Goal: Task Accomplishment & Management: Manage account settings

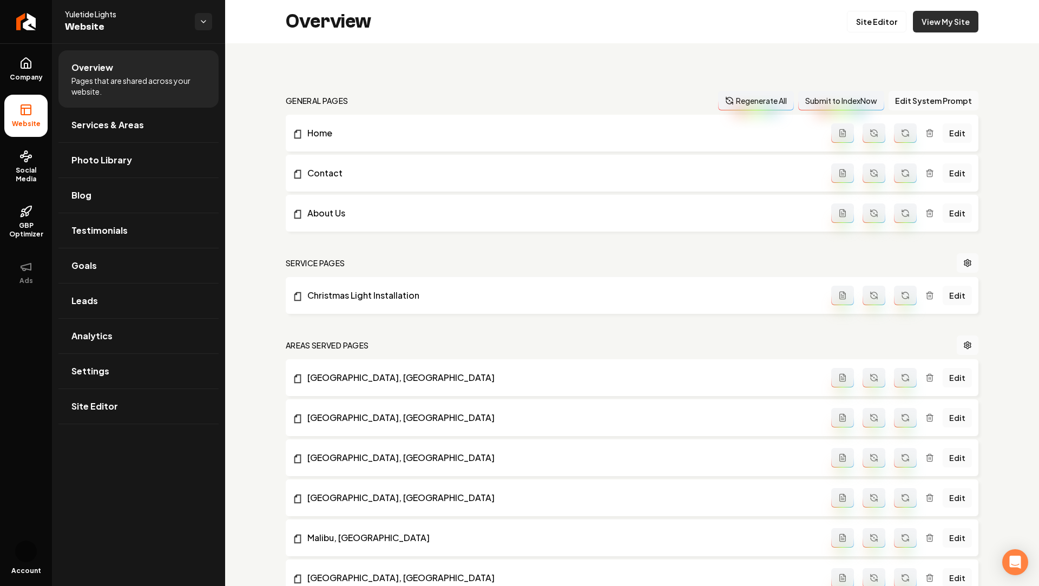
click at [933, 23] on link "View My Site" at bounding box center [945, 22] width 65 height 22
click at [17, 71] on link "Company" at bounding box center [25, 69] width 43 height 42
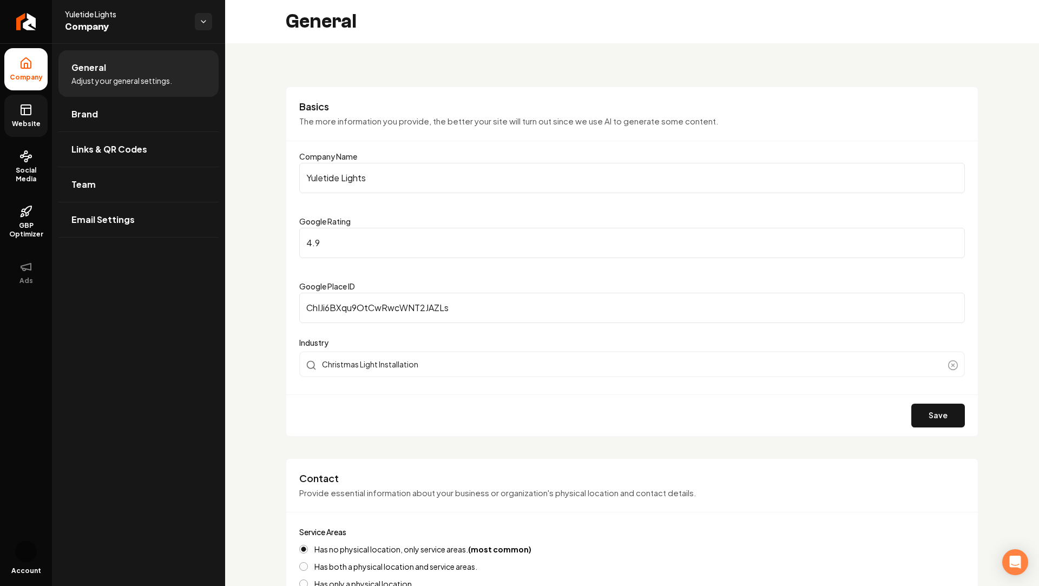
click at [30, 111] on icon at bounding box center [25, 109] width 13 height 13
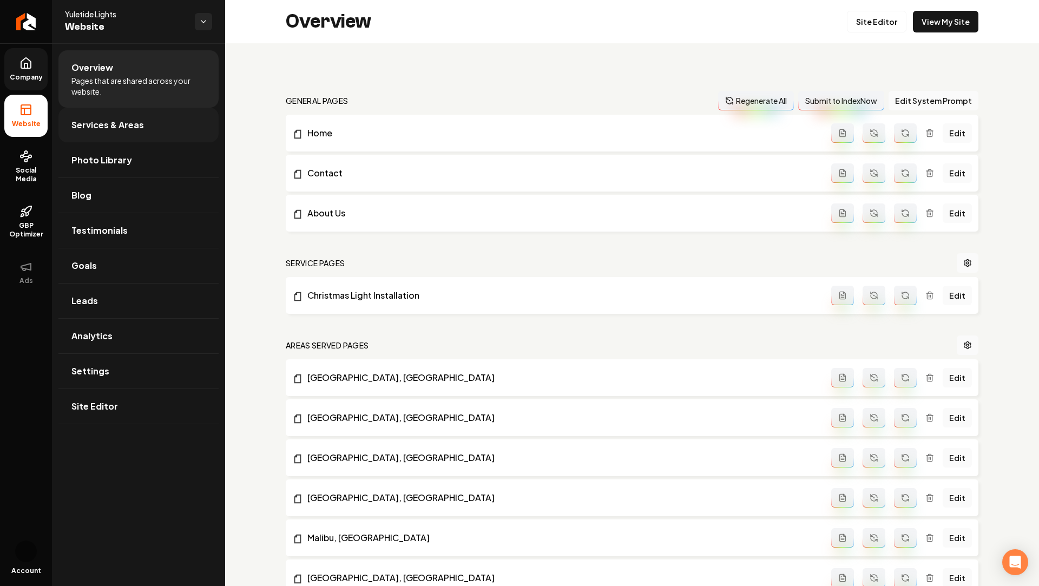
click at [118, 120] on span "Services & Areas" at bounding box center [107, 124] width 72 height 13
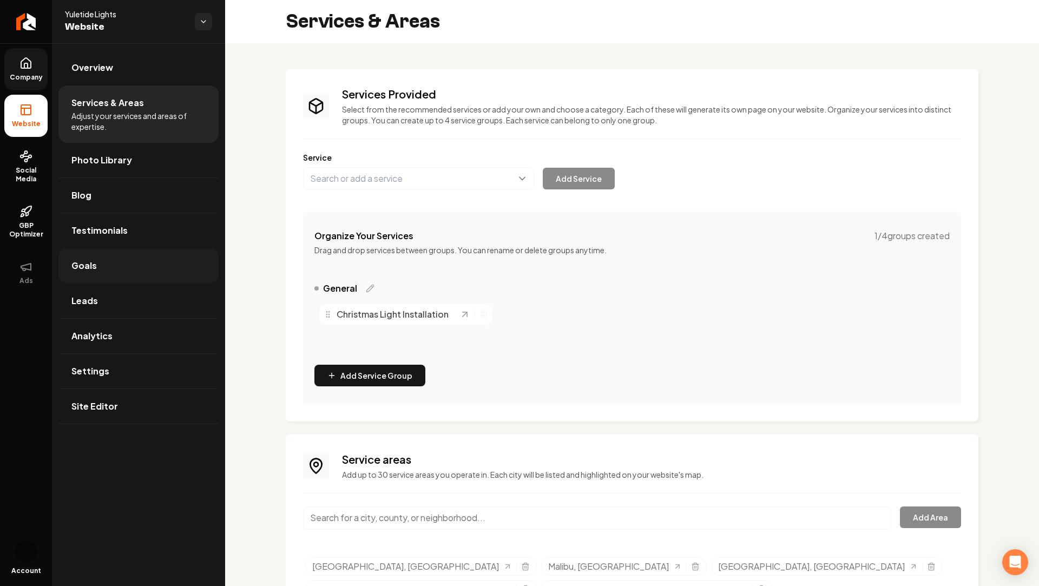
click at [98, 273] on link "Goals" at bounding box center [138, 265] width 160 height 35
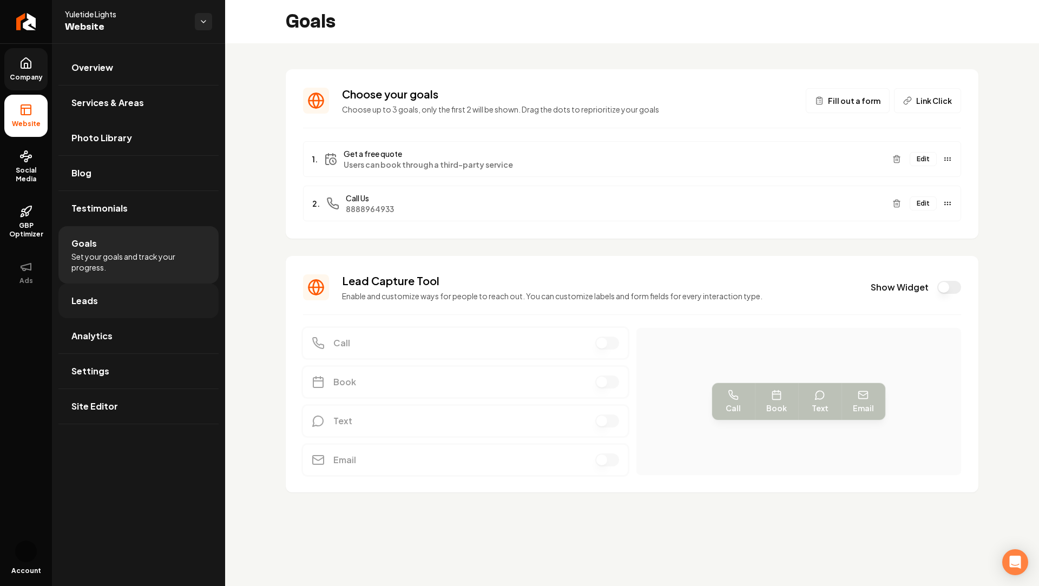
click at [84, 297] on span "Leads" at bounding box center [84, 300] width 27 height 13
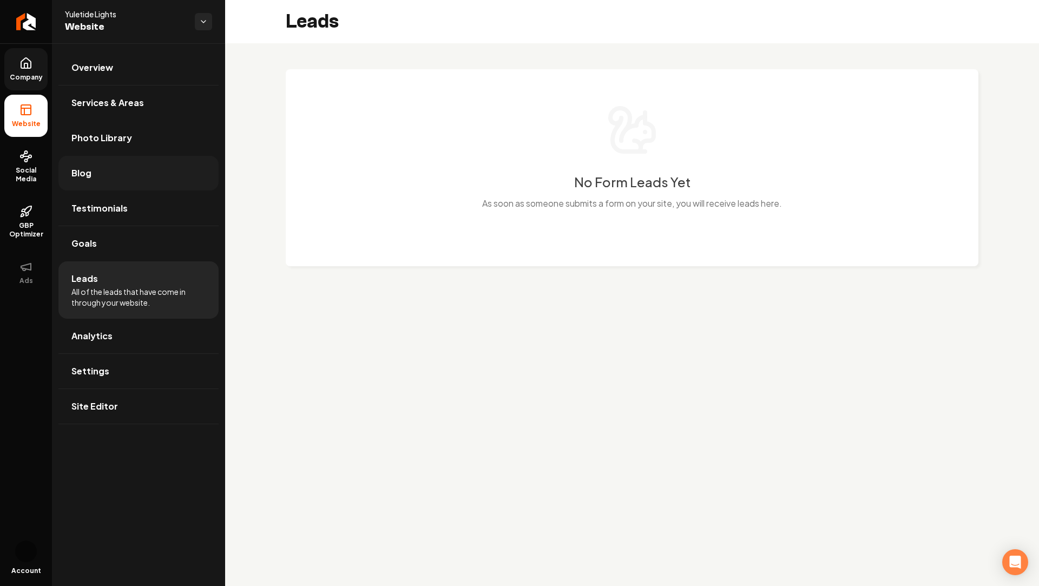
click at [92, 177] on link "Blog" at bounding box center [138, 173] width 160 height 35
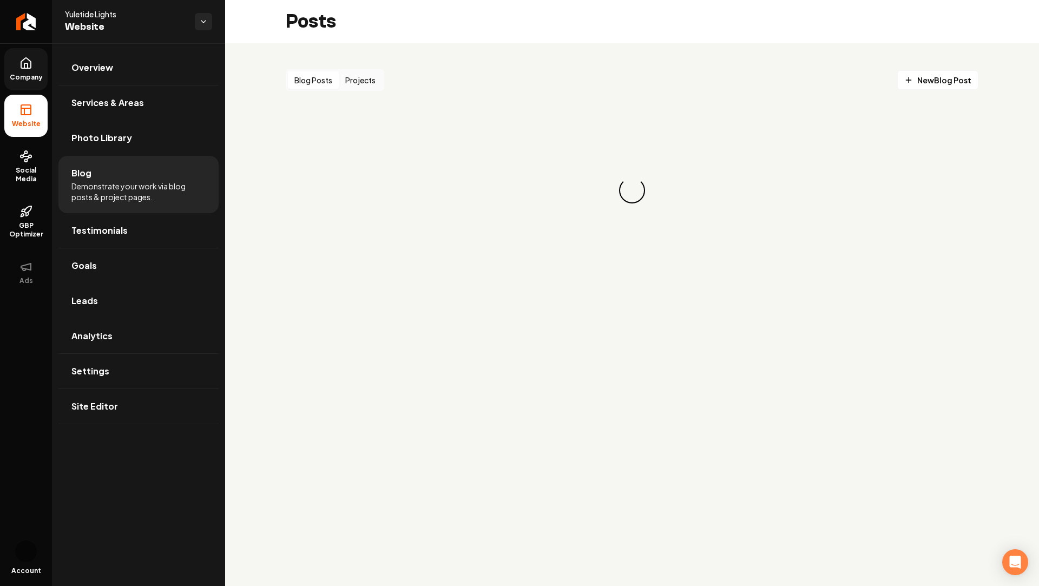
click at [359, 82] on button "Projects" at bounding box center [360, 79] width 43 height 17
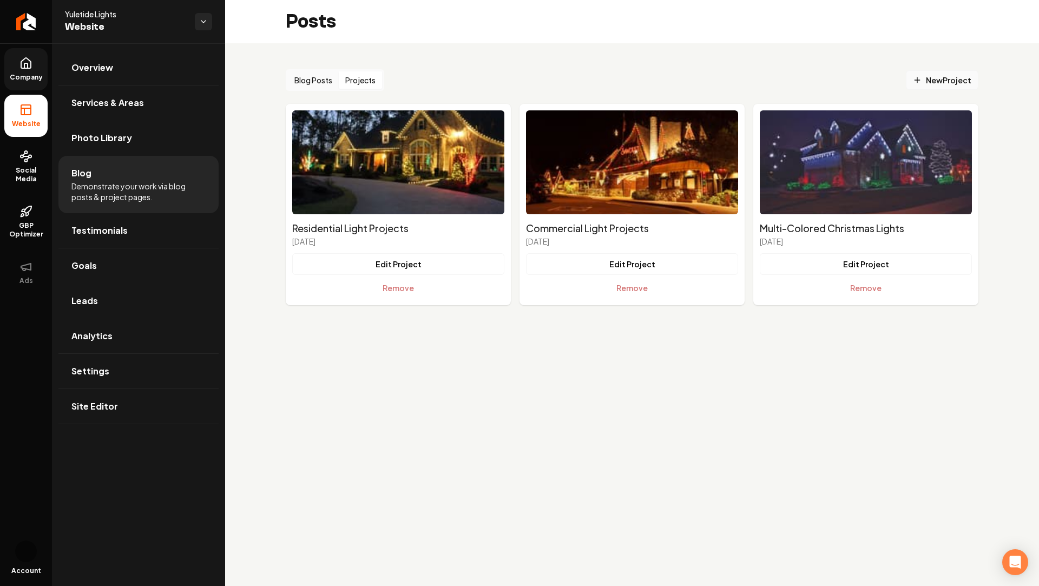
click at [943, 83] on span "New Project" at bounding box center [942, 80] width 58 height 11
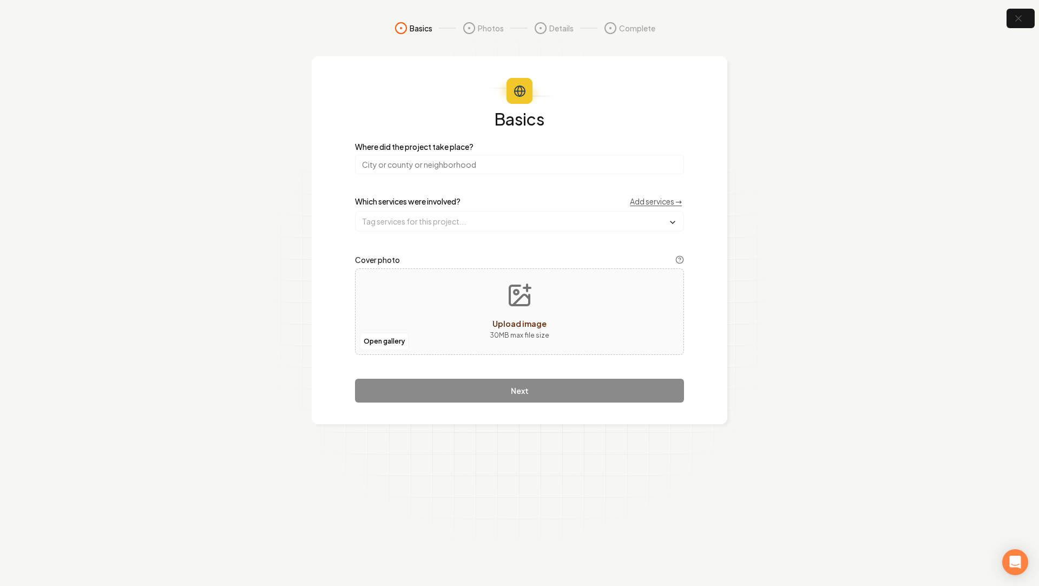
click at [442, 210] on div "Which services were involved? Add services →" at bounding box center [519, 214] width 329 height 36
click at [433, 219] on input "text" at bounding box center [519, 220] width 328 height 19
click at [164, 241] on section "Basics Photos Details Complete Basics Where did the project take place? Which s…" at bounding box center [519, 293] width 1039 height 586
click at [1023, 24] on icon "button" at bounding box center [1018, 19] width 14 height 14
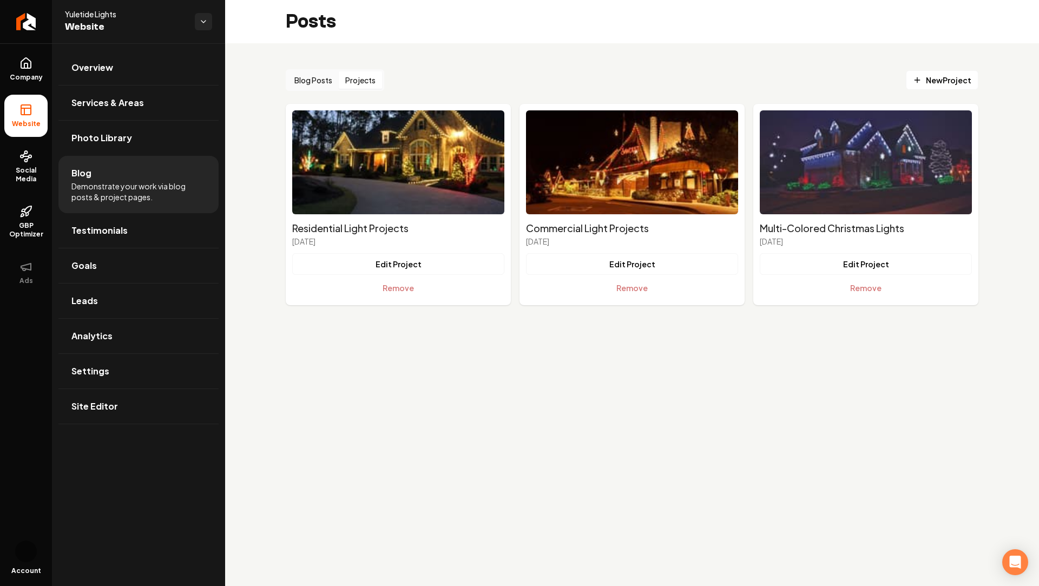
click at [363, 82] on button "Projects" at bounding box center [360, 79] width 43 height 17
click at [849, 264] on button "Edit Project" at bounding box center [865, 264] width 212 height 22
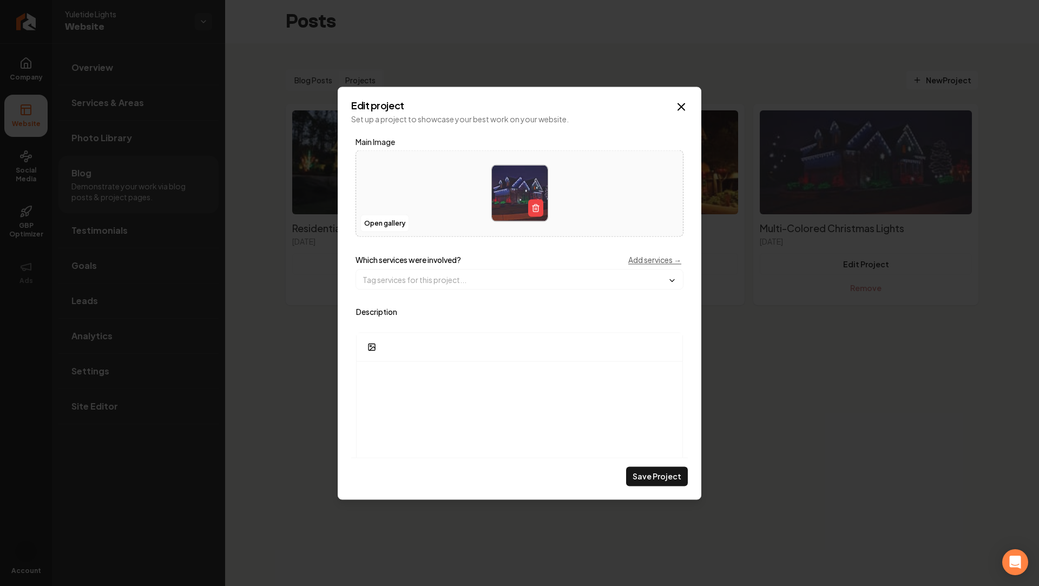
scroll to position [246, 0]
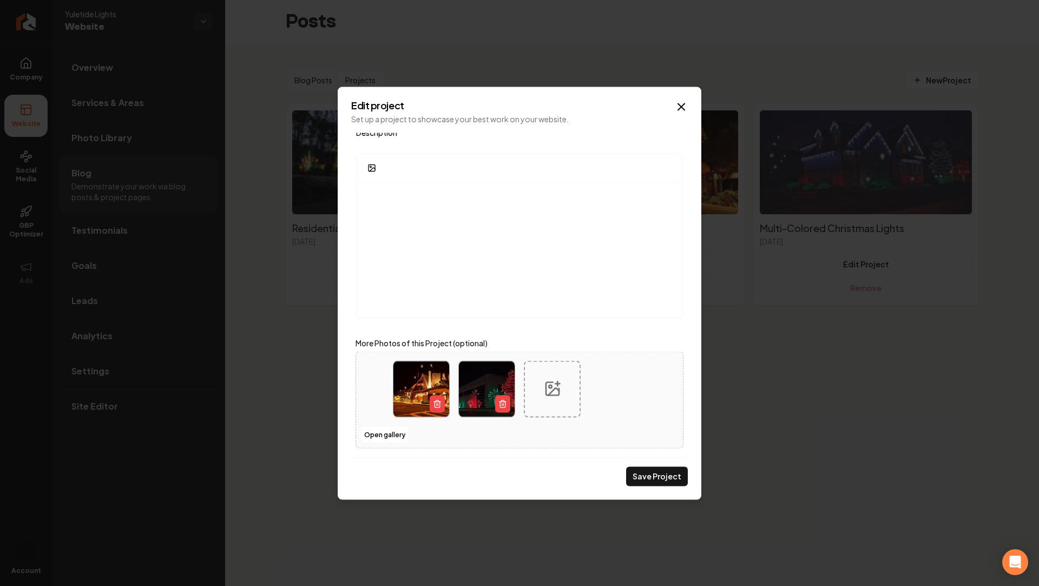
click at [552, 395] on icon "Main content area" at bounding box center [552, 388] width 17 height 17
click at [684, 108] on icon "Main content area" at bounding box center [681, 106] width 13 height 13
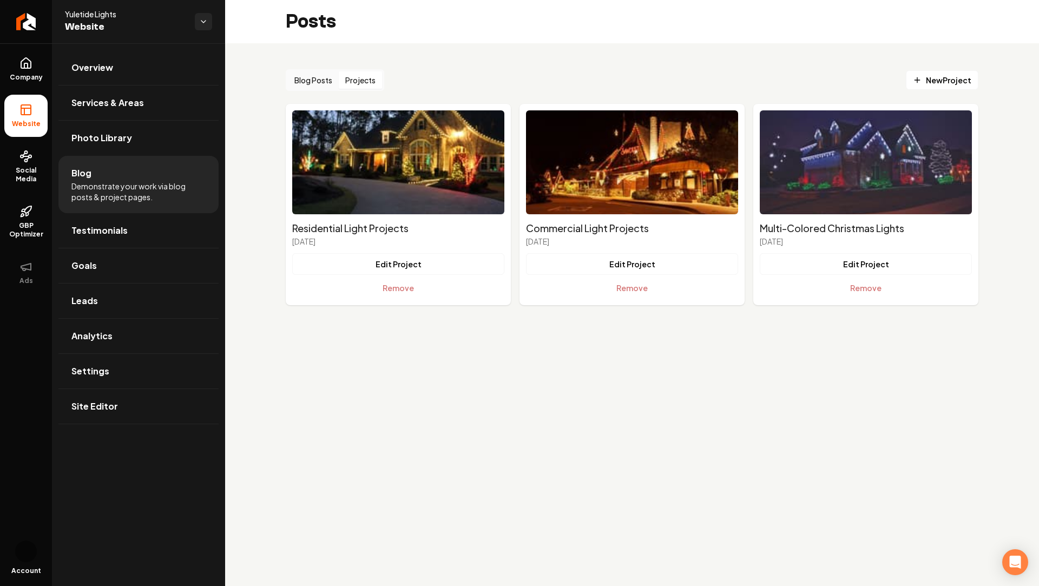
click at [311, 70] on div "Blog Posts Projects" at bounding box center [335, 80] width 98 height 22
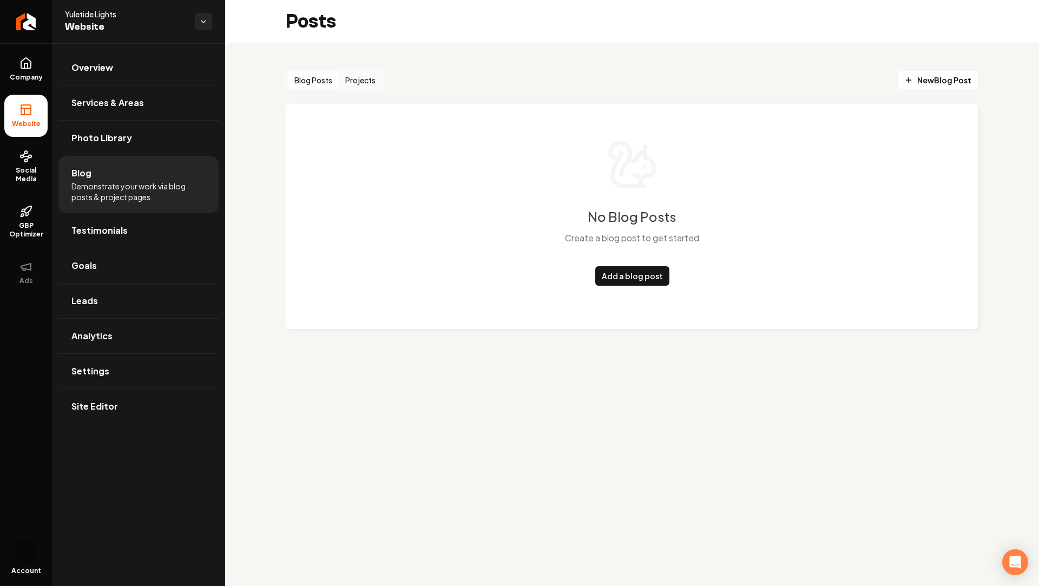
click at [311, 81] on button "Blog Posts" at bounding box center [313, 79] width 51 height 17
click at [355, 77] on button "Projects" at bounding box center [360, 79] width 43 height 17
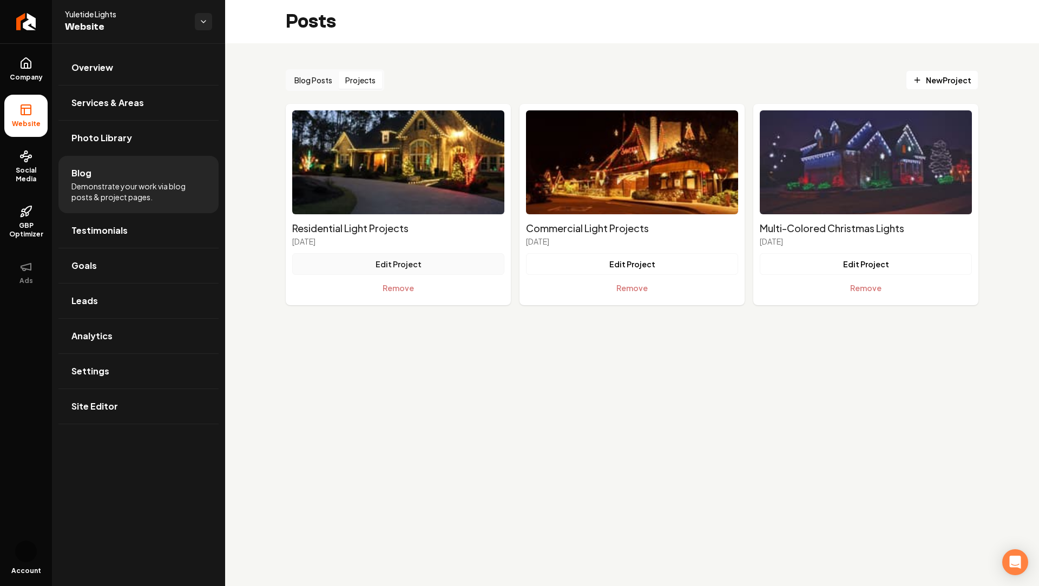
click at [405, 258] on button "Edit Project" at bounding box center [398, 264] width 212 height 22
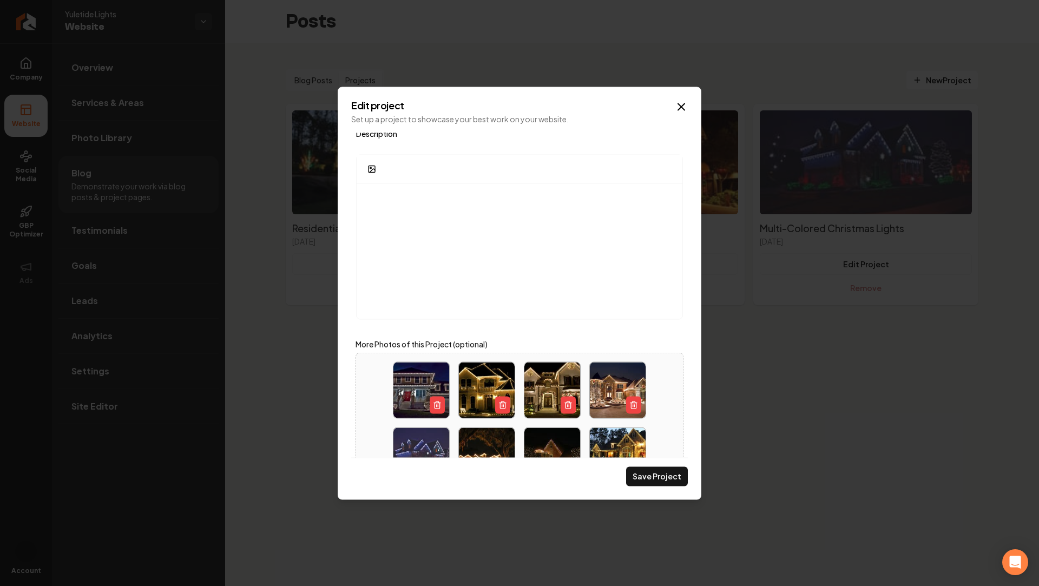
scroll to position [181, 0]
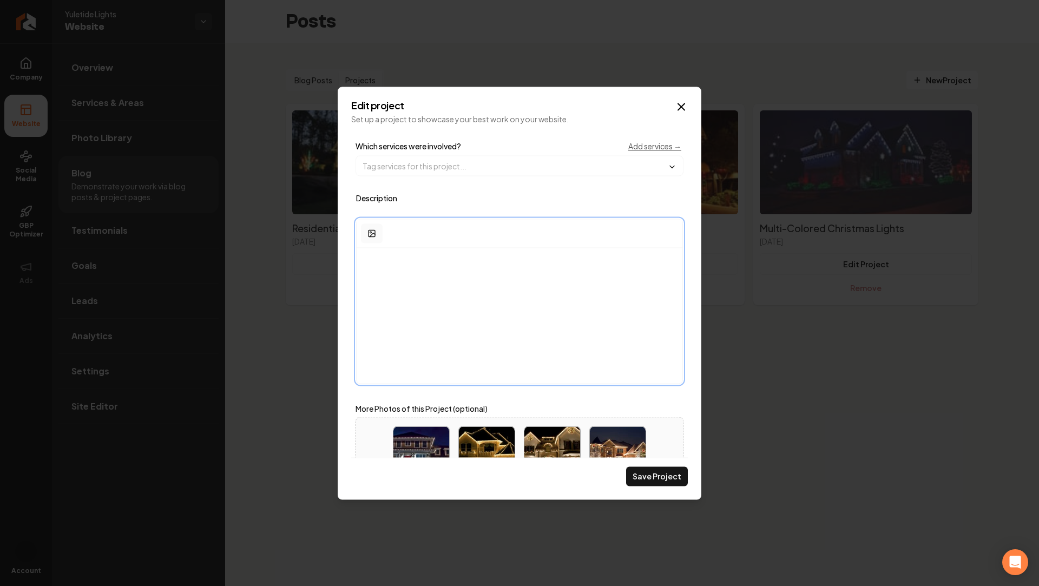
click at [369, 232] on icon "Main content area" at bounding box center [371, 233] width 9 height 9
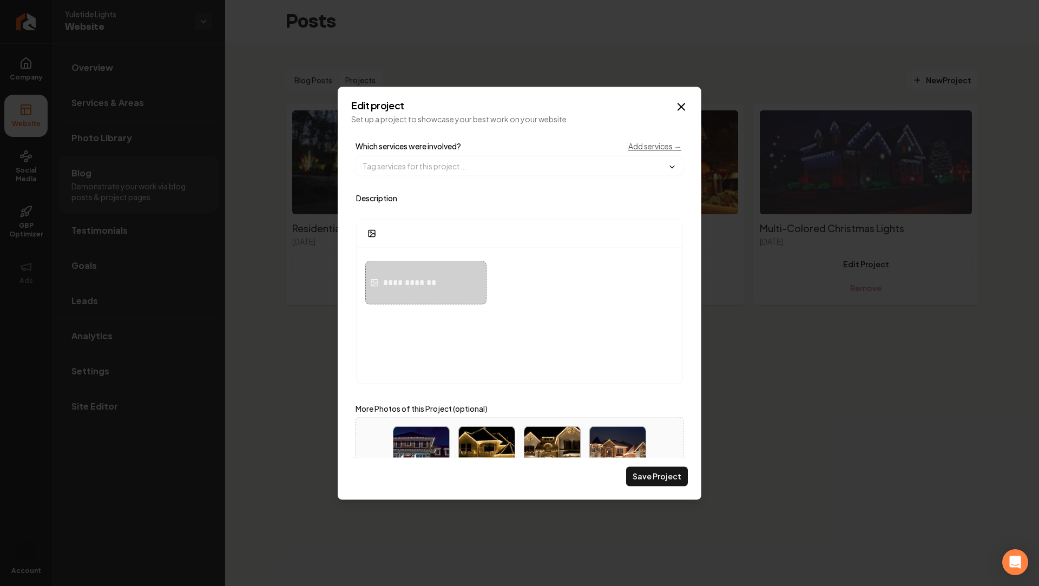
click at [597, 187] on div "**********" at bounding box center [519, 295] width 336 height 325
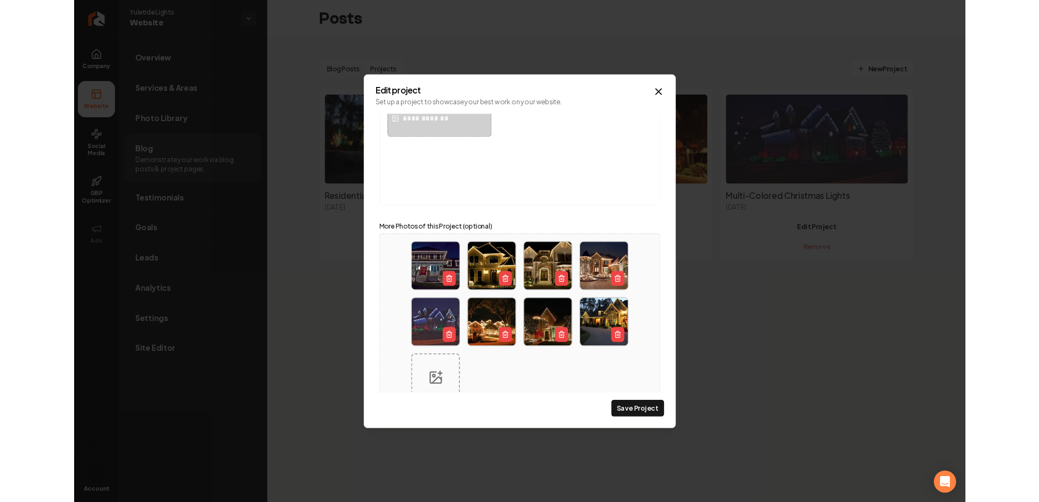
scroll to position [377, 0]
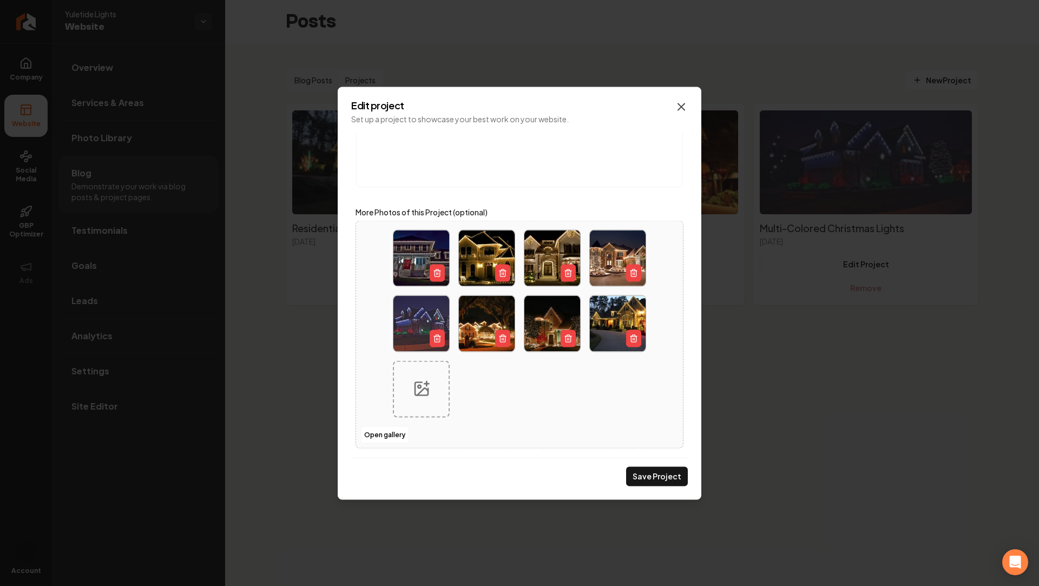
click at [684, 110] on icon "Main content area" at bounding box center [681, 106] width 6 height 6
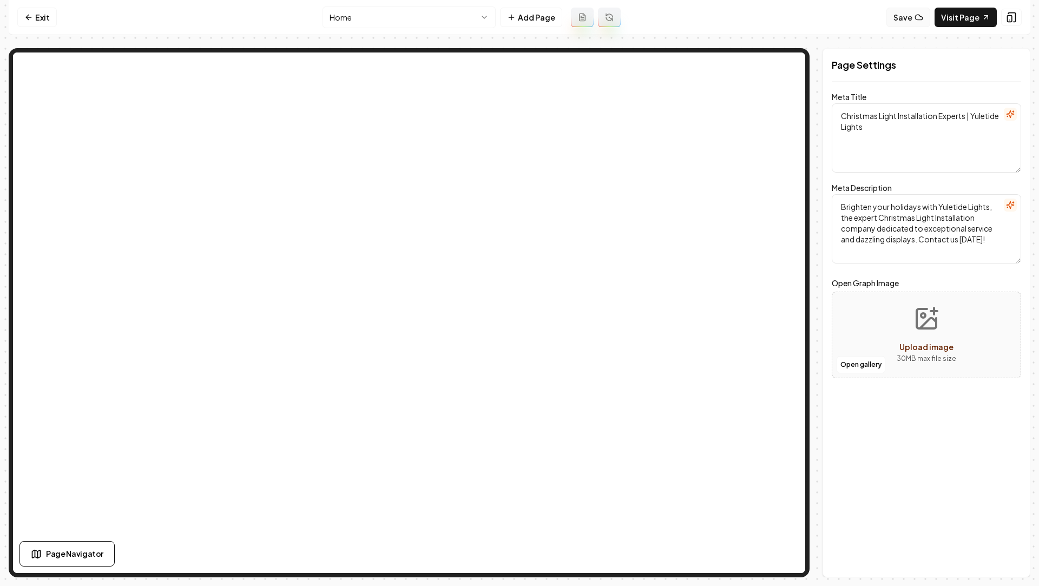
click at [905, 19] on button "Save" at bounding box center [908, 17] width 44 height 19
click at [451, 18] on html "Computer Required This feature is only available on a computer. Please switch t…" at bounding box center [519, 293] width 1039 height 586
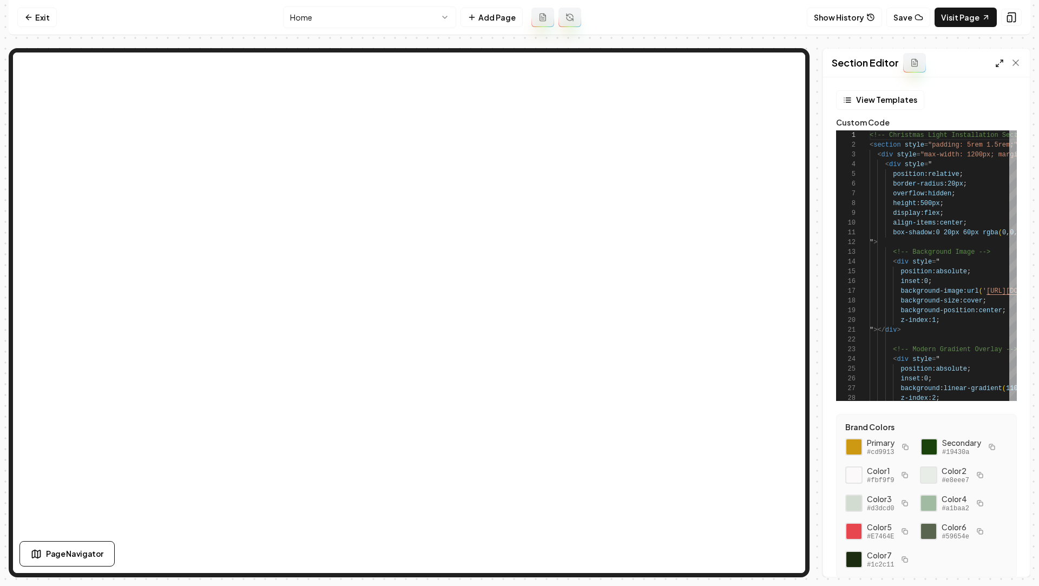
click at [997, 64] on line at bounding box center [997, 65] width 3 height 3
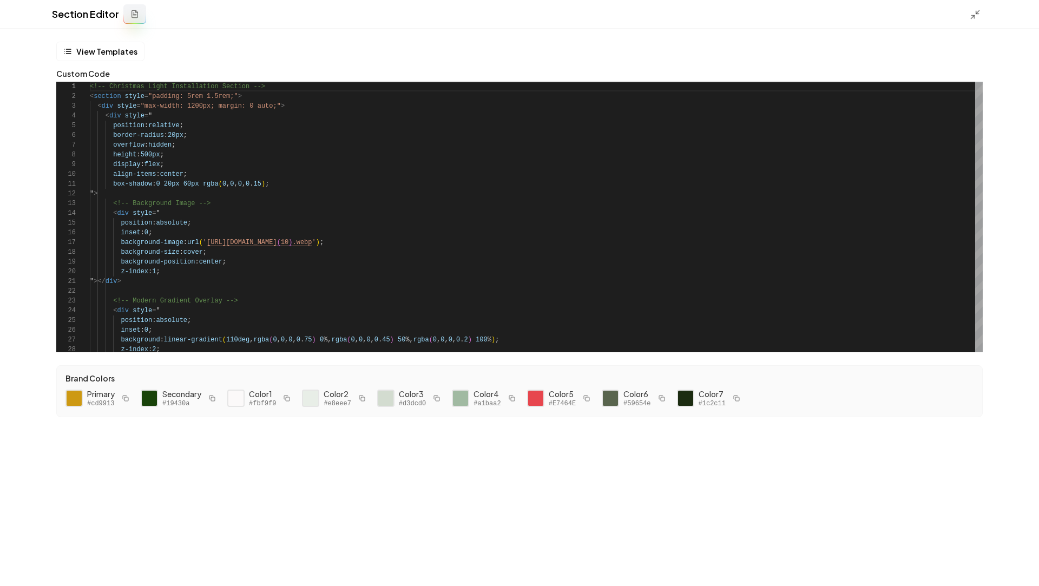
click at [968, 18] on div "Section Editor" at bounding box center [519, 14] width 1039 height 29
click at [971, 17] on line at bounding box center [972, 17] width 3 height 3
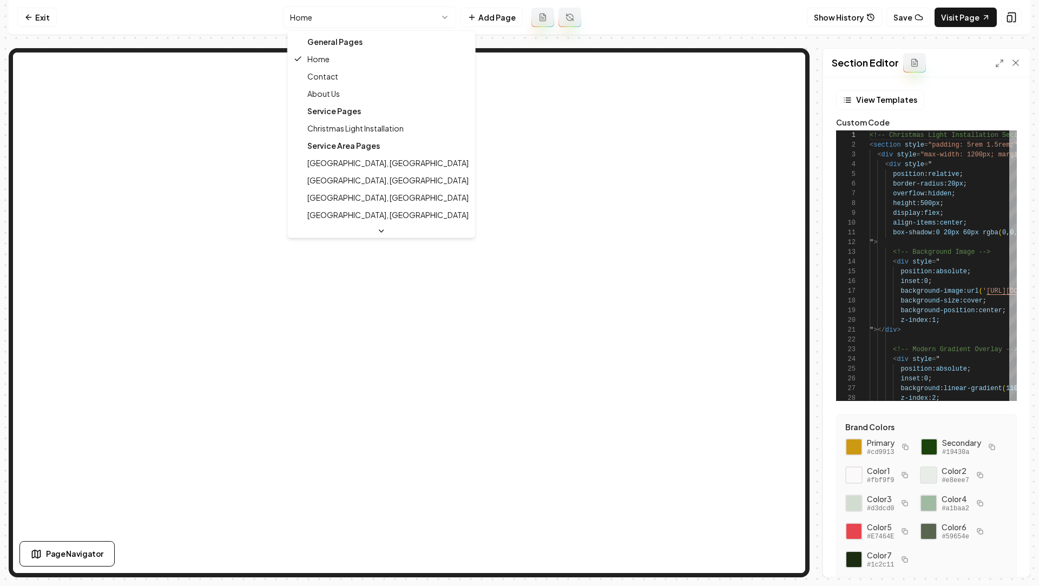
click at [378, 20] on html "Computer Required This feature is only available on a computer. Please switch t…" at bounding box center [519, 293] width 1039 height 586
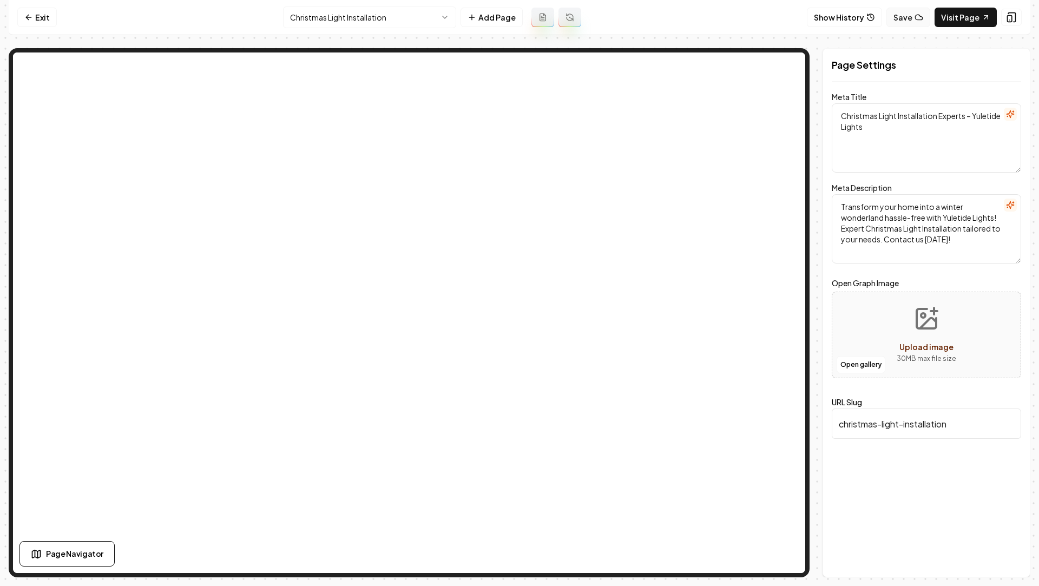
click at [895, 24] on button "Save" at bounding box center [908, 17] width 44 height 19
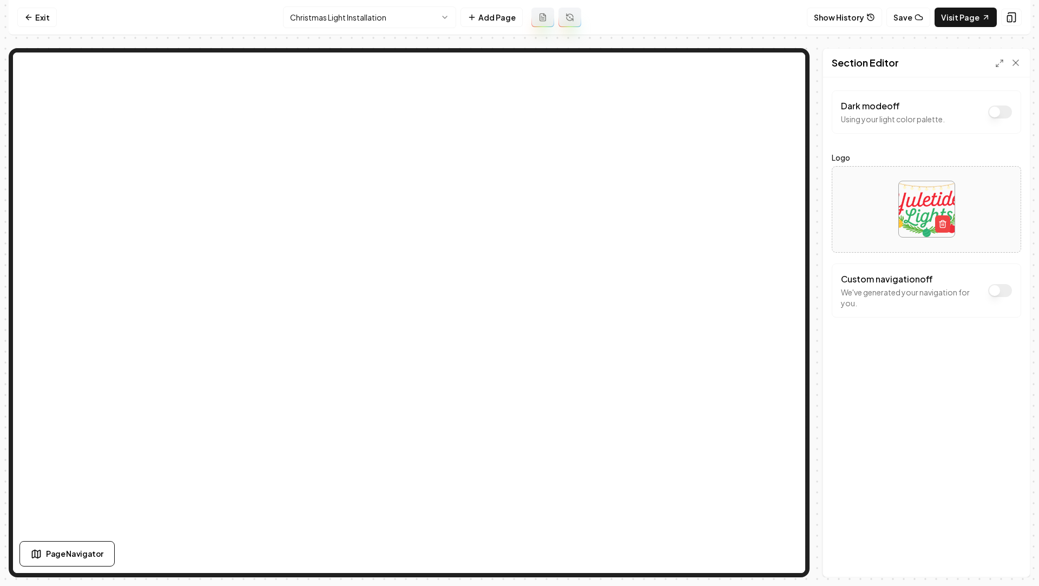
click at [389, 22] on html "Computer Required This feature is only available on a computer. Please switch t…" at bounding box center [519, 293] width 1039 height 586
click at [333, 14] on html "Computer Required This feature is only available on a computer. Please switch t…" at bounding box center [519, 293] width 1039 height 586
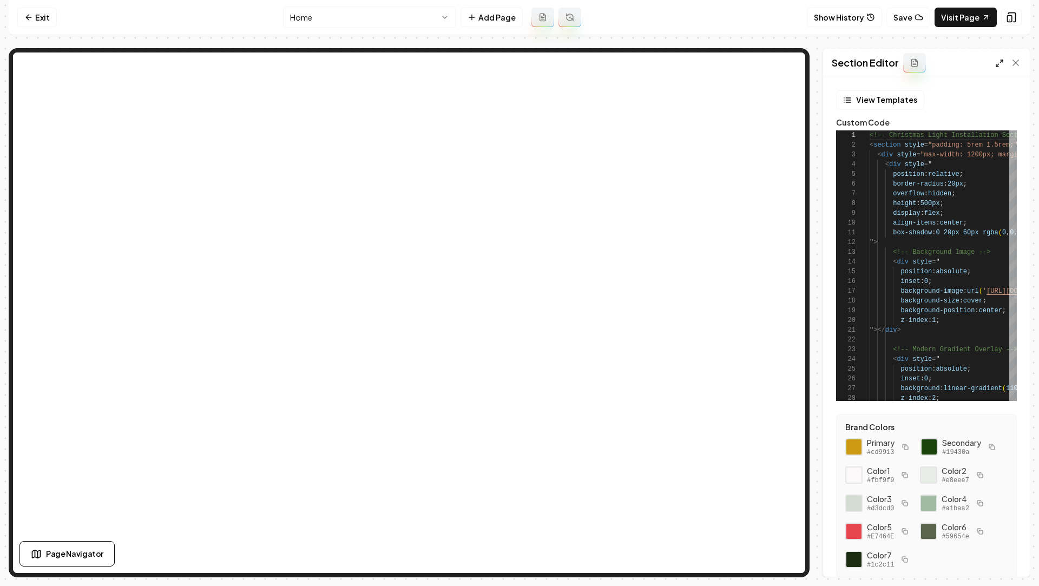
click at [1002, 64] on icon at bounding box center [999, 63] width 9 height 9
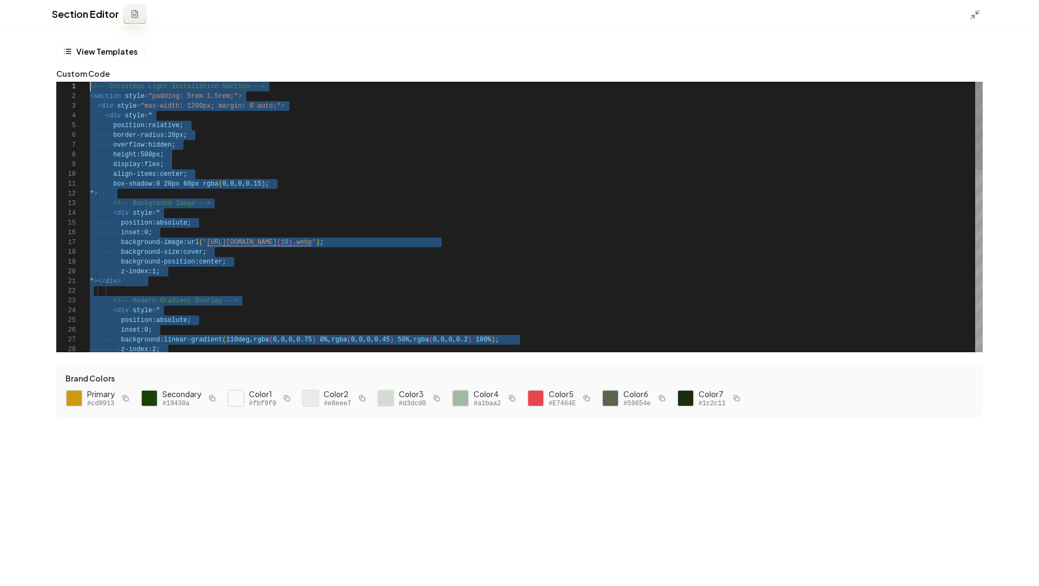
drag, startPoint x: 144, startPoint y: 348, endPoint x: 13, endPoint y: -64, distance: 432.5
type textarea "**********"
click at [726, 186] on div "< div style = " position : absolute ; inset : 0 ; background : linear-gradient …" at bounding box center [536, 496] width 892 height 828
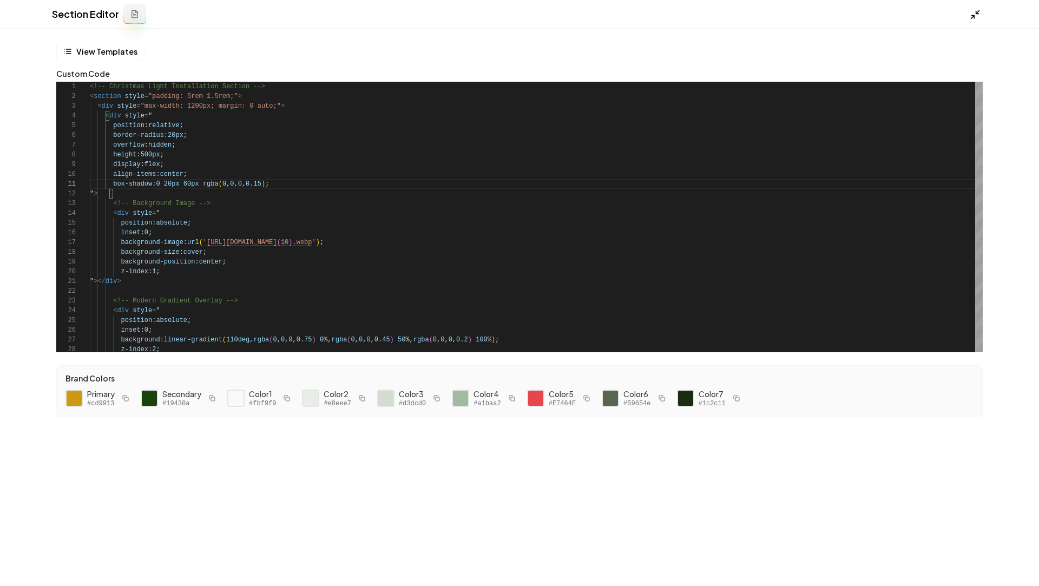
click at [975, 17] on icon at bounding box center [974, 14] width 11 height 11
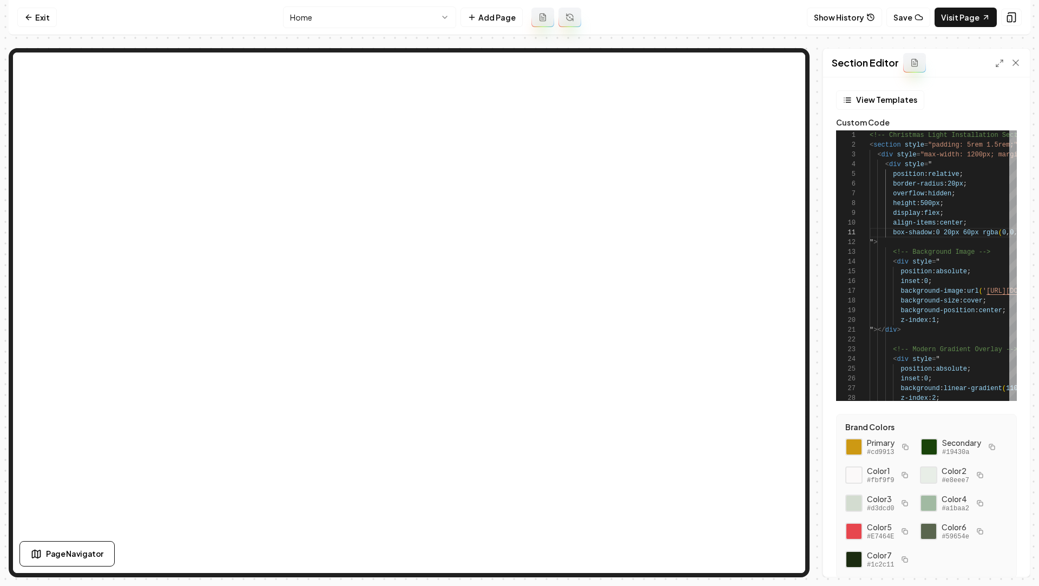
click at [917, 60] on icon at bounding box center [914, 62] width 9 height 9
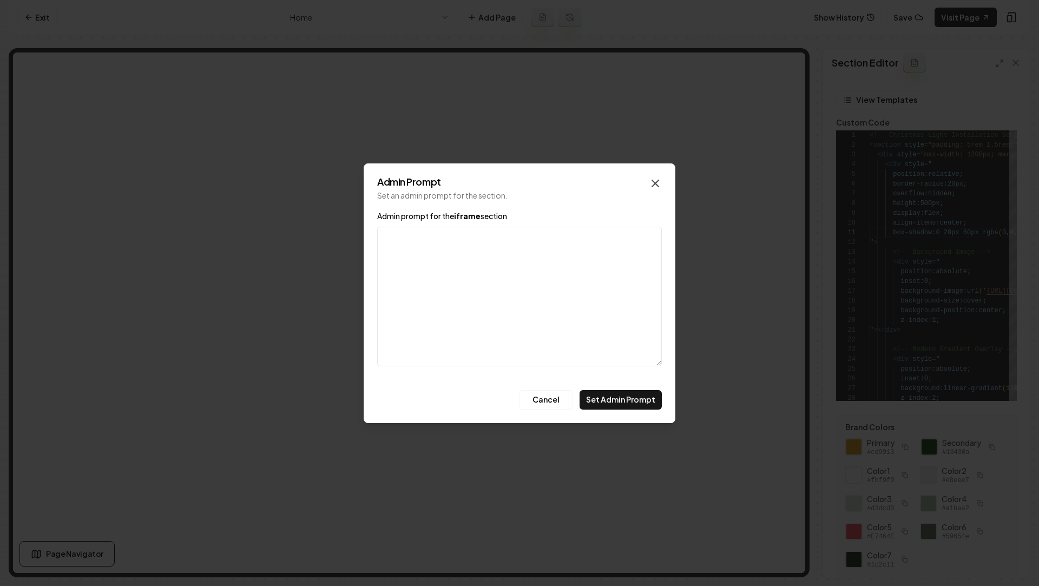
click at [652, 186] on icon "button" at bounding box center [655, 183] width 6 height 6
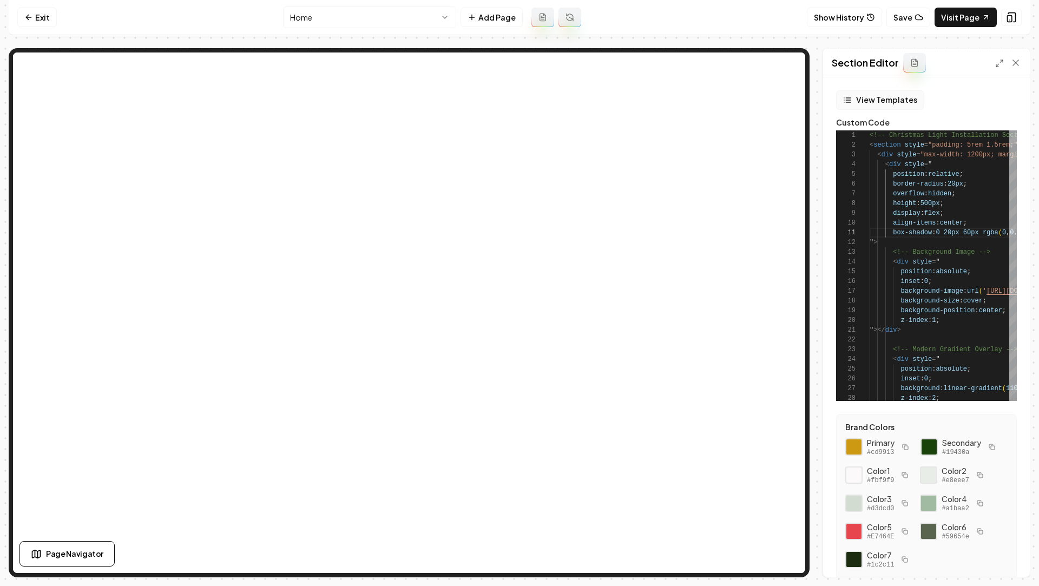
click at [863, 101] on button "View Templates" at bounding box center [880, 99] width 88 height 19
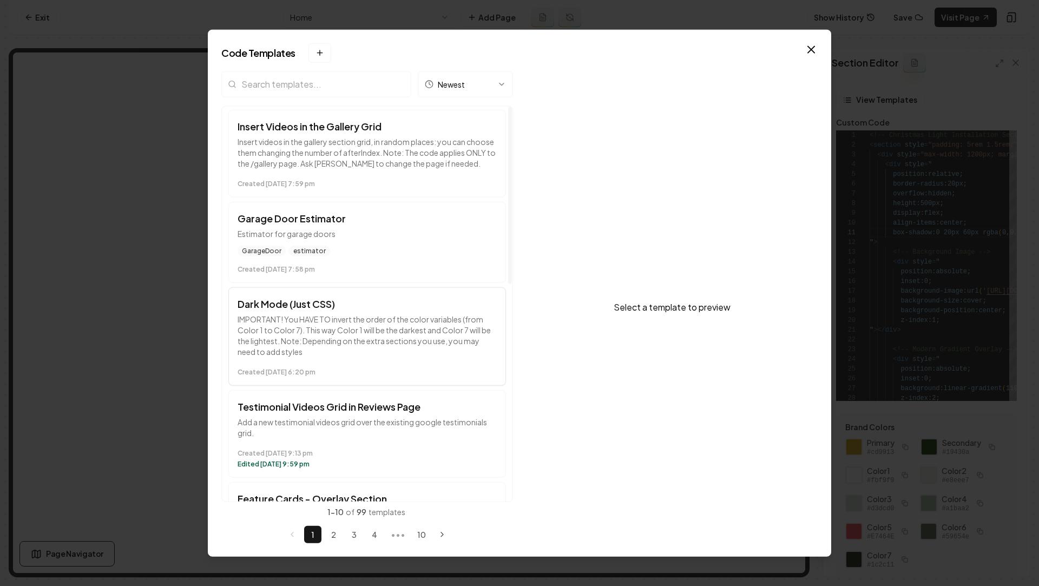
scroll to position [0, 0]
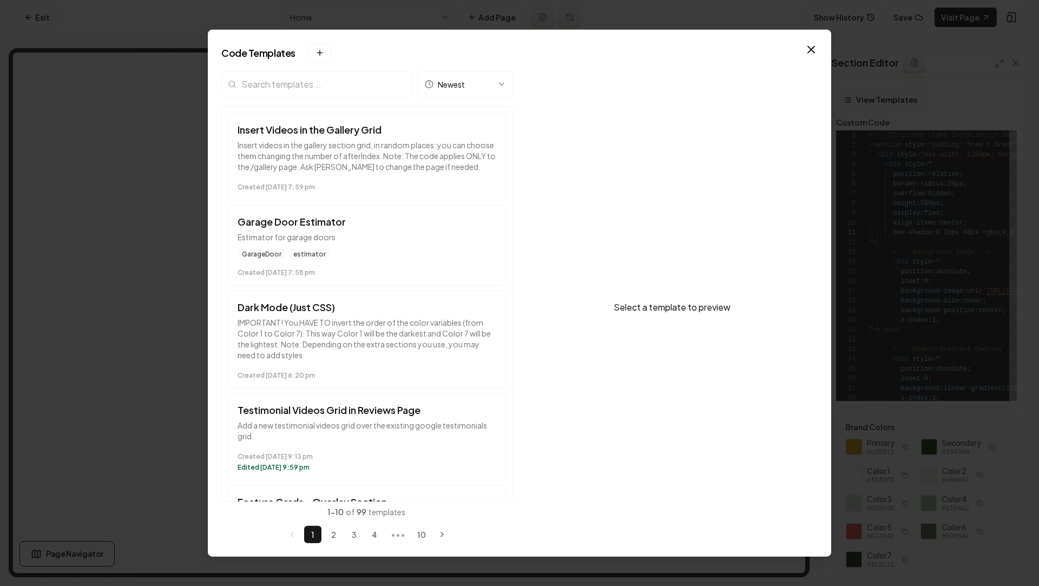
drag, startPoint x: 366, startPoint y: 168, endPoint x: 512, endPoint y: 167, distance: 146.0
click at [518, 170] on div "Newest Insert Videos in the Gallery Grid Insert videos in the gallery section g…" at bounding box center [519, 307] width 596 height 472
click at [376, 163] on p "Insert videos in the gallery section grid, in random places: you can choose the…" at bounding box center [366, 155] width 259 height 32
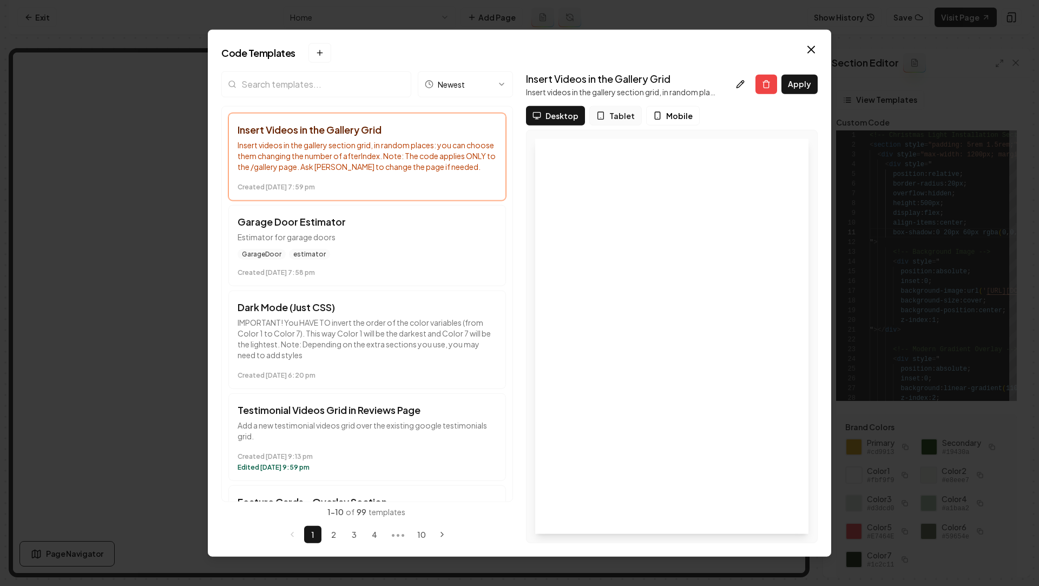
click at [604, 123] on button "Tablet" at bounding box center [615, 114] width 52 height 19
click at [681, 117] on span "Mobile" at bounding box center [679, 115] width 27 height 11
click at [367, 273] on time "Created October 10 at 7:58 pm" at bounding box center [366, 272] width 259 height 9
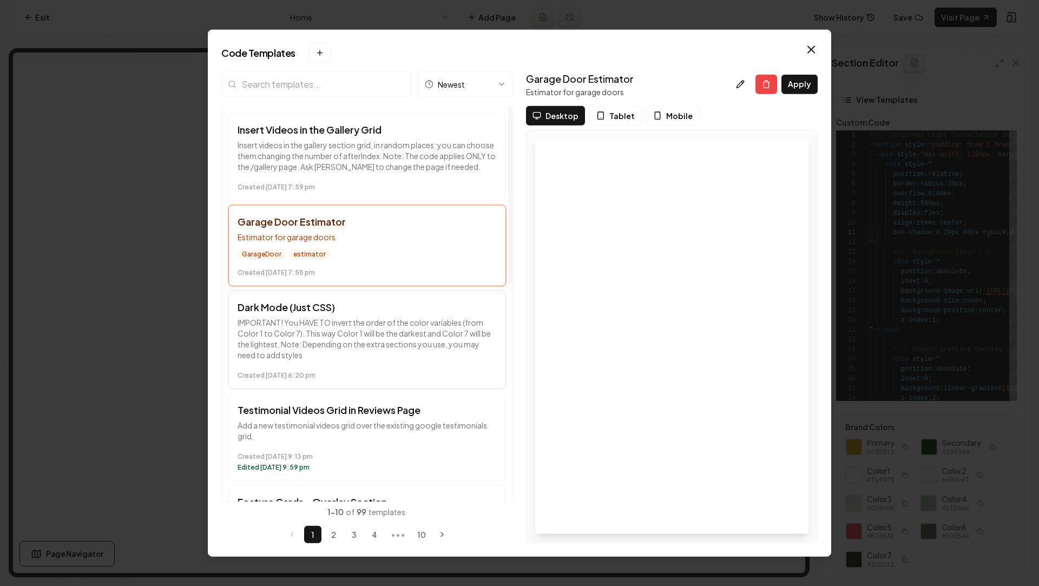
click at [343, 316] on p "IMPORTANT! You HAVE TO invert the order of the color variables (from Color 1 to…" at bounding box center [366, 337] width 259 height 43
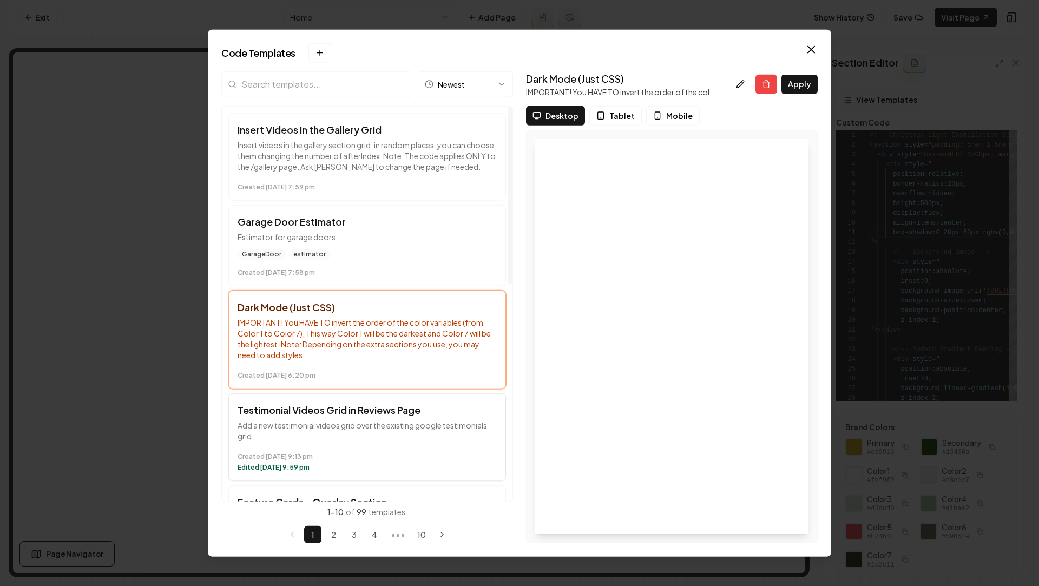
click at [375, 421] on p "Add a new testimonial videos grid over the existing google testimonials grid." at bounding box center [366, 430] width 259 height 22
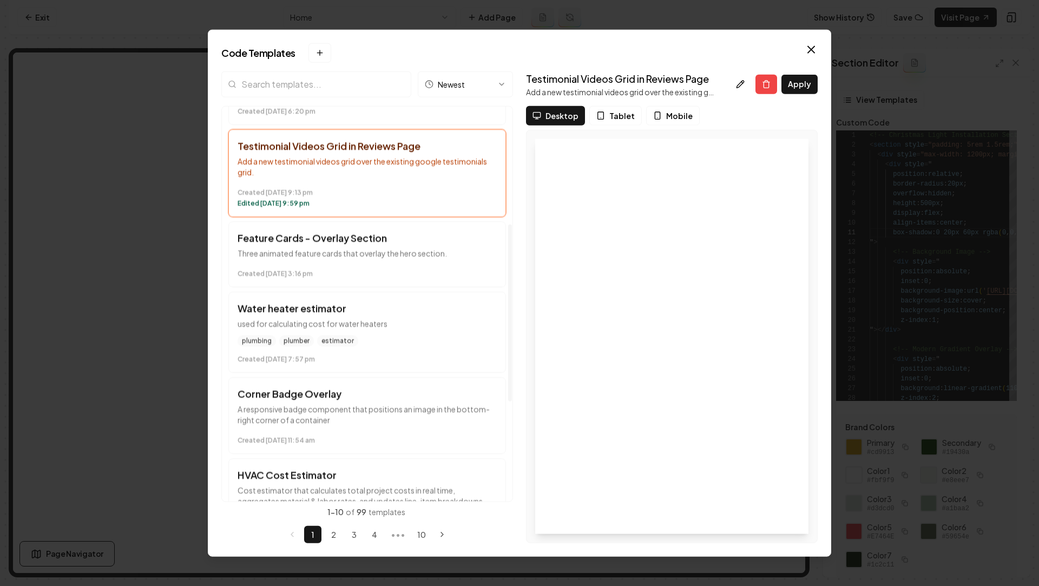
scroll to position [262, 0]
click at [335, 246] on button "Feature Cards - Overlay Section Three animated feature cards that overlay the h…" at bounding box center [366, 255] width 277 height 66
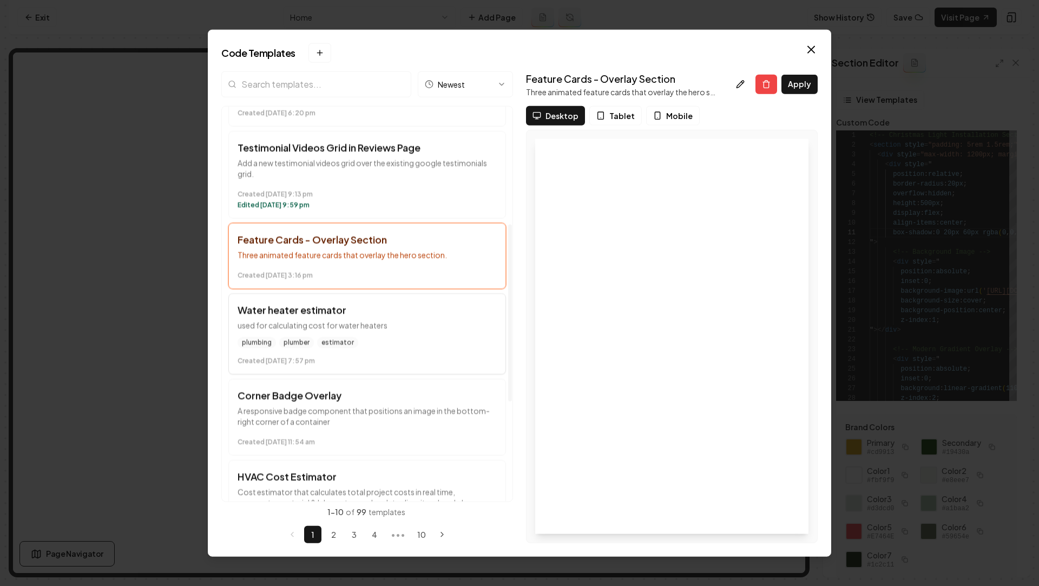
click at [399, 313] on h3 "Water heater estimator" at bounding box center [366, 309] width 259 height 15
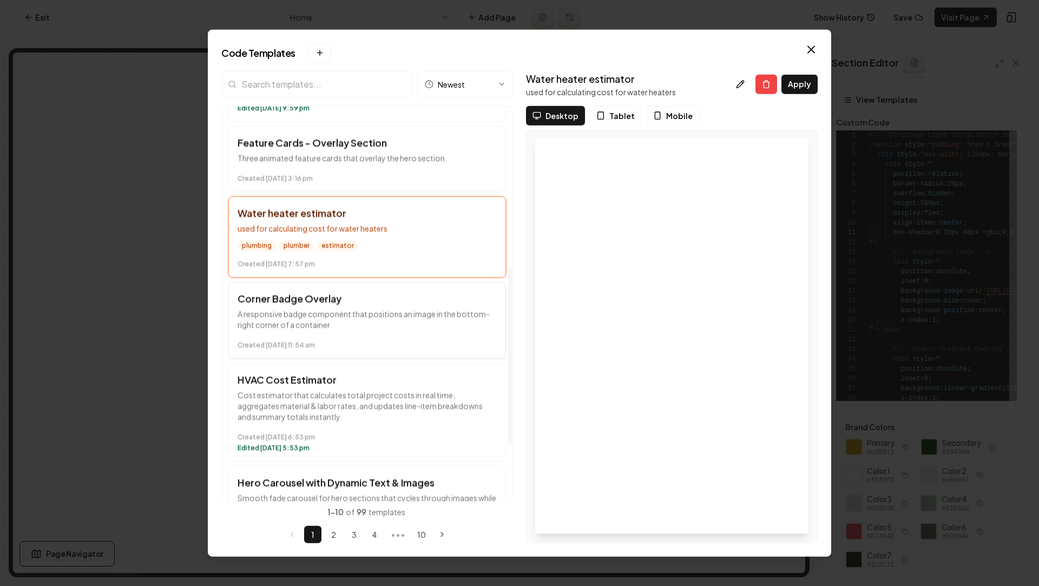
scroll to position [358, 0]
click at [381, 326] on p "A responsive badge component that positions an image in the bottom-right corner…" at bounding box center [366, 320] width 259 height 22
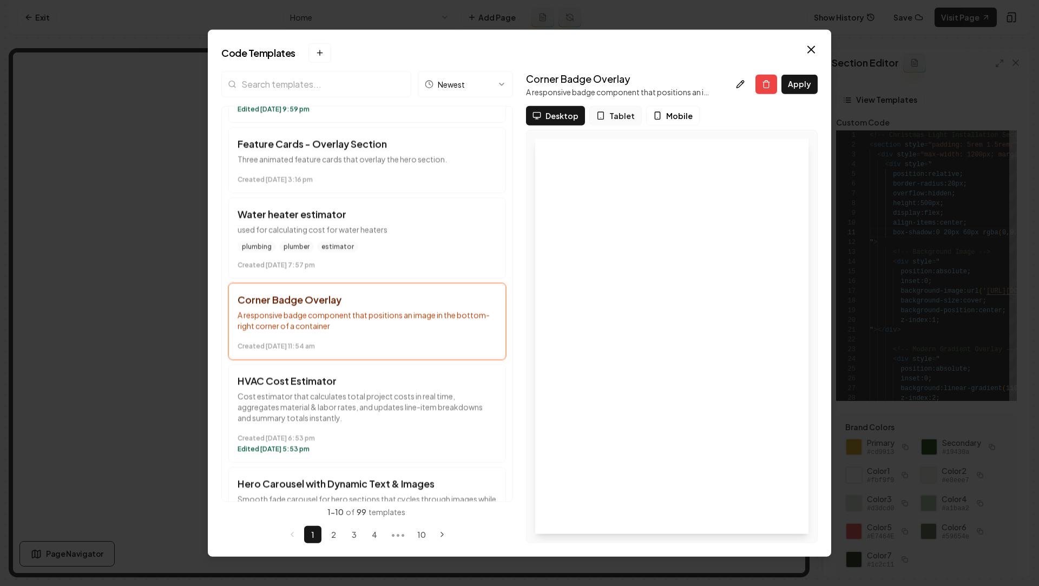
click at [601, 108] on button "Tablet" at bounding box center [615, 114] width 52 height 19
click at [579, 113] on button "Desktop" at bounding box center [556, 114] width 60 height 19
click at [402, 415] on p "Cost estimator that calculates total project costs in real time, aggregates mat…" at bounding box center [366, 406] width 259 height 32
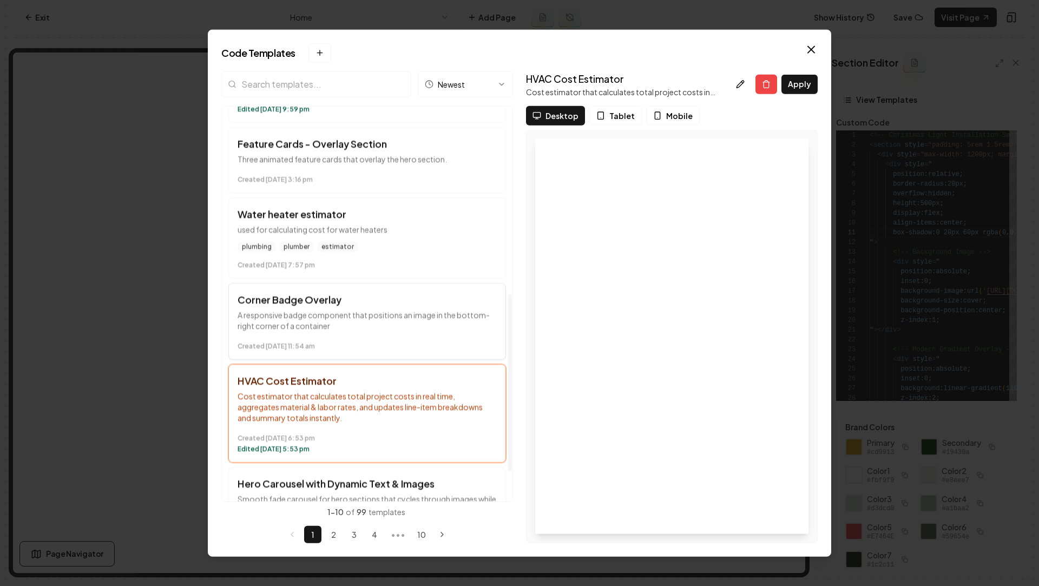
scroll to position [487, 0]
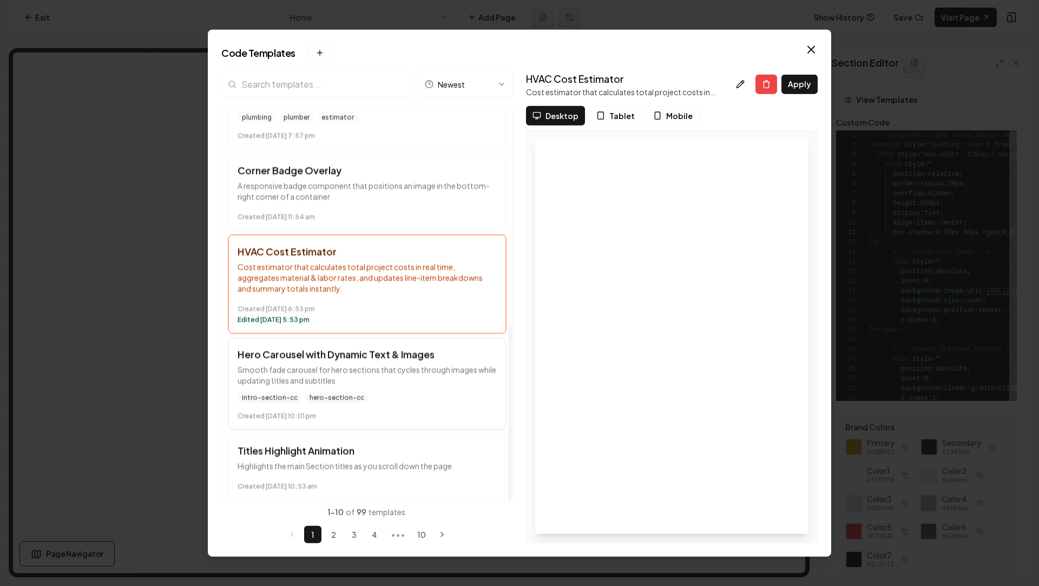
click at [408, 363] on p "Smooth fade carousel for hero sections that cycles through images while updatin…" at bounding box center [366, 374] width 259 height 22
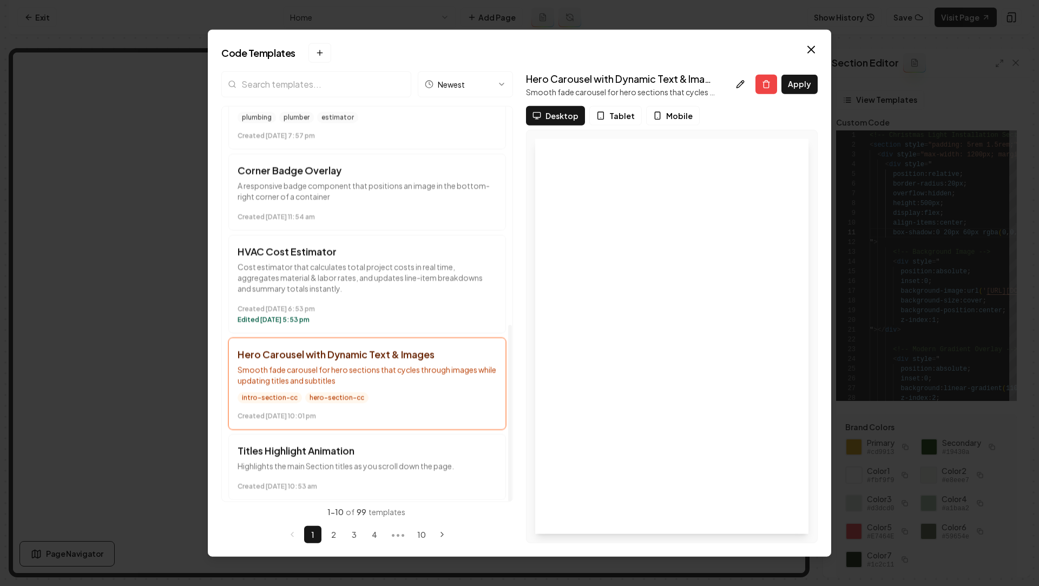
click at [434, 497] on div "Insert Videos in the Gallery Grid Insert videos in the gallery section grid, in…" at bounding box center [367, 62] width 290 height 887
click at [414, 464] on p "Highlights the main Section titles as you scroll down the page." at bounding box center [366, 465] width 259 height 11
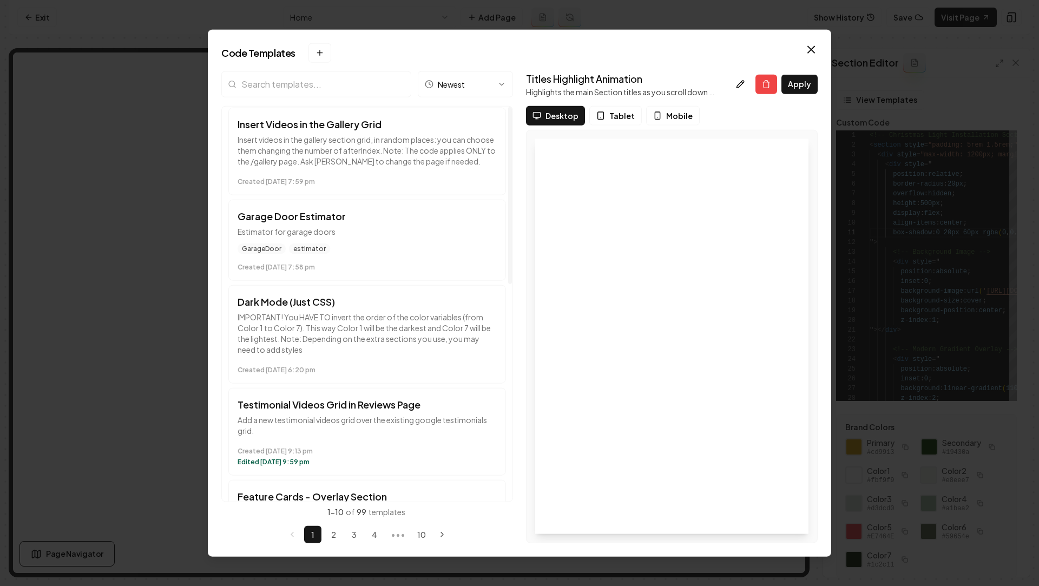
scroll to position [0, 0]
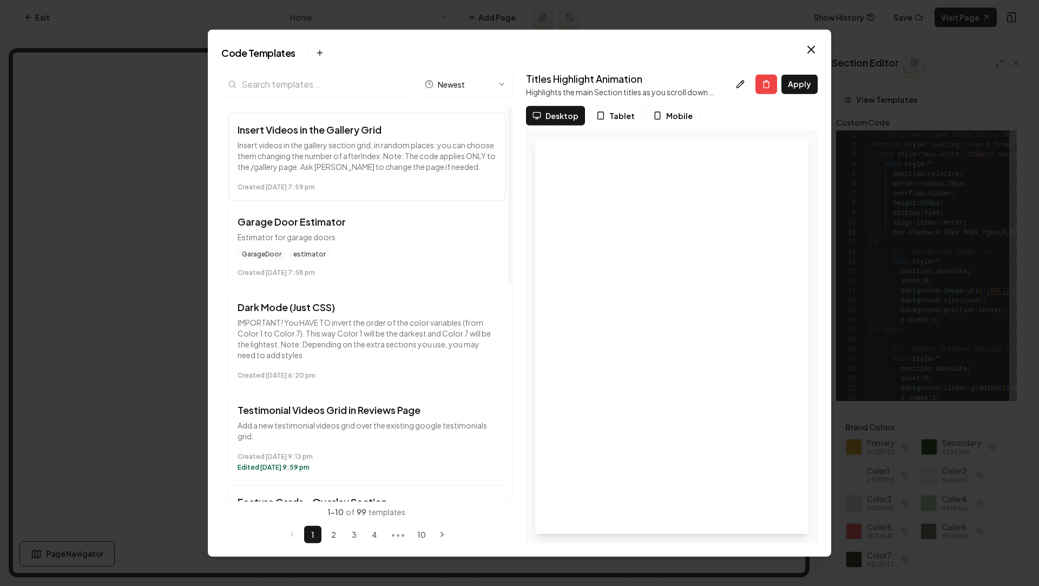
click at [339, 158] on p "Insert videos in the gallery section grid, in random places: you can choose the…" at bounding box center [366, 155] width 259 height 32
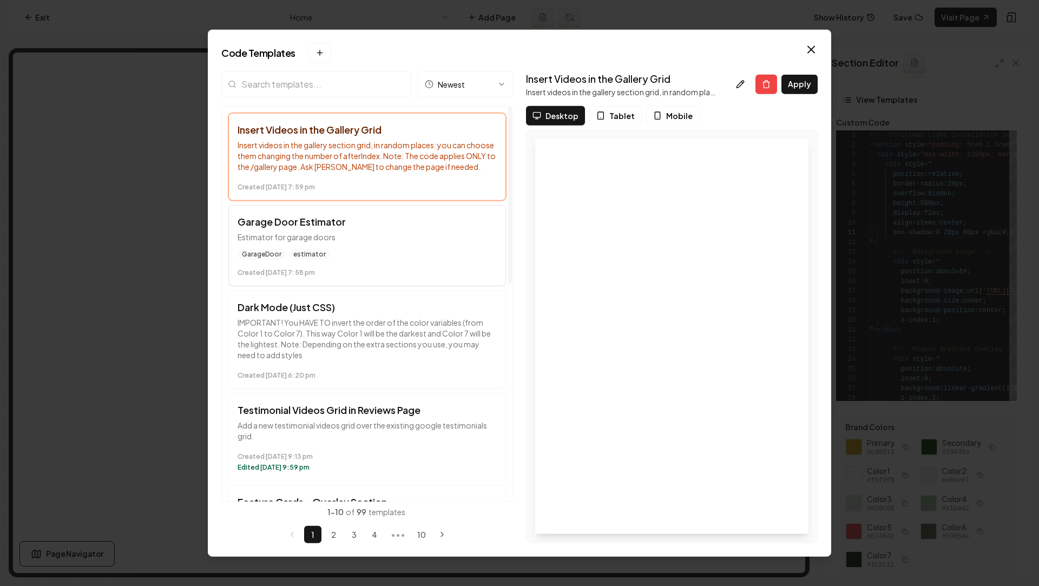
click at [366, 246] on button "Garage Door Estimator Estimator for garage doors GarageDoor estimator Created O…" at bounding box center [366, 244] width 277 height 81
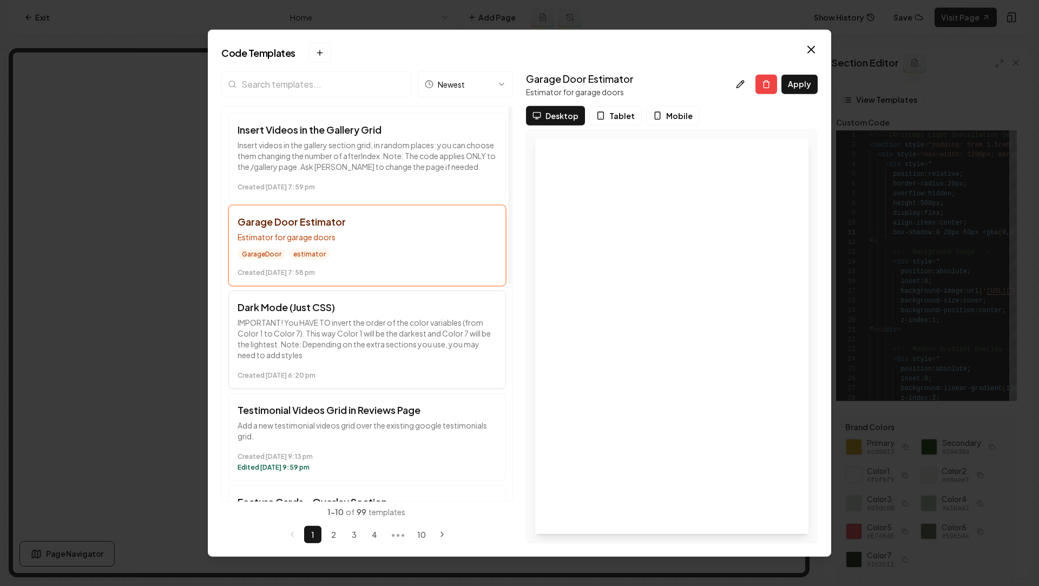
click at [377, 328] on p "IMPORTANT! You HAVE TO invert the order of the color variables (from Color 1 to…" at bounding box center [366, 337] width 259 height 43
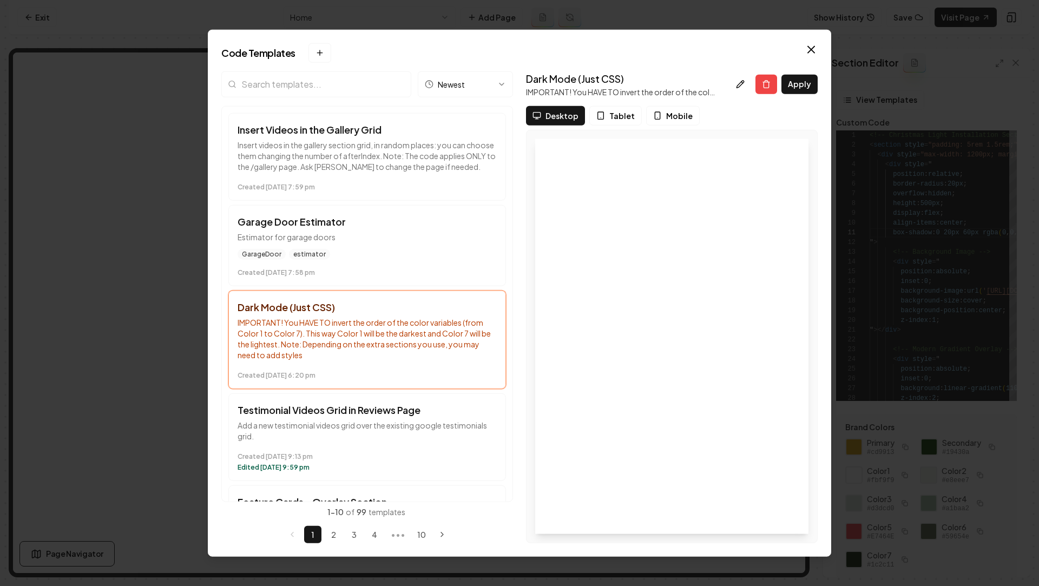
click at [640, 91] on p "IMPORTANT! You HAVE TO invert the order of the color variables (from Color 1 to…" at bounding box center [620, 91] width 189 height 11
click at [347, 246] on button "Garage Door Estimator Estimator for garage doors GarageDoor estimator Created O…" at bounding box center [366, 244] width 277 height 81
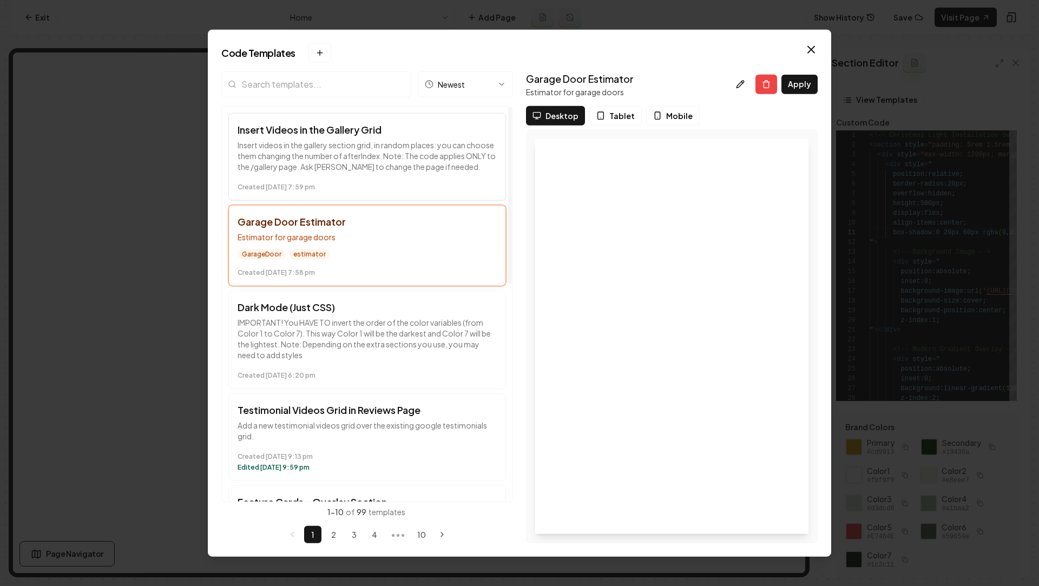
click at [319, 149] on p "Insert videos in the gallery section grid, in random places: you can choose the…" at bounding box center [366, 155] width 259 height 32
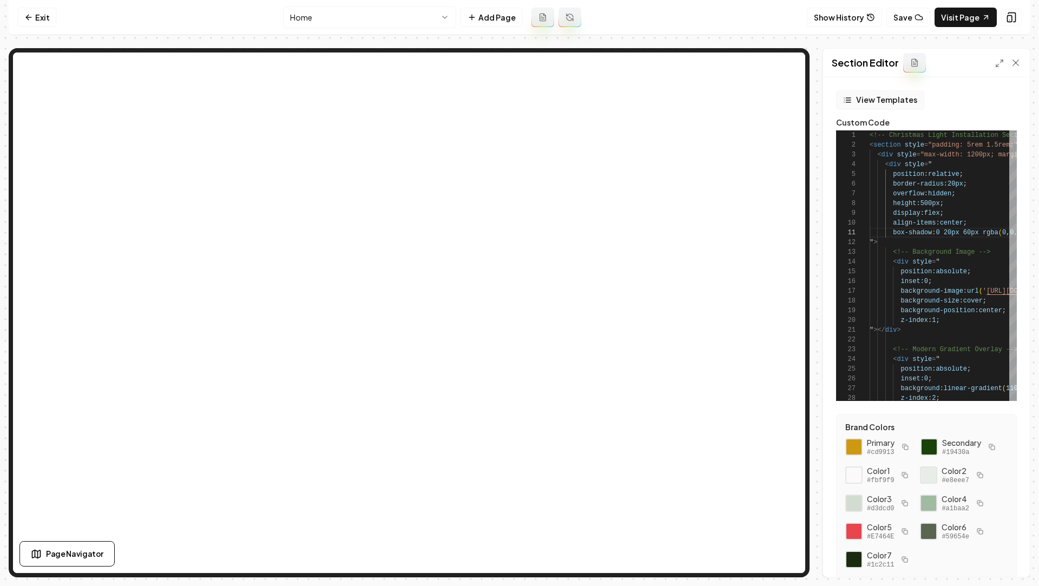
click at [888, 94] on button "View Templates" at bounding box center [880, 99] width 88 height 19
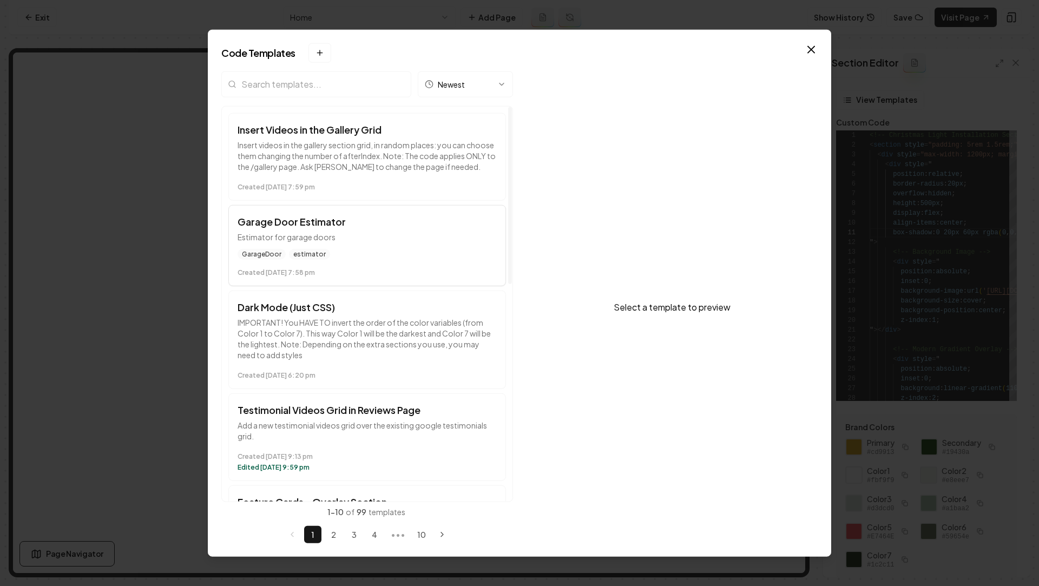
click at [294, 254] on span "estimator" at bounding box center [309, 253] width 41 height 11
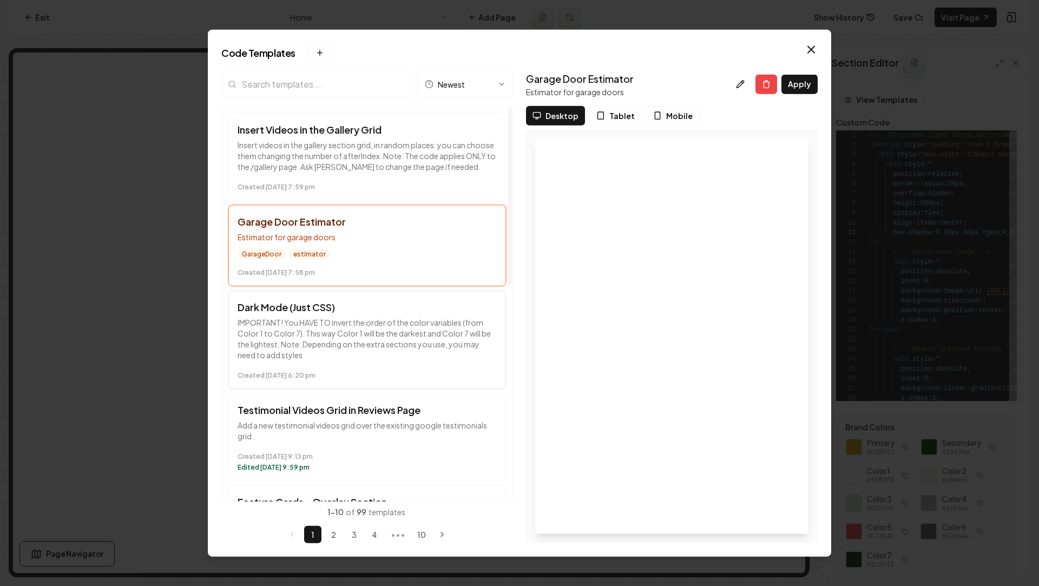
click at [376, 325] on p "IMPORTANT! You HAVE TO invert the order of the color variables (from Color 1 to…" at bounding box center [366, 337] width 259 height 43
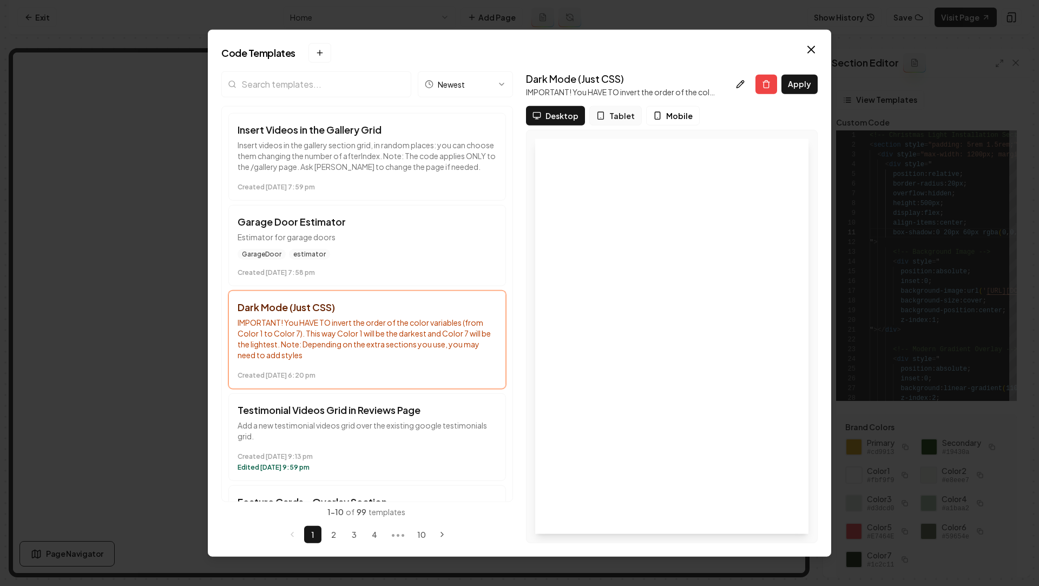
click at [618, 117] on span "Tablet" at bounding box center [621, 115] width 25 height 11
click at [653, 117] on icon at bounding box center [657, 115] width 9 height 9
click at [563, 119] on span "Desktop" at bounding box center [562, 115] width 33 height 11
click at [379, 219] on h3 "Garage Door Estimator" at bounding box center [366, 221] width 259 height 15
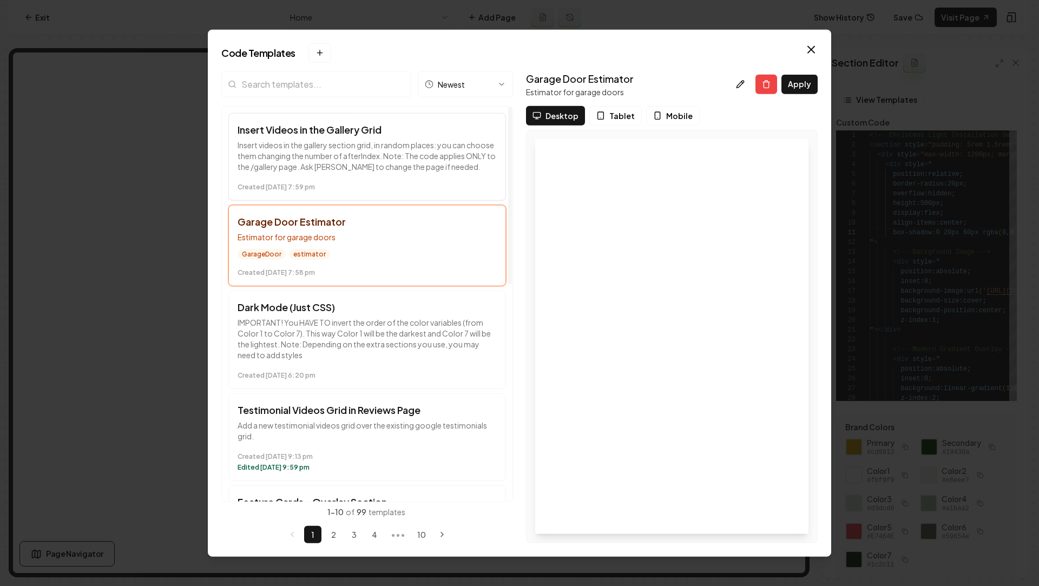
click at [338, 175] on button "Insert Videos in the Gallery Grid Insert videos in the gallery section grid, in…" at bounding box center [366, 157] width 277 height 88
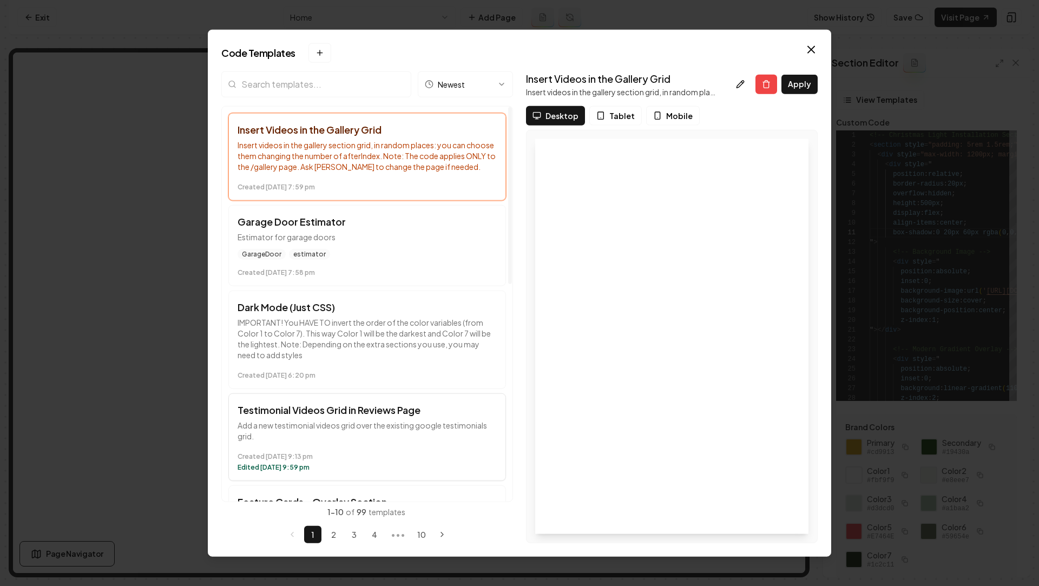
click at [348, 457] on time "Created October 8 at 9:13 pm" at bounding box center [366, 456] width 259 height 9
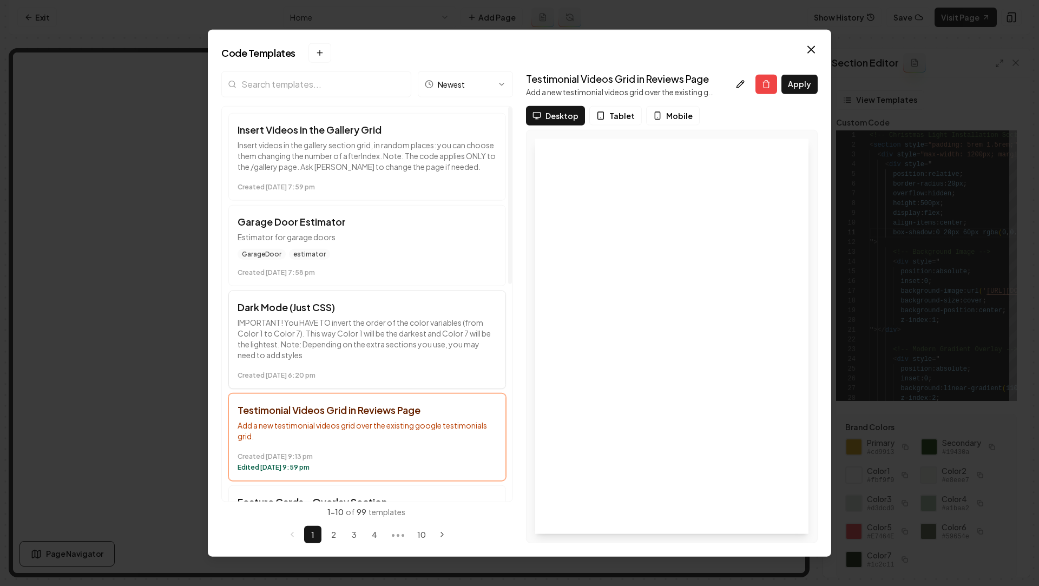
click at [362, 302] on h3 "Dark Mode (Just CSS)" at bounding box center [366, 306] width 259 height 15
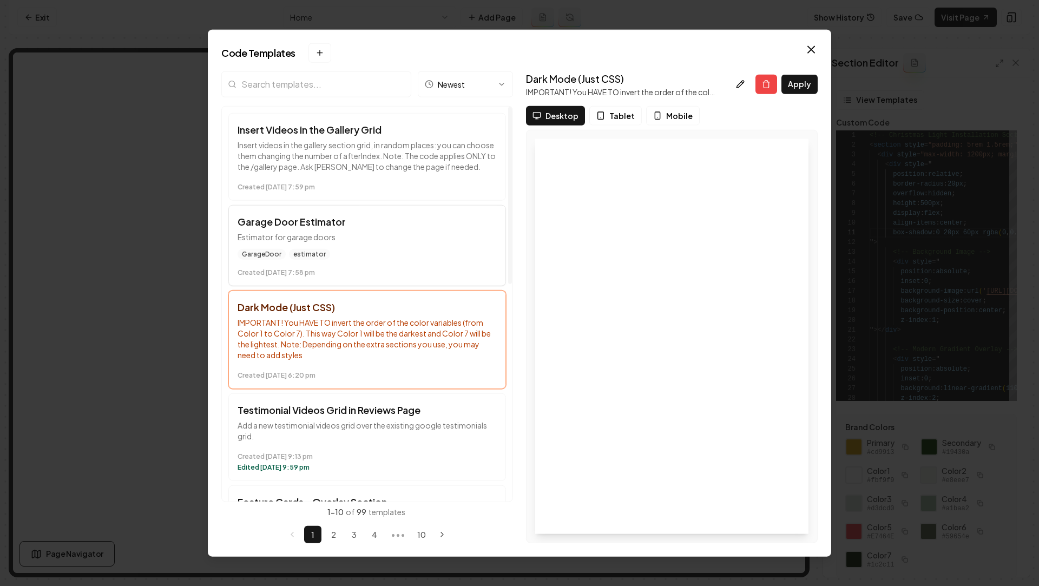
click at [366, 280] on button "Garage Door Estimator Estimator for garage doors GarageDoor estimator Created O…" at bounding box center [366, 244] width 277 height 81
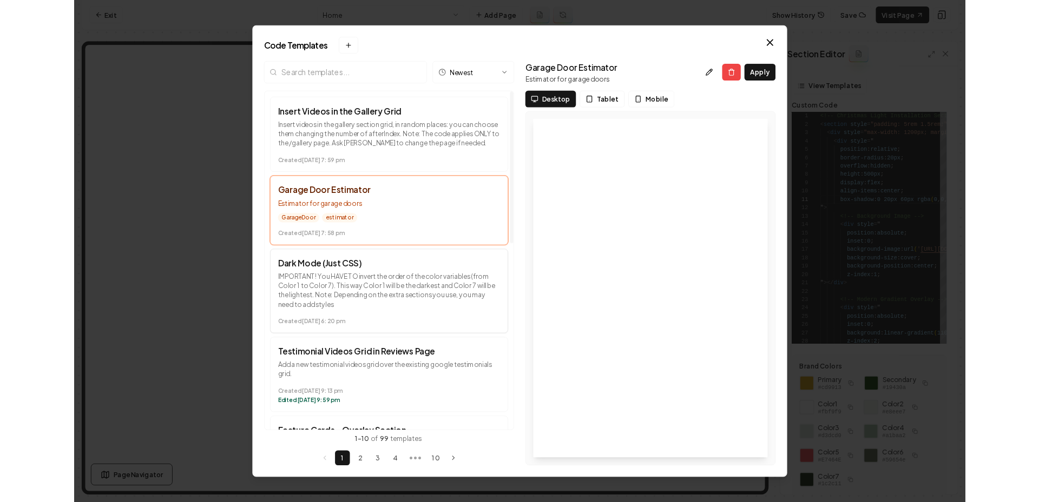
scroll to position [487, 0]
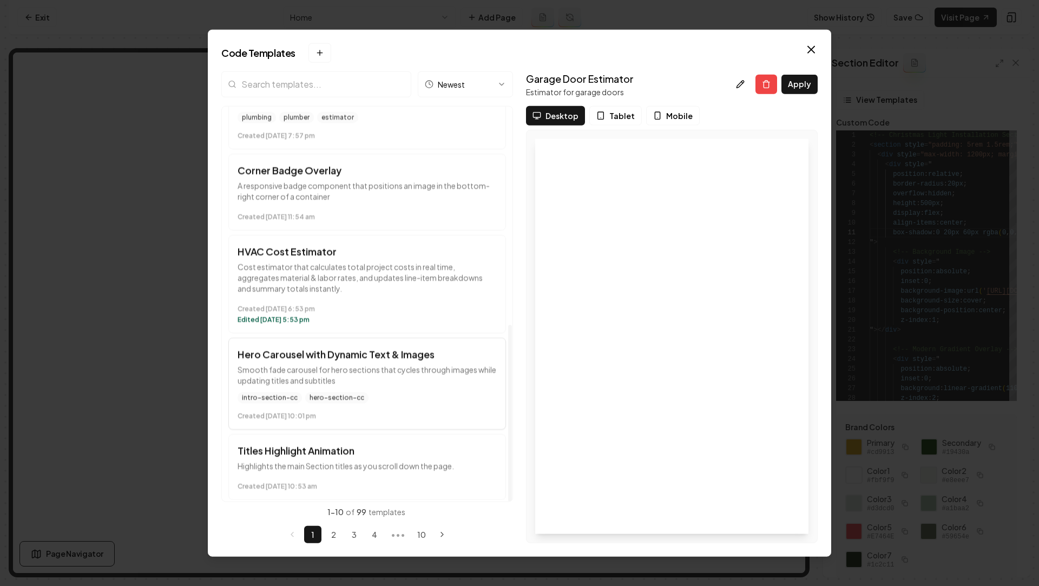
click at [363, 407] on div "Created September 22 at 10:01 pm" at bounding box center [366, 413] width 259 height 13
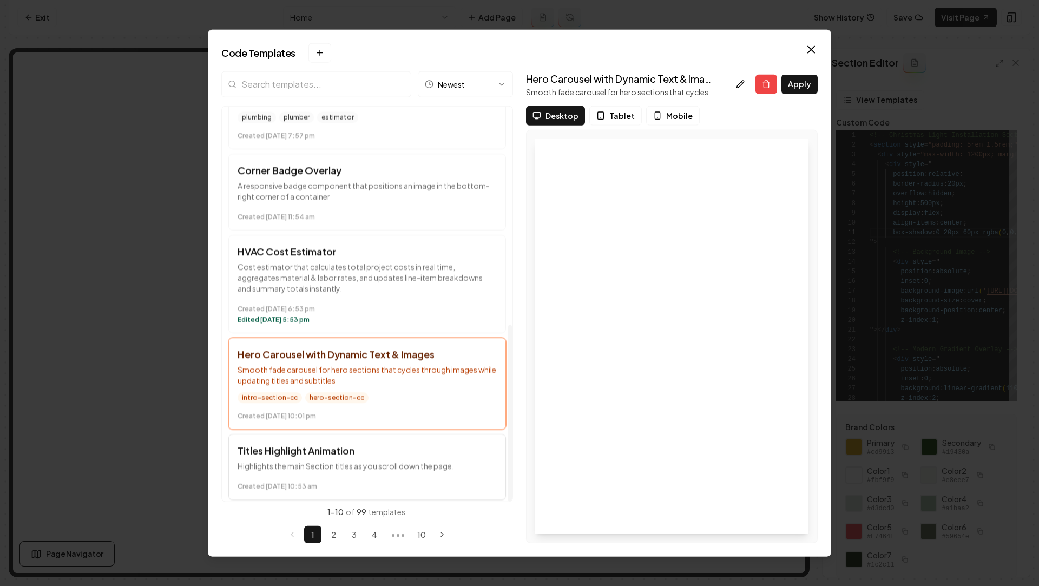
click at [362, 449] on h3 "Titles Highlight Animation" at bounding box center [366, 449] width 259 height 15
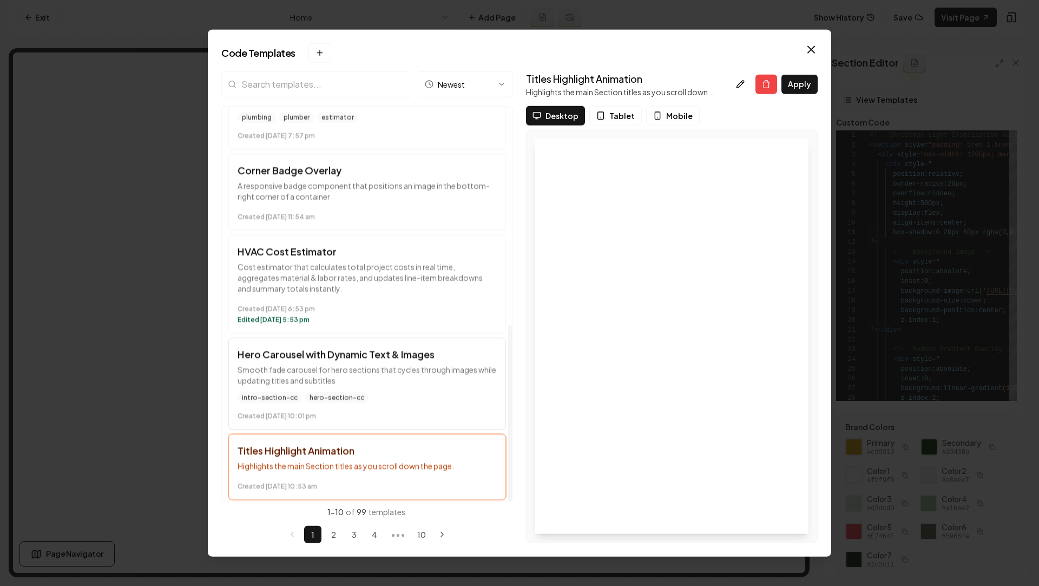
click at [365, 386] on button "Hero Carousel with Dynamic Text & Images Smooth fade carousel for hero sections…" at bounding box center [366, 383] width 277 height 92
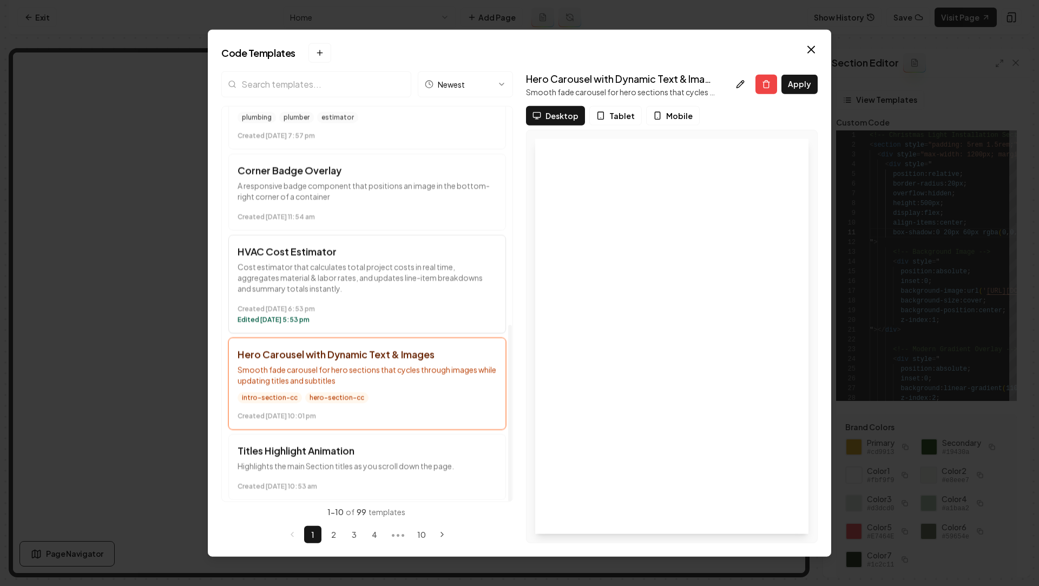
click at [363, 281] on p "Cost estimator that calculates total project costs in real time, aggregates mat…" at bounding box center [366, 277] width 259 height 32
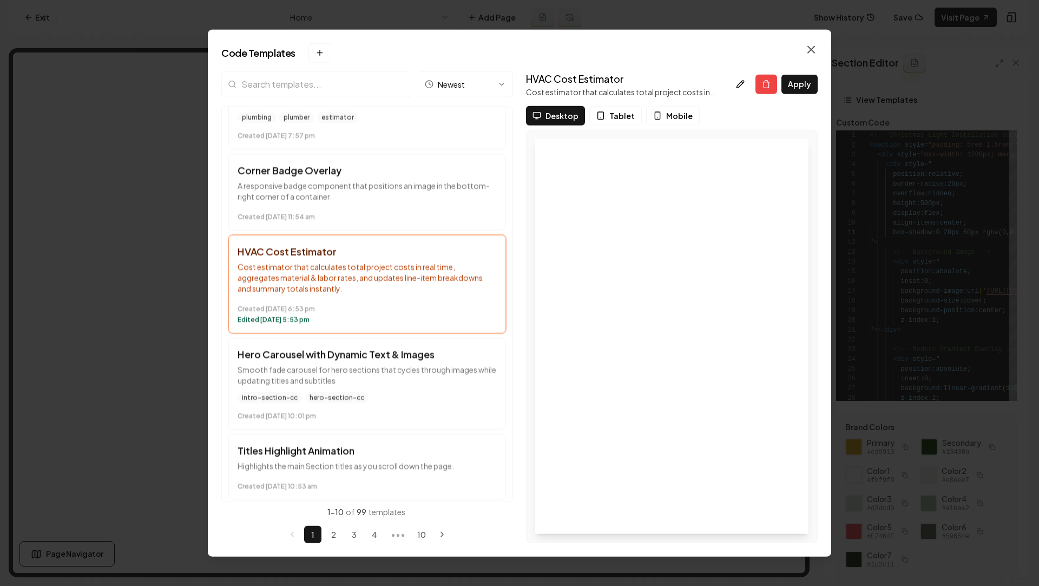
click at [806, 53] on icon "button" at bounding box center [810, 49] width 13 height 13
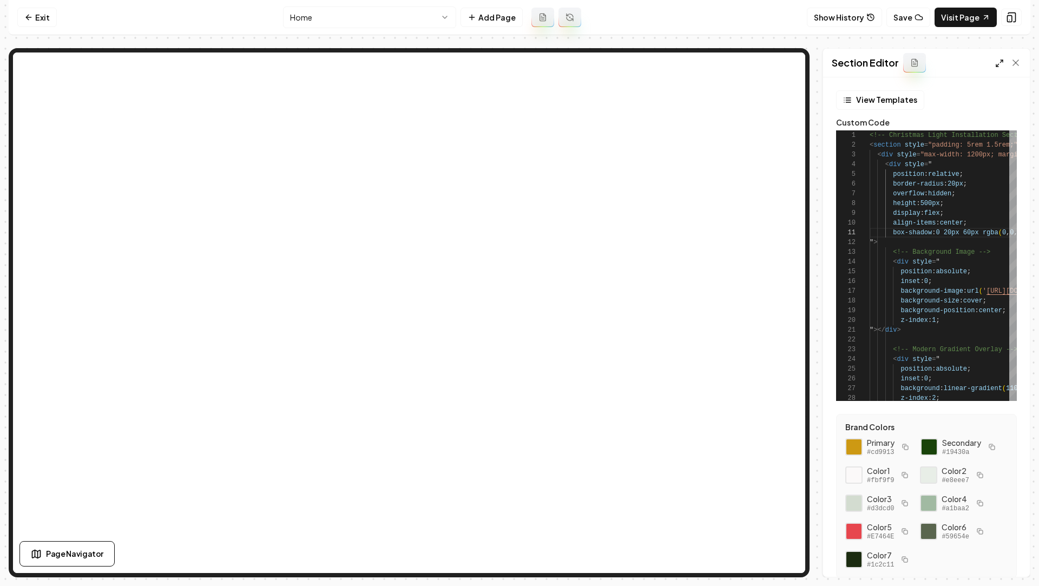
click at [999, 67] on icon at bounding box center [999, 63] width 9 height 9
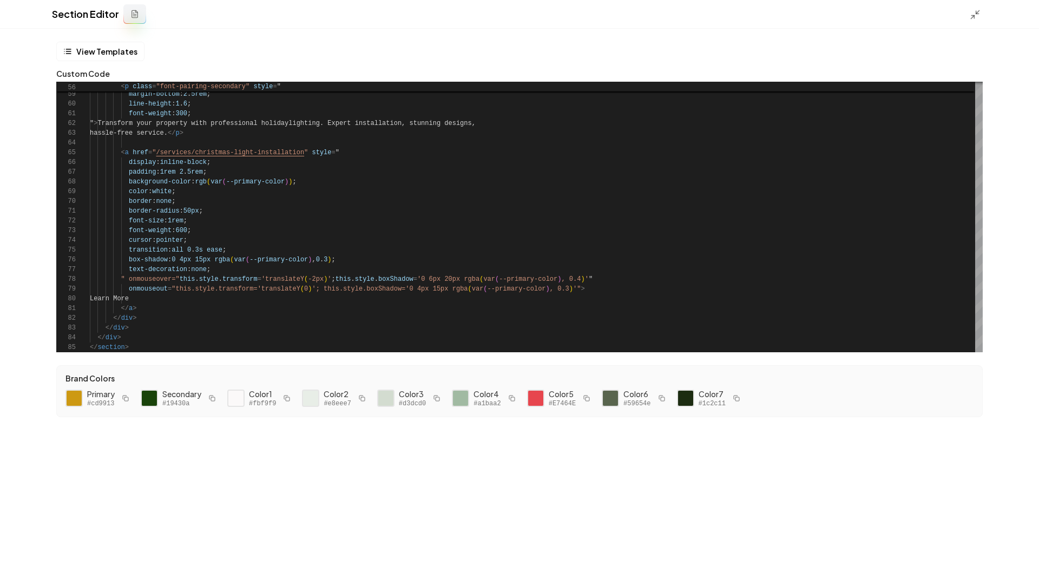
click at [136, 20] on button at bounding box center [134, 13] width 23 height 19
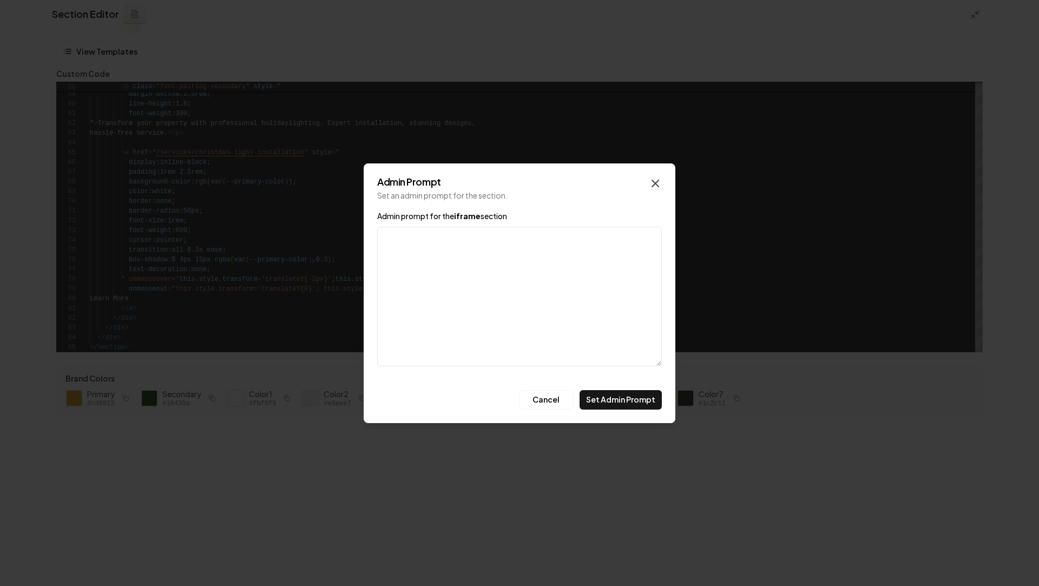
click at [649, 181] on icon "button" at bounding box center [655, 183] width 13 height 13
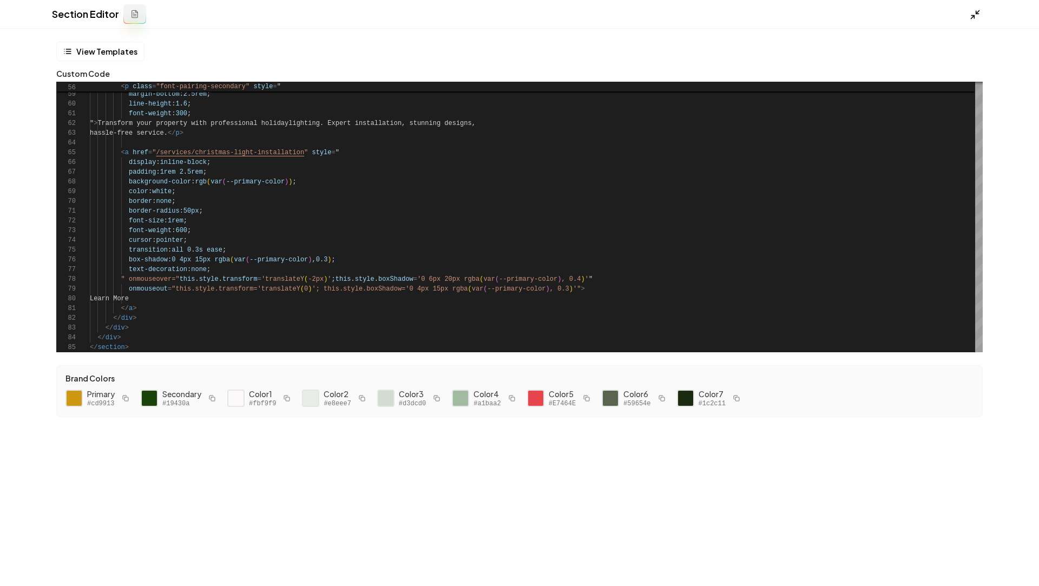
click at [980, 14] on div at bounding box center [977, 14] width 17 height 12
click at [976, 21] on div "Section Editor" at bounding box center [519, 14] width 1039 height 29
click at [971, 18] on icon at bounding box center [974, 14] width 11 height 11
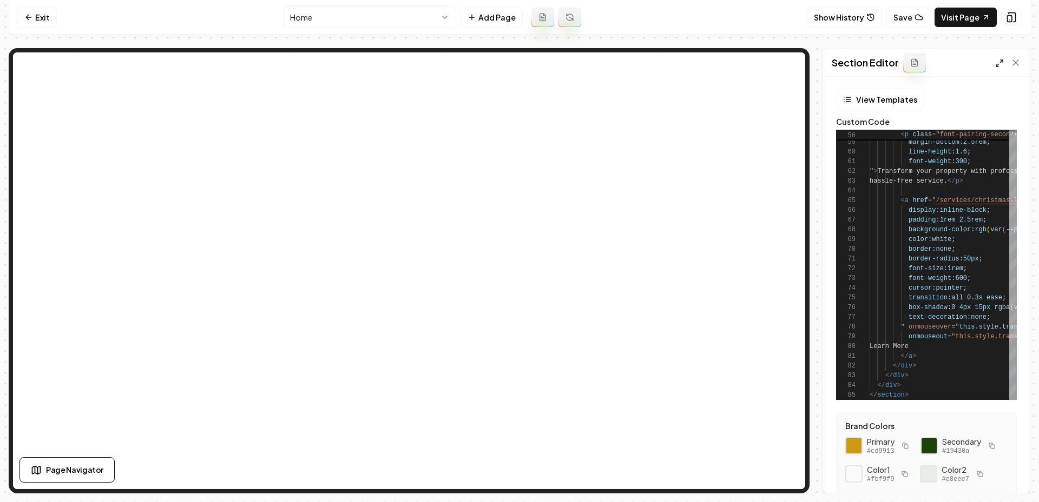
click at [1000, 64] on icon at bounding box center [999, 63] width 9 height 9
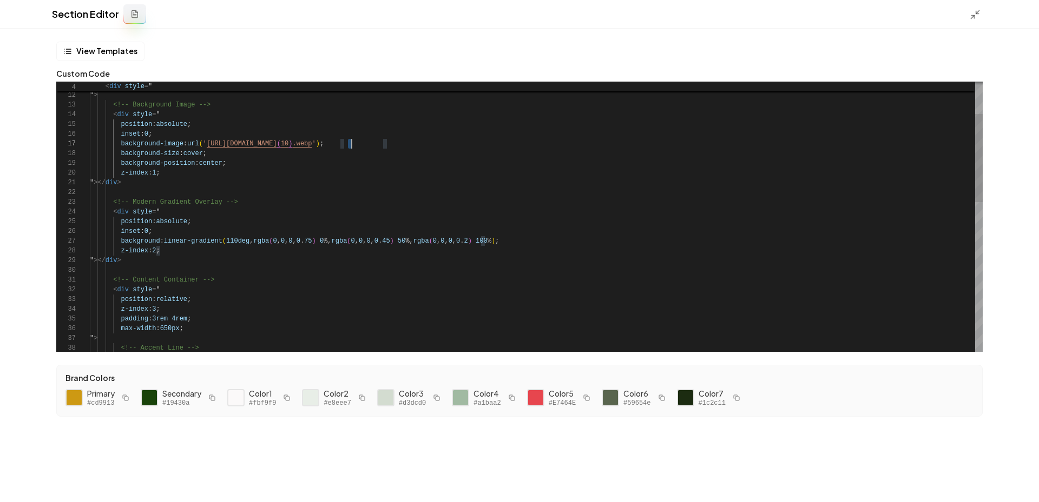
click at [349, 146] on div "<!-- Accent Line --> " > max-width : 650px ; padding : 3rem 4rem ; z-index : 3 …" at bounding box center [536, 397] width 892 height 828
drag, startPoint x: 211, startPoint y: 142, endPoint x: 427, endPoint y: 145, distance: 215.8
click at [427, 146] on div "<!-- Accent Line --> " > max-width : 650px ; padding : 3rem 4rem ; z-index : 3 …" at bounding box center [536, 397] width 892 height 828
click at [977, 18] on icon at bounding box center [974, 14] width 11 height 11
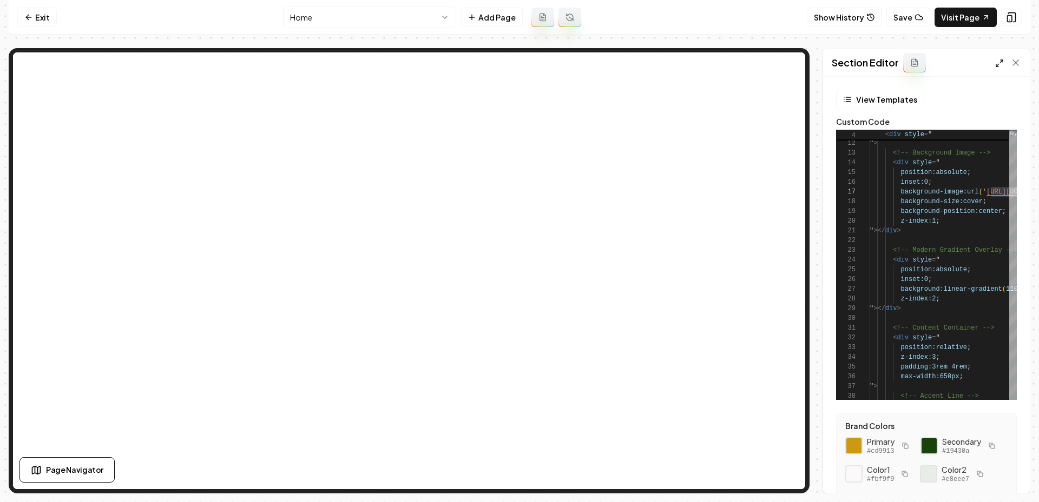
click at [995, 66] on icon at bounding box center [999, 63] width 9 height 9
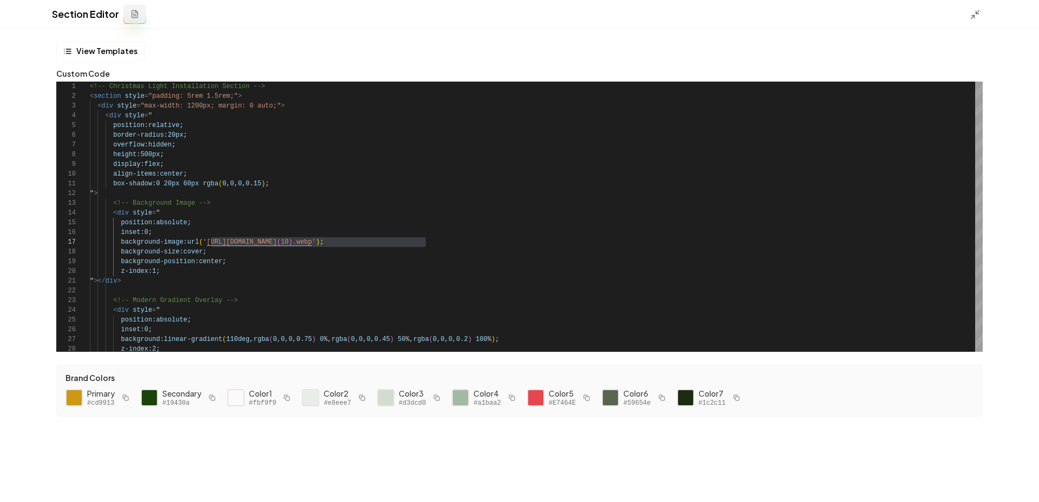
click at [974, 21] on div "Section Editor" at bounding box center [519, 14] width 1039 height 29
click at [971, 16] on polyline at bounding box center [972, 17] width 3 height 3
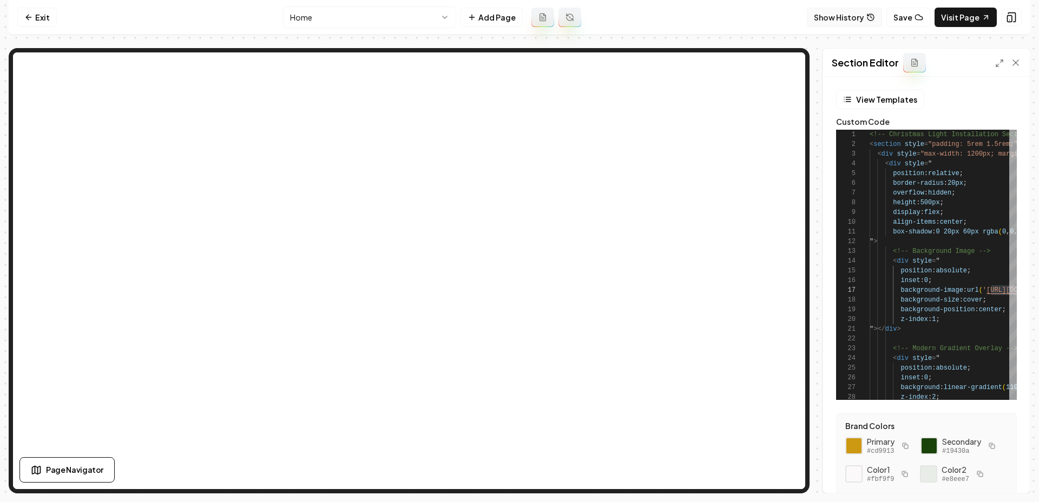
click at [841, 18] on button "Show History" at bounding box center [843, 17] width 75 height 19
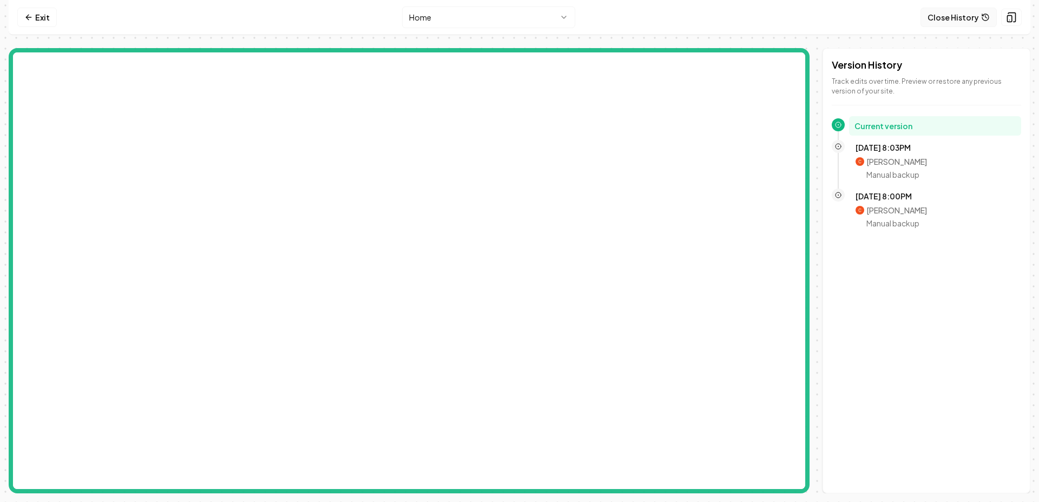
click at [941, 17] on button "Close History" at bounding box center [958, 17] width 76 height 19
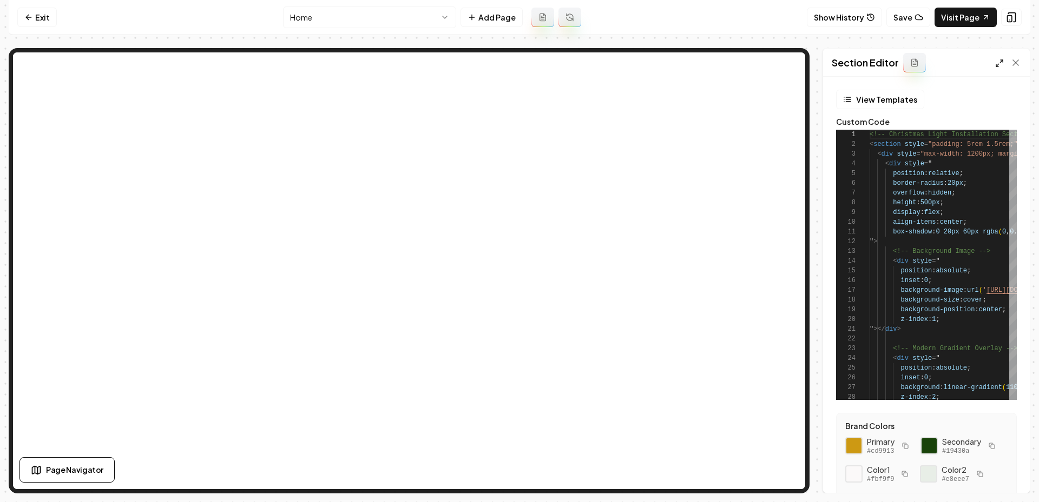
click at [1000, 61] on icon at bounding box center [999, 63] width 9 height 9
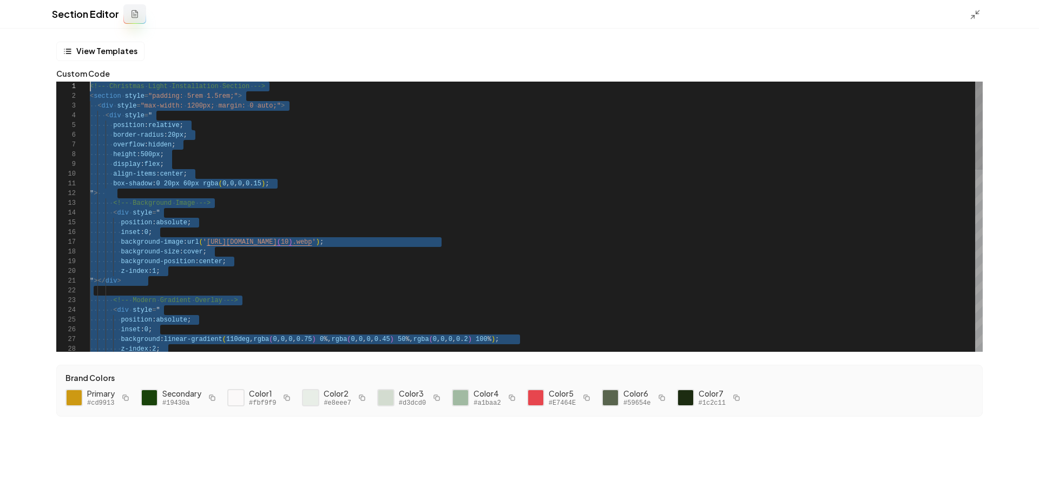
scroll to position [0, 0]
drag, startPoint x: 158, startPoint y: 347, endPoint x: 90, endPoint y: -81, distance: 433.2
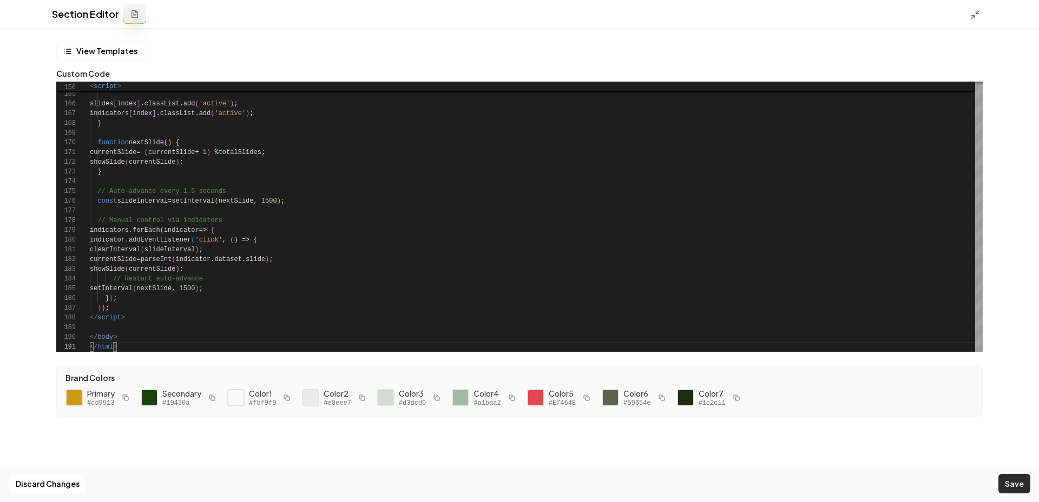
click at [1014, 491] on button "Save" at bounding box center [1014, 483] width 32 height 19
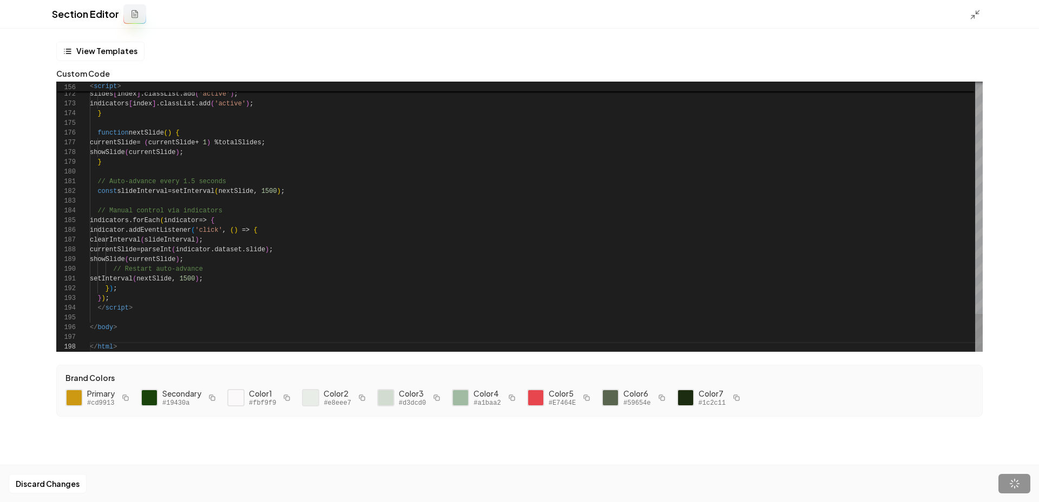
scroll to position [68, 28]
click at [973, 16] on line at bounding box center [972, 17] width 3 height 3
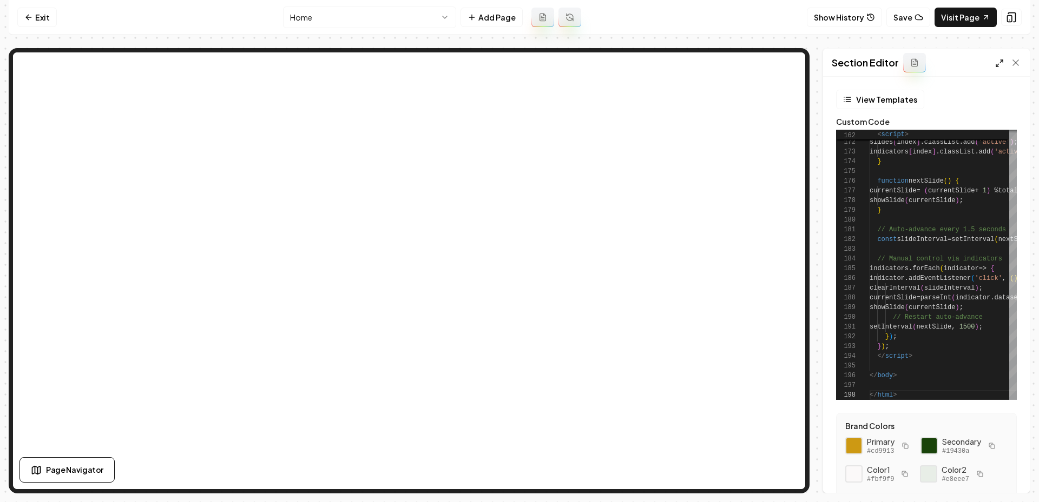
click at [997, 64] on icon at bounding box center [999, 63] width 9 height 9
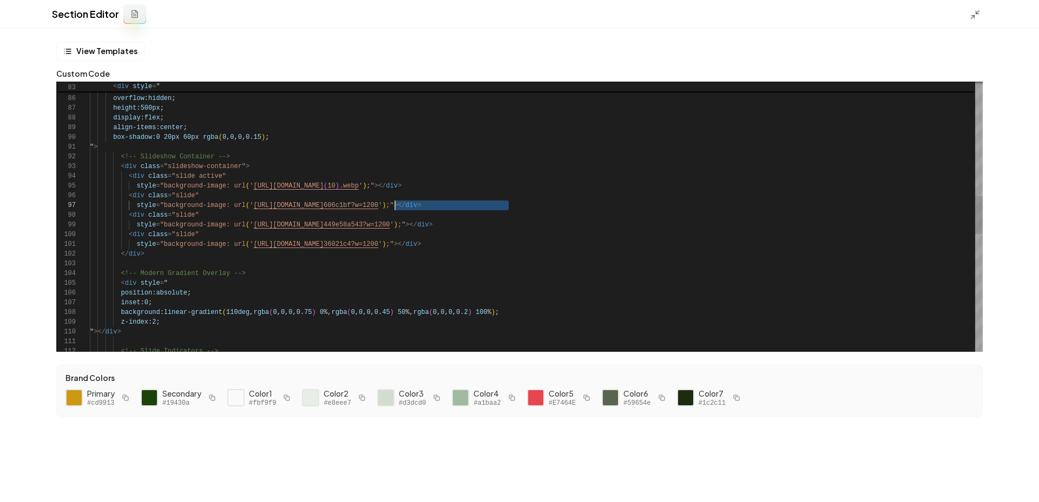
drag, startPoint x: 506, startPoint y: 207, endPoint x: 397, endPoint y: 208, distance: 109.3
click at [397, 208] on span "style = "background-image: url ( ' https://images.unsplash.com/photo-1543589077…" at bounding box center [255, 206] width 331 height 10
click at [397, 208] on div "<!-- Slide Indicators --> z-index : 2 ; " ></ div > background : linear-gradien…" at bounding box center [536, 230] width 892 height 1928
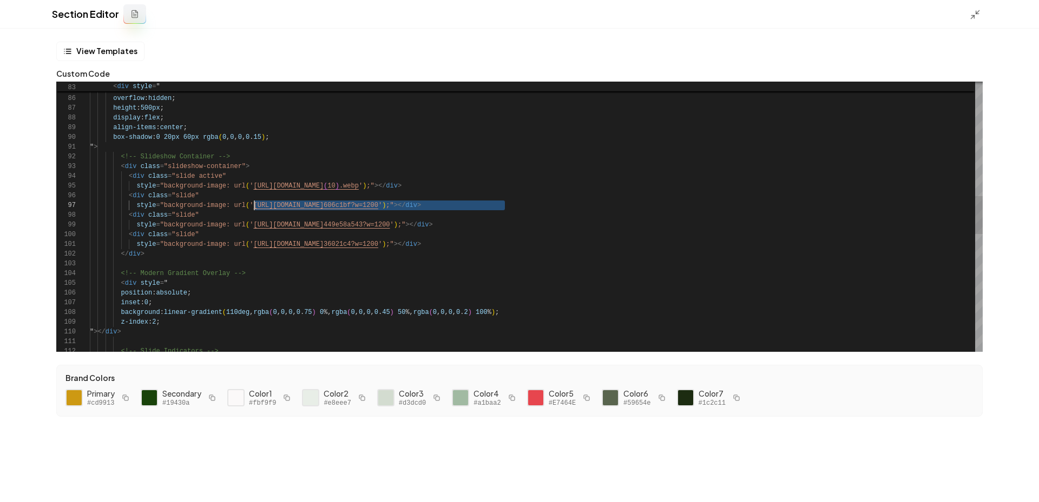
drag, startPoint x: 505, startPoint y: 207, endPoint x: 255, endPoint y: 203, distance: 249.4
click at [255, 203] on div "<!-- Slide Indicators --> z-index : 2 ; " ></ div > background : linear-gradien…" at bounding box center [536, 230] width 892 height 1928
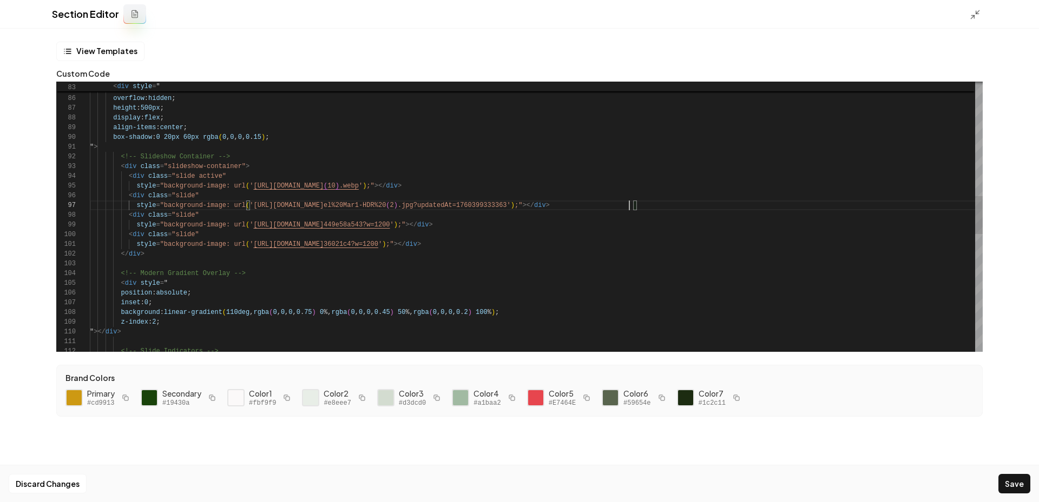
click at [690, 232] on div "<!-- Slide Indicators --> z-index : 2 ; " ></ div > background : linear-gradien…" at bounding box center [536, 230] width 892 height 1928
click at [1013, 485] on button "Save" at bounding box center [1014, 483] width 32 height 19
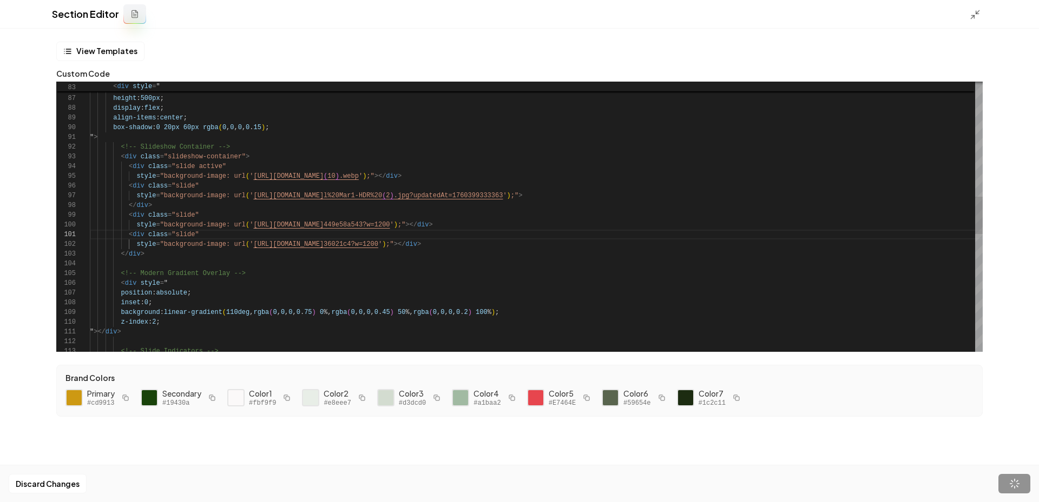
scroll to position [97, 109]
click at [971, 22] on div "Section Editor" at bounding box center [519, 14] width 1039 height 29
click at [971, 11] on icon at bounding box center [974, 14] width 11 height 11
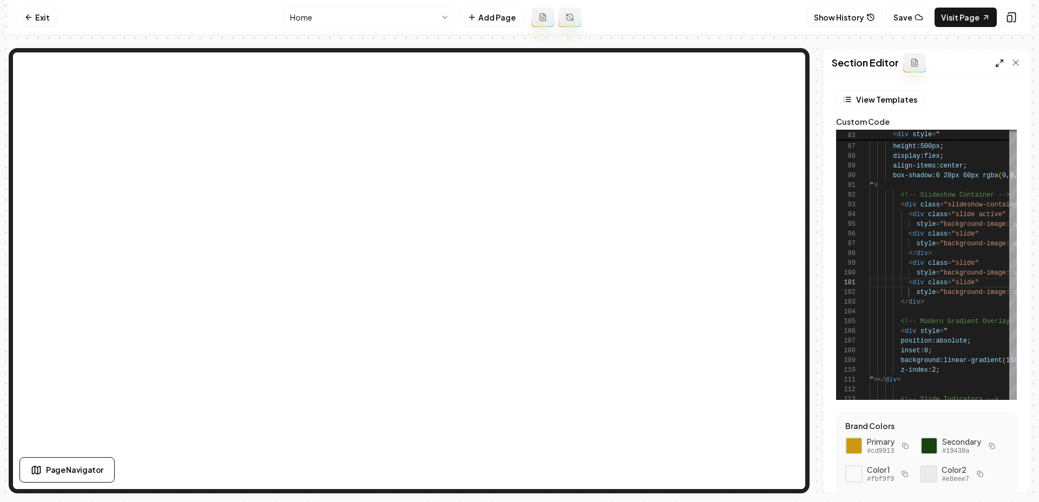
click at [995, 65] on icon at bounding box center [999, 63] width 9 height 9
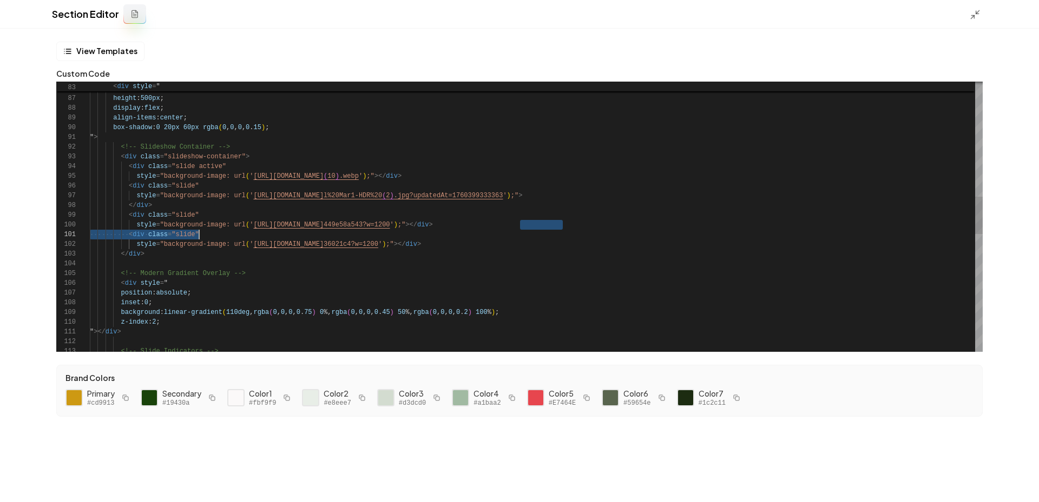
scroll to position [68, 109]
drag, startPoint x: 518, startPoint y: 227, endPoint x: 267, endPoint y: 236, distance: 251.2
click at [267, 236] on div "z-index : 2 ; " ></ div > background : linear-gradient ( 110deg , rgba ( 0 , 0 …" at bounding box center [536, 225] width 892 height 1938
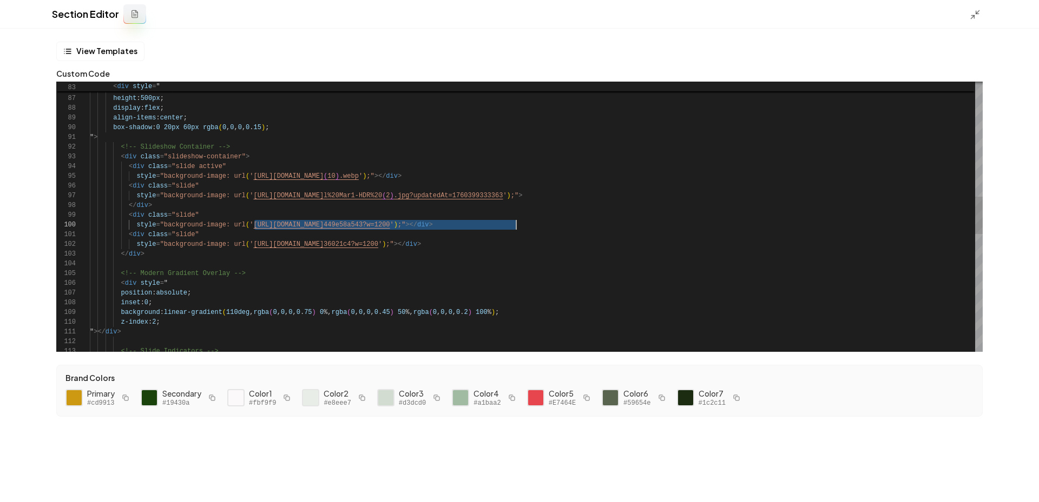
drag, startPoint x: 254, startPoint y: 227, endPoint x: 517, endPoint y: 220, distance: 262.4
click at [517, 220] on div "z-index : 2 ; " ></ div > background : linear-gradient ( 110deg , rgba ( 0 , 0 …" at bounding box center [536, 225] width 892 height 1938
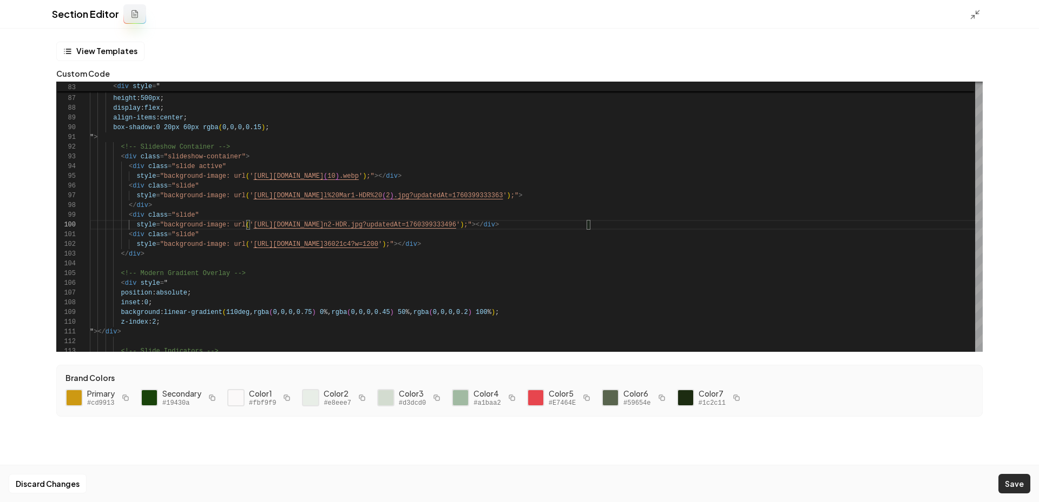
click at [1011, 475] on button "Save" at bounding box center [1014, 483] width 32 height 19
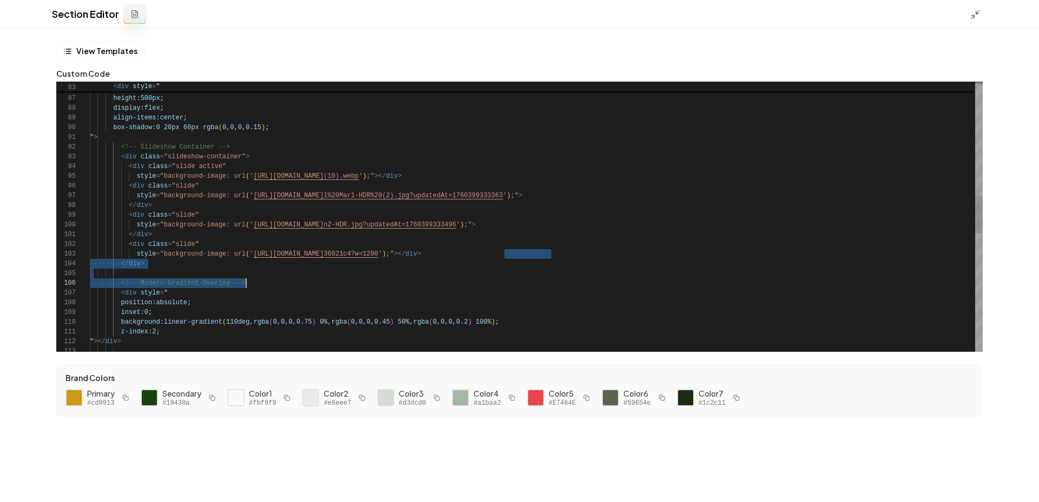
drag, startPoint x: 504, startPoint y: 255, endPoint x: 758, endPoint y: 288, distance: 255.8
click at [758, 288] on div "z-index : 2 ; " ></ div > background : linear-gradient ( 110deg , rgba ( 0 , 0 …" at bounding box center [536, 229] width 892 height 1947
click at [541, 253] on div "z-index : 2 ; " ></ div > background : linear-gradient ( 110deg , rgba ( 0 , 0 …" at bounding box center [536, 229] width 892 height 1947
click at [504, 257] on div "z-index : 2 ; " ></ div > background : linear-gradient ( 110deg , rgba ( 0 , 0 …" at bounding box center [536, 229] width 892 height 1947
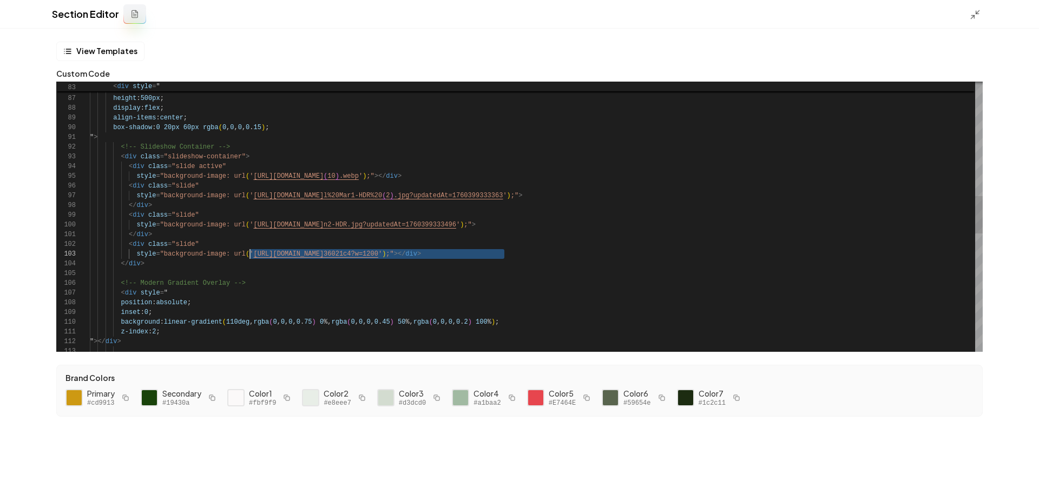
scroll to position [19, 164]
drag, startPoint x: 505, startPoint y: 256, endPoint x: 256, endPoint y: 252, distance: 249.4
click at [256, 252] on div "z-index : 2 ; " ></ div > background : linear-gradient ( 110deg , rgba ( 0 , 0 …" at bounding box center [536, 229] width 892 height 1947
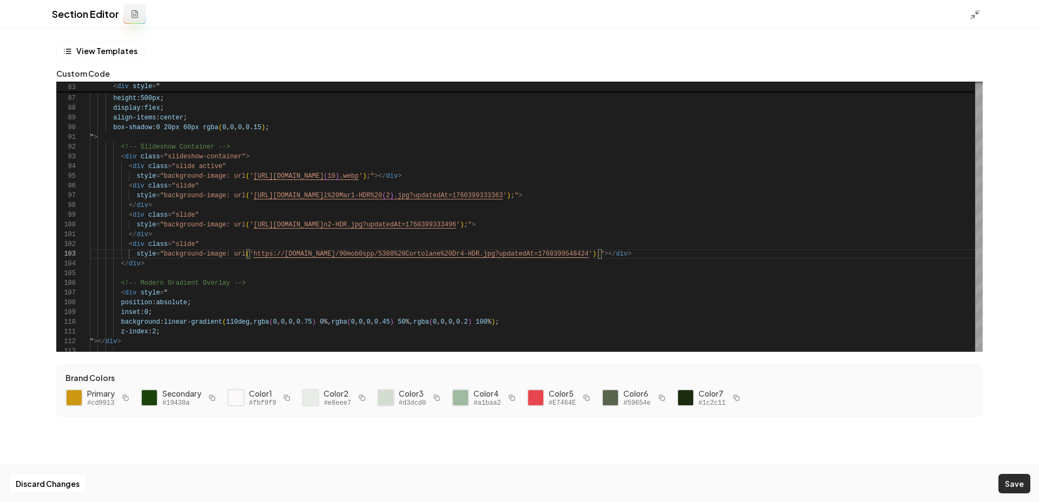
click at [1012, 488] on button "Save" at bounding box center [1014, 483] width 32 height 19
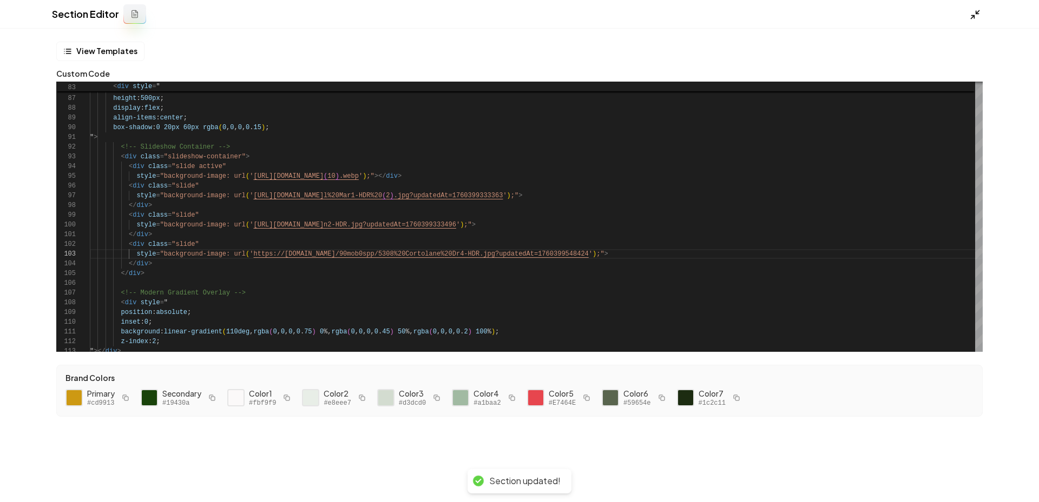
click at [973, 16] on line at bounding box center [972, 17] width 3 height 3
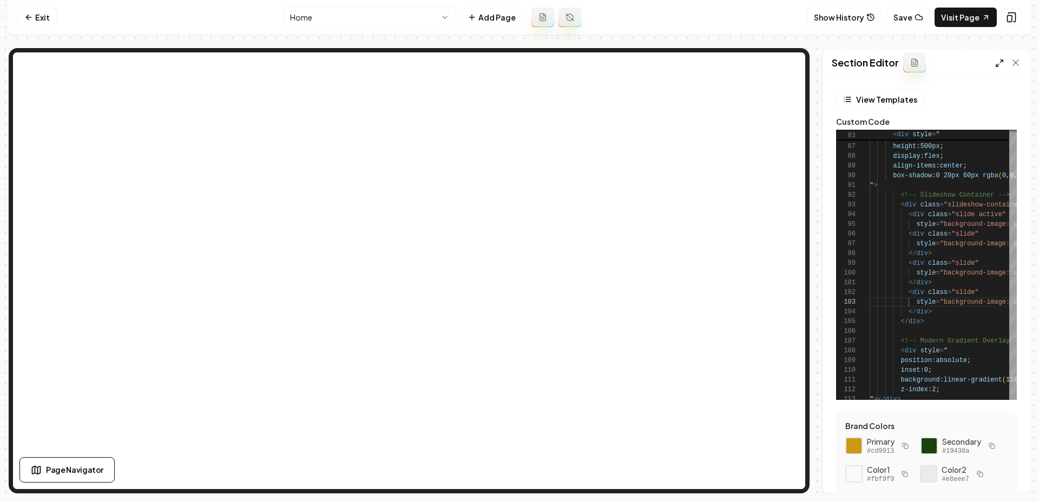
click at [998, 66] on polyline at bounding box center [997, 65] width 2 height 2
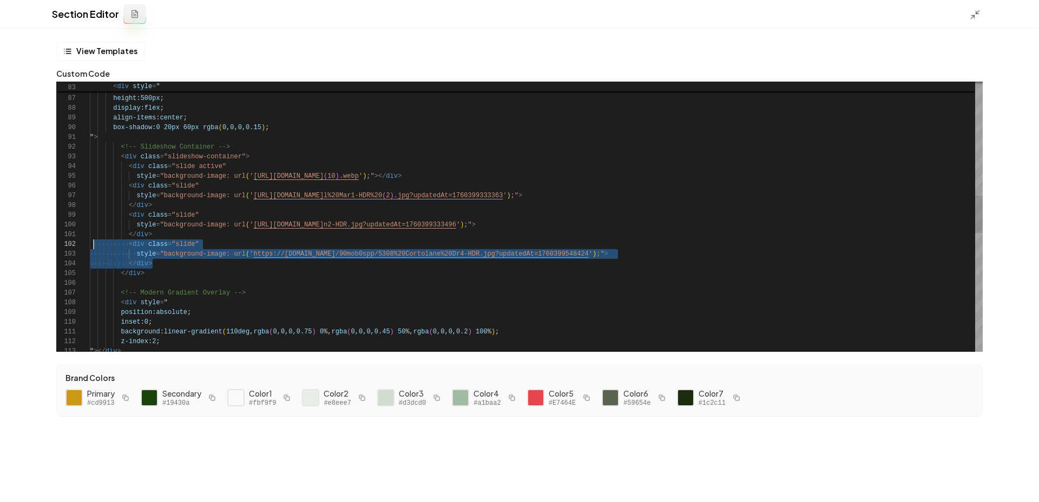
scroll to position [10, 0]
drag, startPoint x: 173, startPoint y: 262, endPoint x: 76, endPoint y: 249, distance: 97.2
click at [90, 249] on div "z-index : 2 ; " ></ div > background : linear-gradient ( 110deg , rgba ( 0 , 0 …" at bounding box center [536, 234] width 892 height 1957
click at [171, 268] on div "</ div >" at bounding box center [536, 264] width 892 height 10
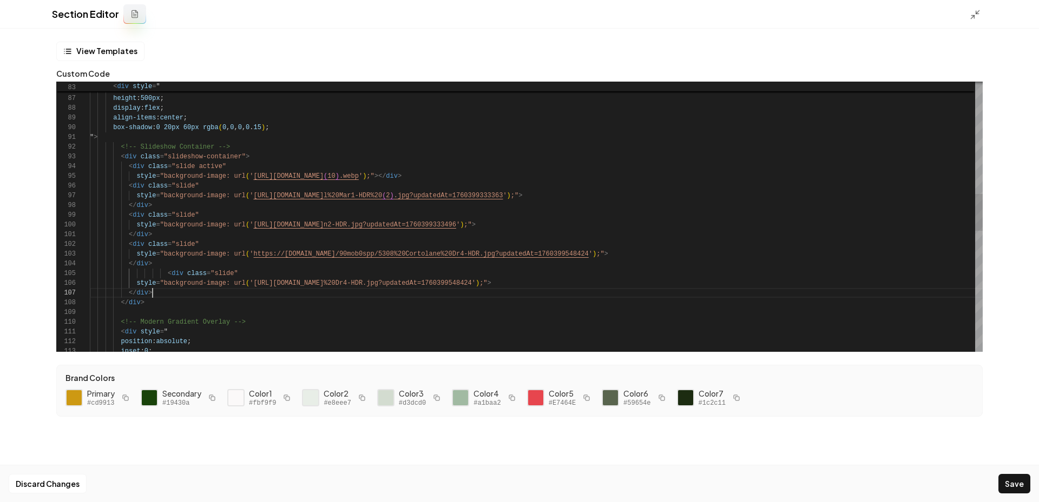
scroll to position [58, 63]
click at [166, 275] on div "inset : 0 ; position : absolute ; < div style = " <!-- Modern Gradient Overlay …" at bounding box center [536, 249] width 892 height 1986
click at [170, 295] on div "inset : 0 ; position : absolute ; < div style = " <!-- Modern Gradient Overlay …" at bounding box center [536, 249] width 892 height 1986
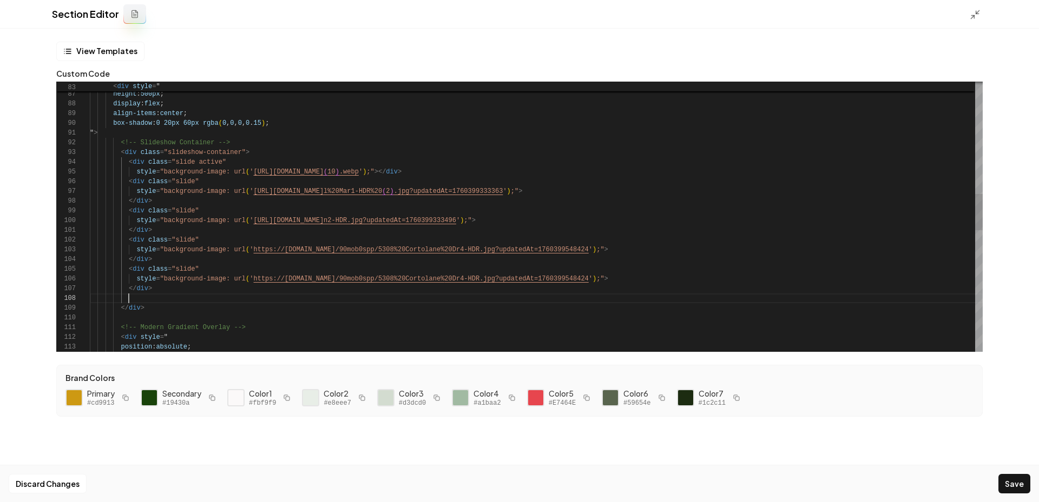
scroll to position [68, 63]
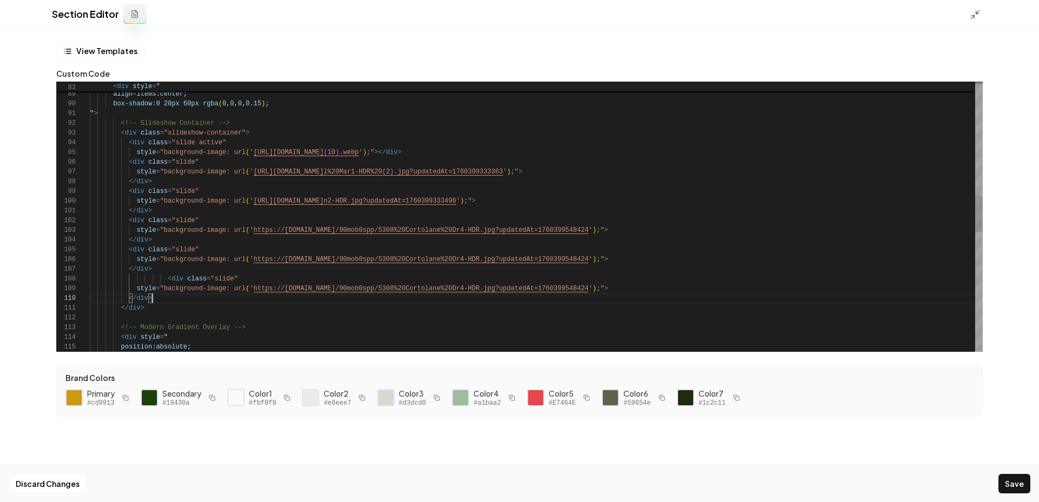
click at [168, 280] on div "<!-- Modern Gradient Overlay --> </ div > style = "background-image: url ( ' ht…" at bounding box center [536, 239] width 892 height 2015
click at [164, 297] on div "<!-- Modern Gradient Overlay --> </ div > style = "background-image: url ( ' ht…" at bounding box center [536, 239] width 892 height 2015
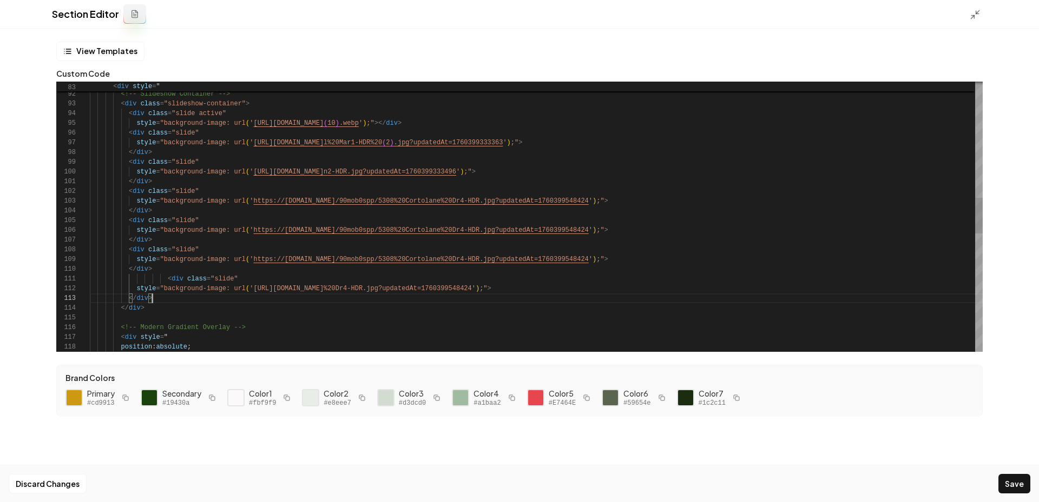
scroll to position [19, 63]
click at [170, 281] on div "<!-- Modern Gradient Overlay --> </ div > style = "background-image: url ( ' ht…" at bounding box center [536, 225] width 892 height 2045
click at [455, 196] on div "<!-- Modern Gradient Overlay --> </ div > style = "background-image: url ( ' ht…" at bounding box center [536, 225] width 892 height 2045
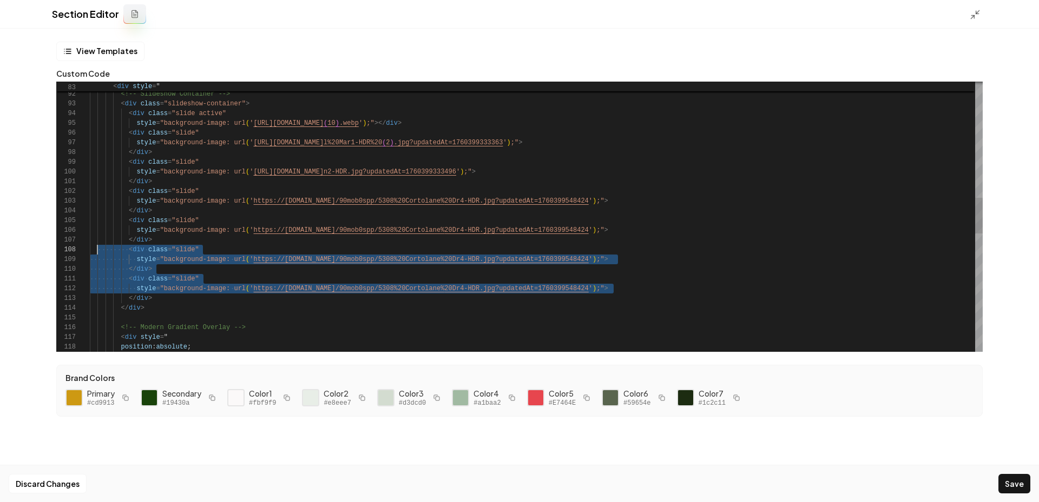
scroll to position [78, 0]
drag, startPoint x: 622, startPoint y: 292, endPoint x: 85, endPoint y: 263, distance: 537.9
click at [90, 263] on div "<!-- Modern Gradient Overlay --> </ div > style = "background-image: url ( ' ht…" at bounding box center [536, 225] width 892 height 2045
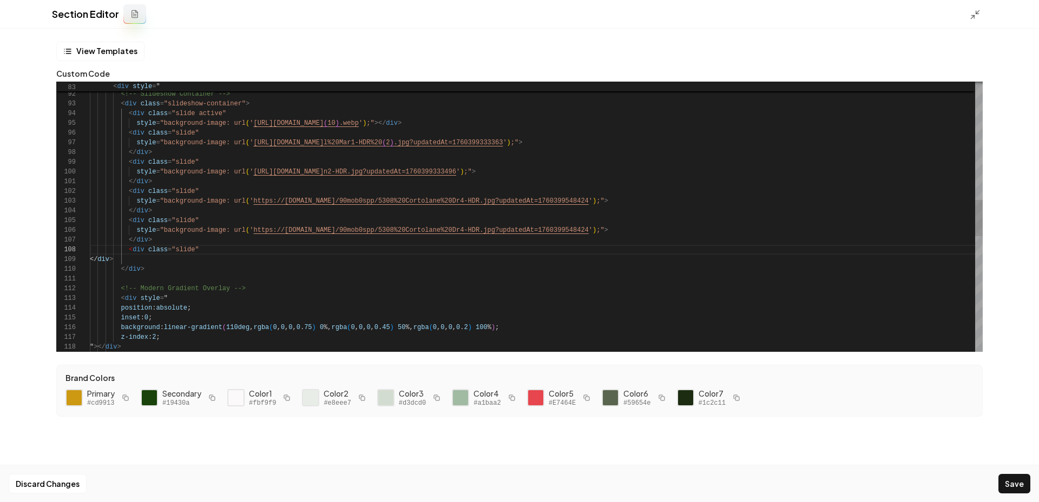
click at [202, 295] on div "<!-- Modern Gradient Overlay --> </ div > style = "background-image: url ( ' ht…" at bounding box center [536, 206] width 892 height 2006
drag, startPoint x: 160, startPoint y: 261, endPoint x: 34, endPoint y: 262, distance: 126.6
click at [90, 262] on div "<!-- Modern Gradient Overlay --> </ div > style = "background-image: url ( ' ht…" at bounding box center [536, 206] width 892 height 2006
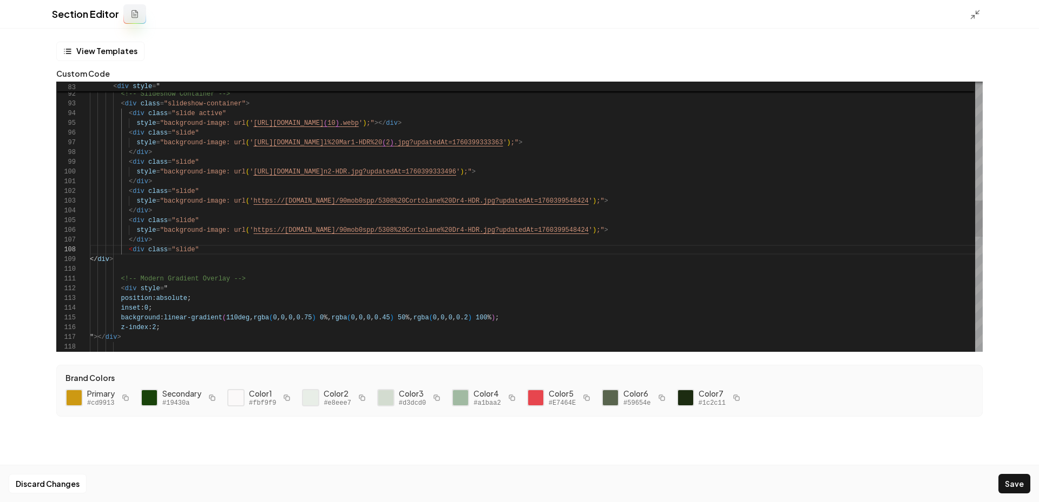
scroll to position [88, 0]
click at [140, 271] on div "<!-- Modern Gradient Overlay --> </ div > style = "background-image: url ( ' ht…" at bounding box center [536, 201] width 892 height 1996
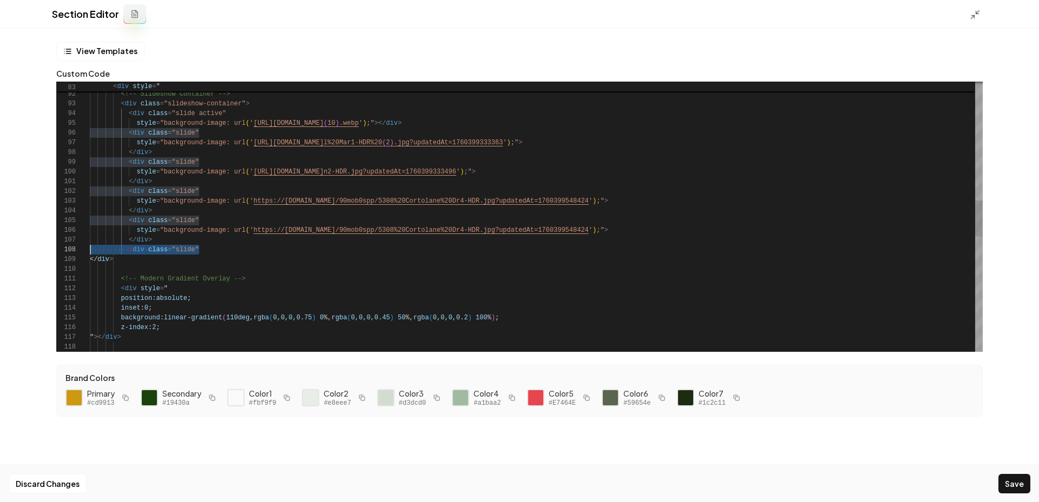
drag, startPoint x: 210, startPoint y: 250, endPoint x: 29, endPoint y: 252, distance: 181.2
click at [28, 253] on div "View Templates Custom Code 111 109 110 103 100 102 96 97 99 95 93 94 91 92 98 1…" at bounding box center [519, 266] width 1039 height 474
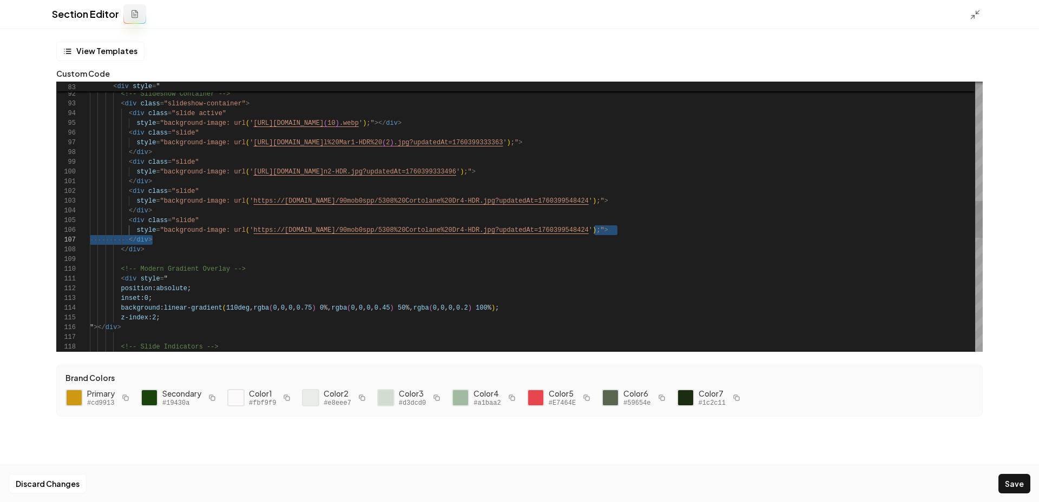
scroll to position [49, 164]
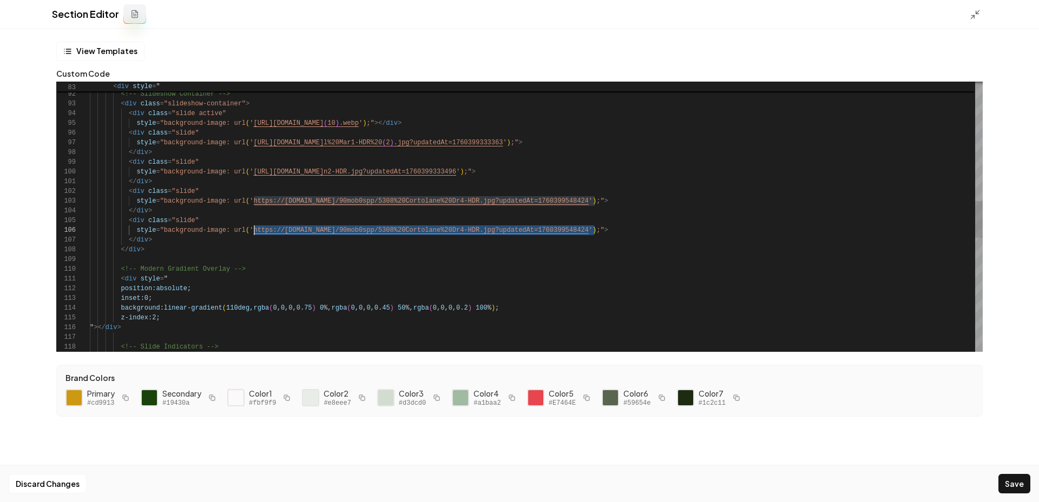
drag, startPoint x: 594, startPoint y: 229, endPoint x: 255, endPoint y: 232, distance: 339.2
click at [255, 232] on div "<!-- Modern Gradient Overlay --> </ div > style = "background-image: url ( ' ht…" at bounding box center [536, 196] width 892 height 1986
type textarea "**********"
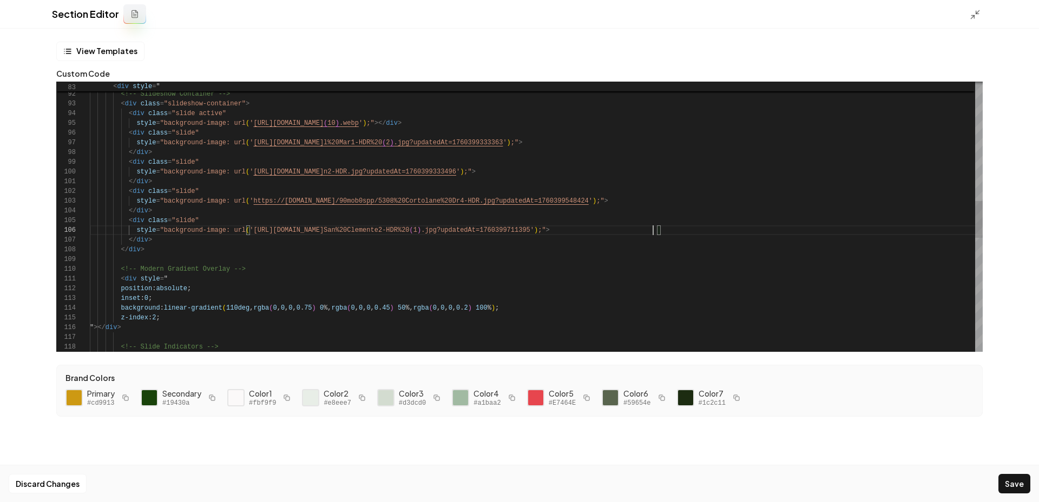
scroll to position [49, 563]
click at [1009, 481] on button "Save" at bounding box center [1014, 483] width 32 height 19
click at [971, 16] on polyline at bounding box center [972, 17] width 3 height 3
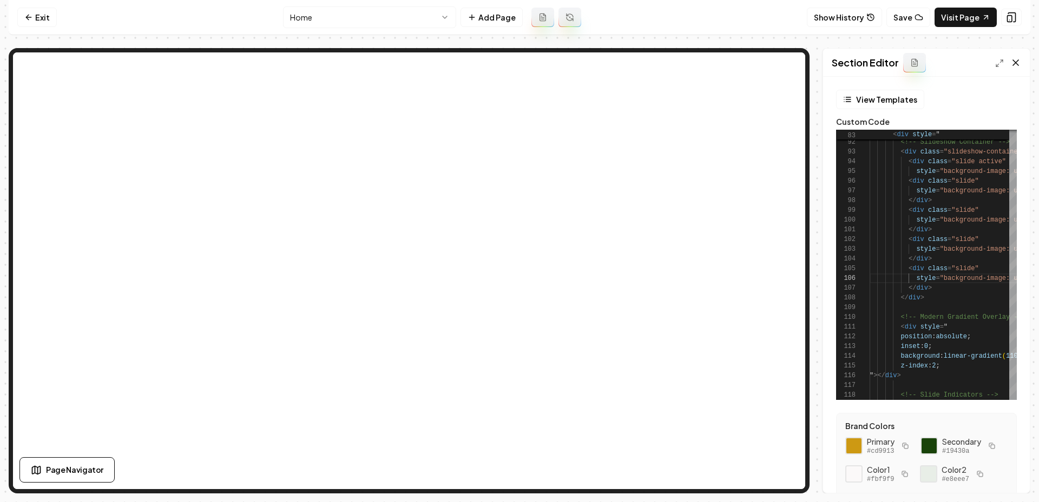
click at [1019, 68] on icon at bounding box center [1015, 62] width 11 height 11
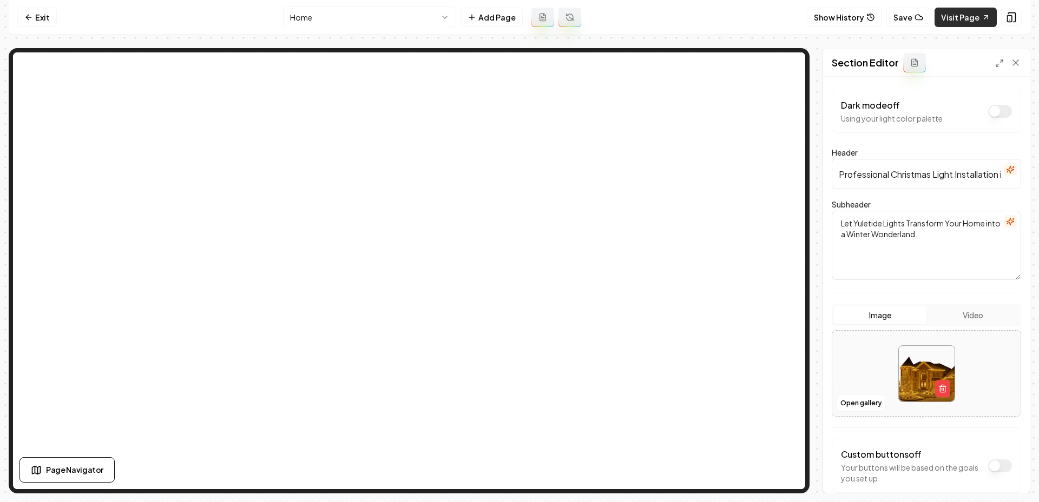
click at [973, 23] on link "Visit Page" at bounding box center [965, 17] width 62 height 19
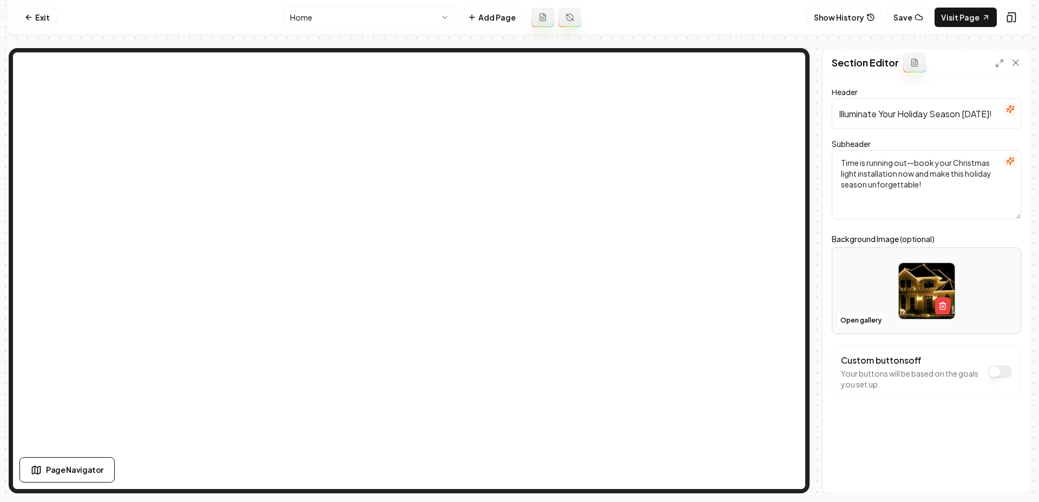
click at [854, 234] on label "Background Image (optional)" at bounding box center [925, 239] width 189 height 13
click at [858, 320] on button "Open gallery" at bounding box center [860, 320] width 49 height 17
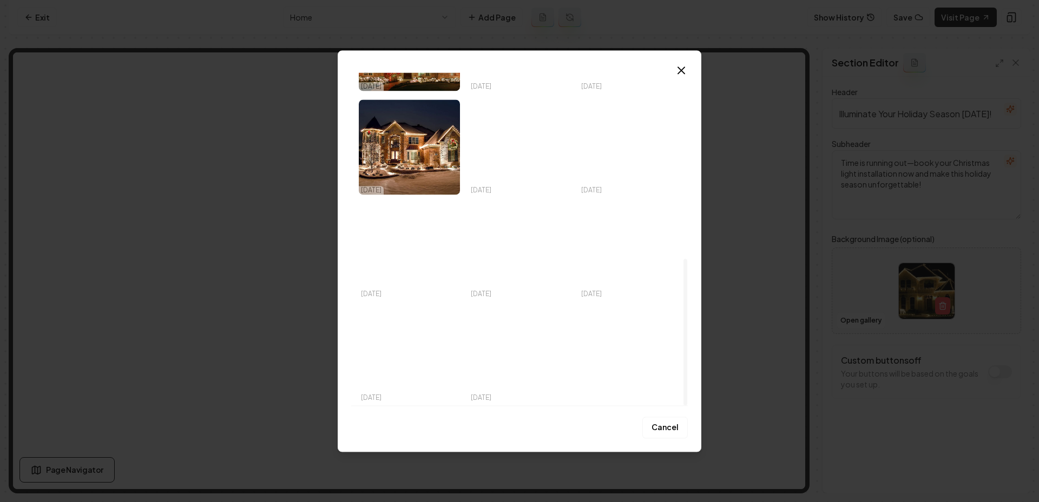
scroll to position [0, 0]
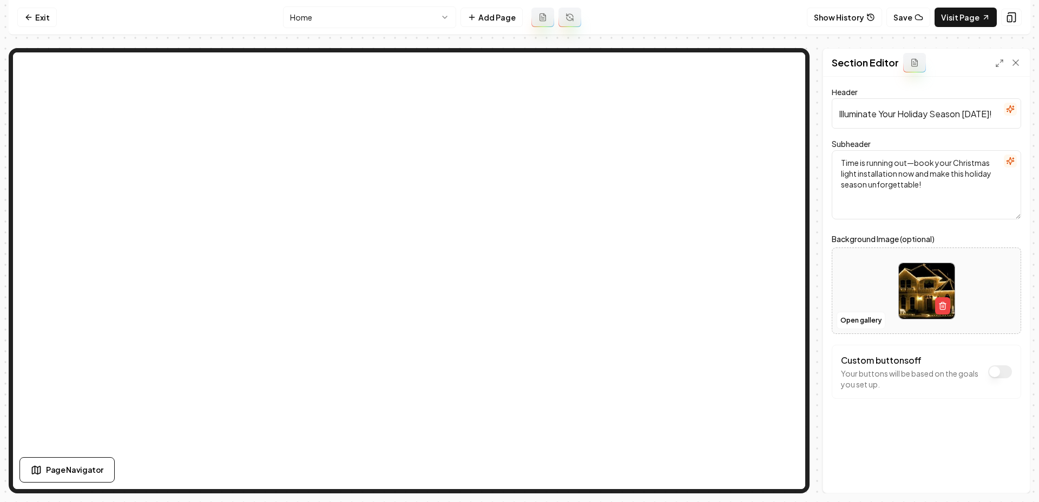
click at [383, 22] on html "Computer Required This feature is only available on a computer. Please switch t…" at bounding box center [519, 251] width 1039 height 502
click at [957, 12] on html "Computer Required This feature is only available on a computer. Please switch t…" at bounding box center [519, 251] width 1039 height 502
click at [969, 23] on link "Visit Page" at bounding box center [965, 17] width 62 height 19
click at [497, 18] on button "Add Page" at bounding box center [491, 17] width 62 height 19
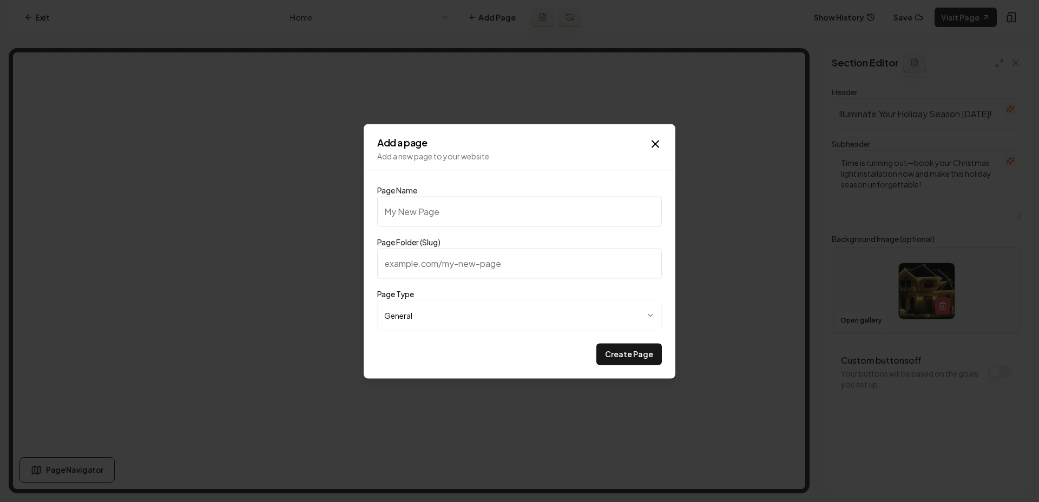
click at [522, 199] on input "Page Name" at bounding box center [519, 211] width 285 height 30
click at [464, 212] on input "Page Name" at bounding box center [519, 211] width 285 height 30
type input "P"
type input "p"
type input "P;r"
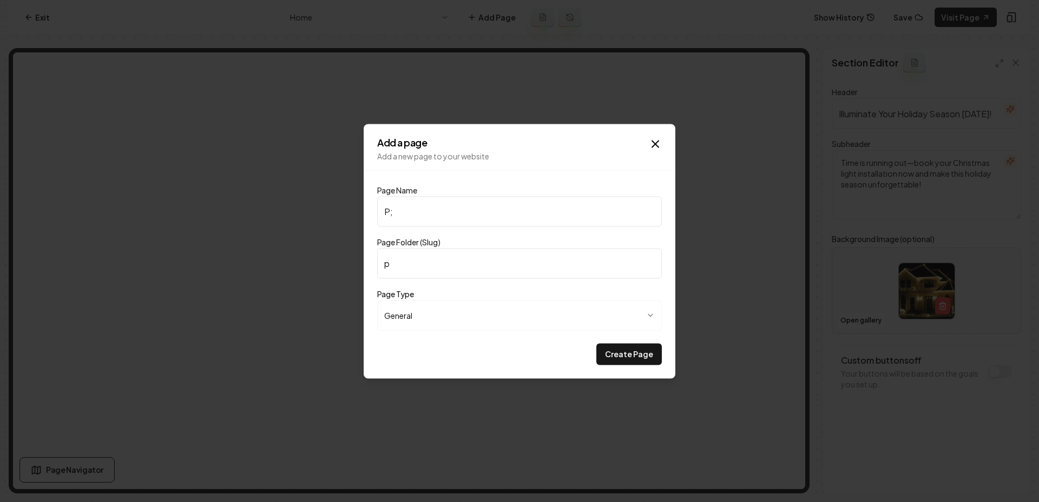
type input "pr"
type input "P;"
type input "p"
type input "Pr"
type input "pr"
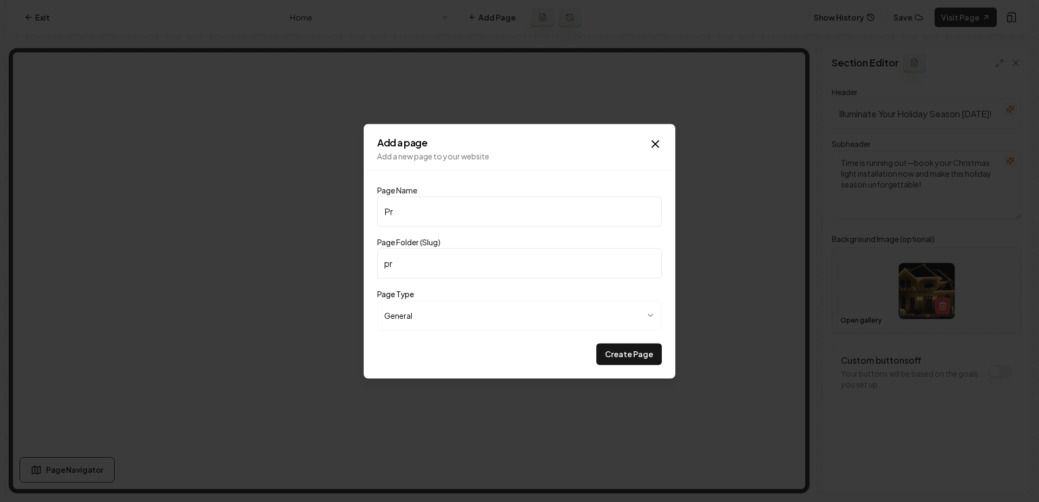
type input "Pro"
type input "pro"
type input "Proj"
type input "proj"
type input "Proje"
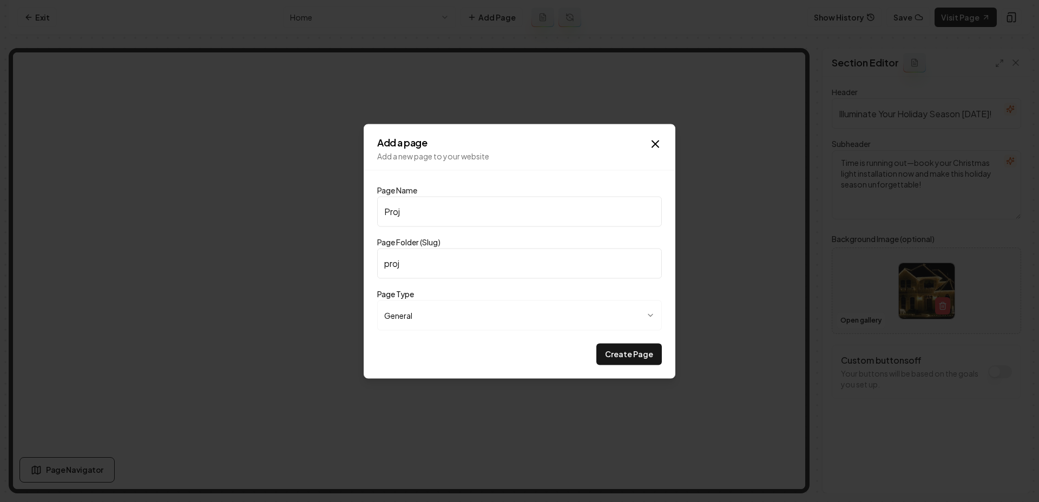
type input "proje"
type input "Projec"
type input "projec"
type input "Project"
type input "project"
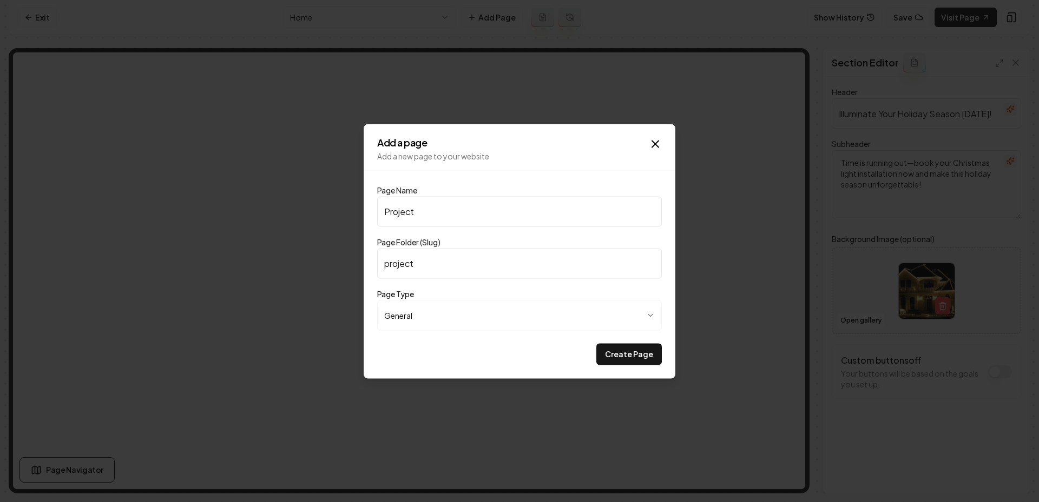
type input "Projects"
type input "projects"
type input "Projects"
click at [441, 324] on body "**********" at bounding box center [519, 251] width 1039 height 502
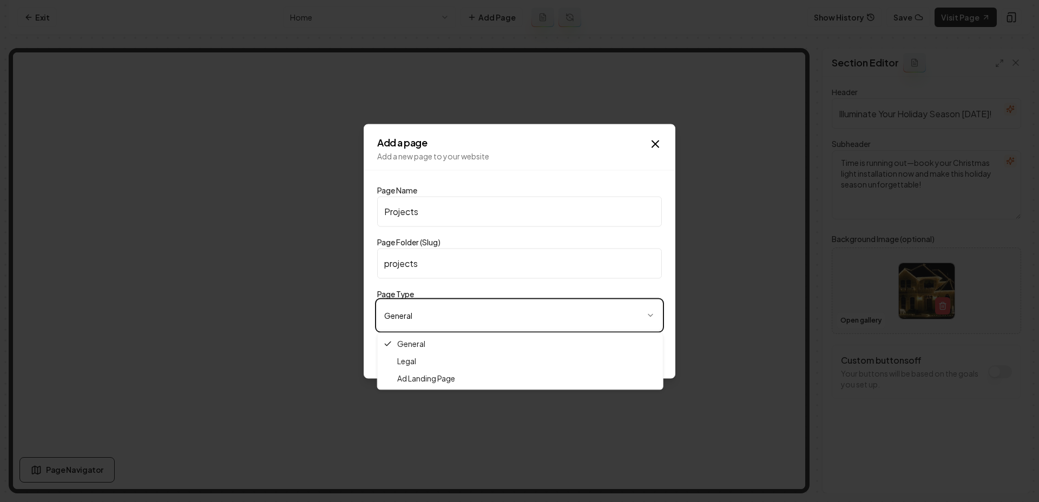
click at [444, 300] on body "**********" at bounding box center [519, 251] width 1039 height 502
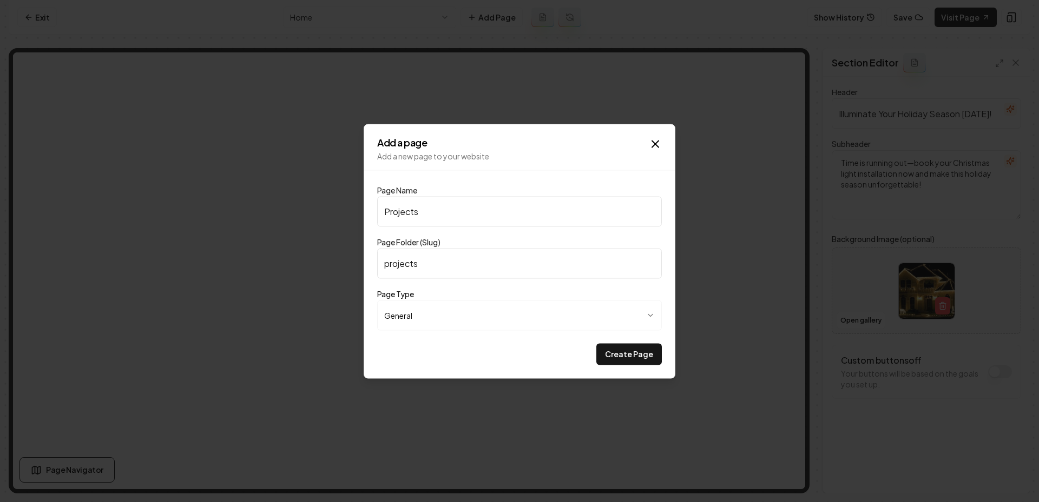
click at [428, 261] on input "projects" at bounding box center [519, 263] width 285 height 30
click at [656, 149] on icon "button" at bounding box center [655, 143] width 13 height 13
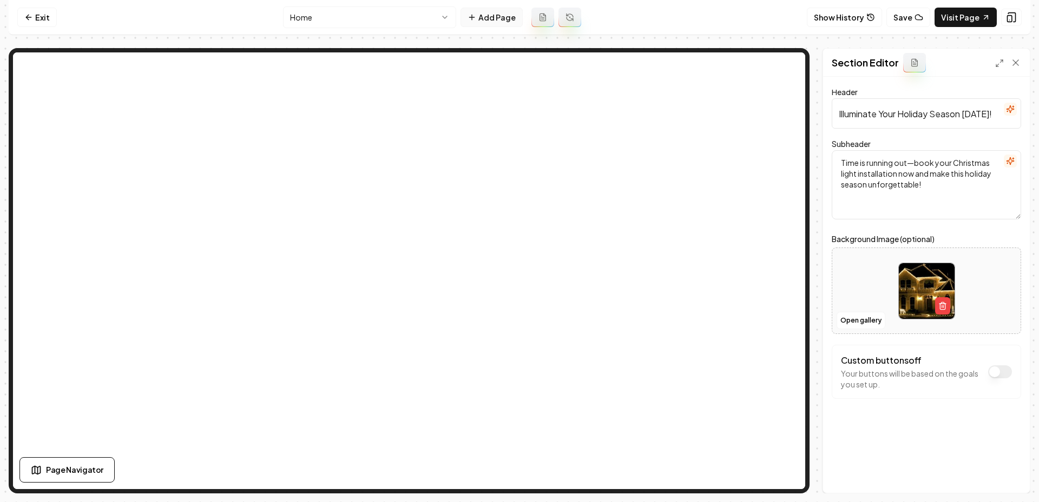
click at [517, 19] on button "Add Page" at bounding box center [491, 17] width 62 height 19
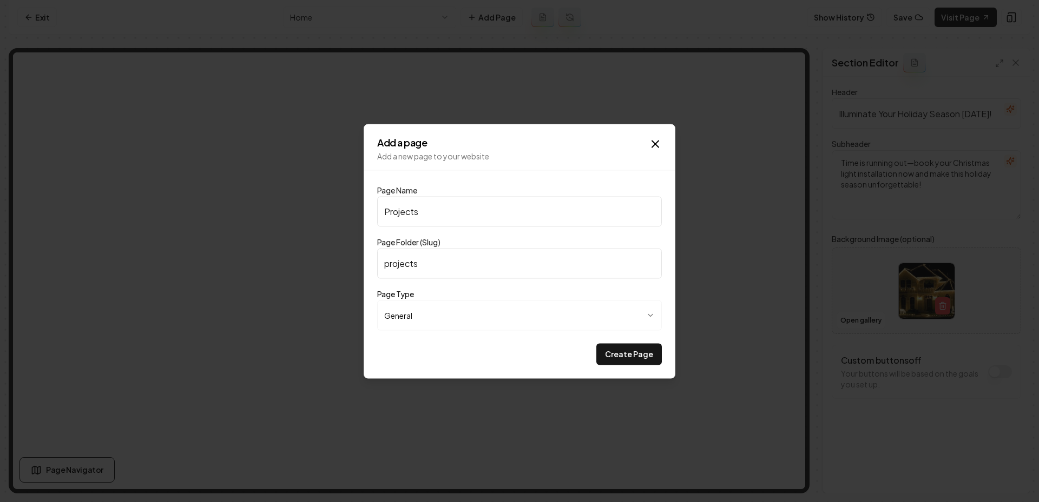
click at [474, 281] on form "**********" at bounding box center [519, 276] width 285 height 177
click at [495, 262] on input "projects" at bounding box center [519, 263] width 285 height 30
click at [475, 212] on input "Projects" at bounding box center [519, 211] width 285 height 30
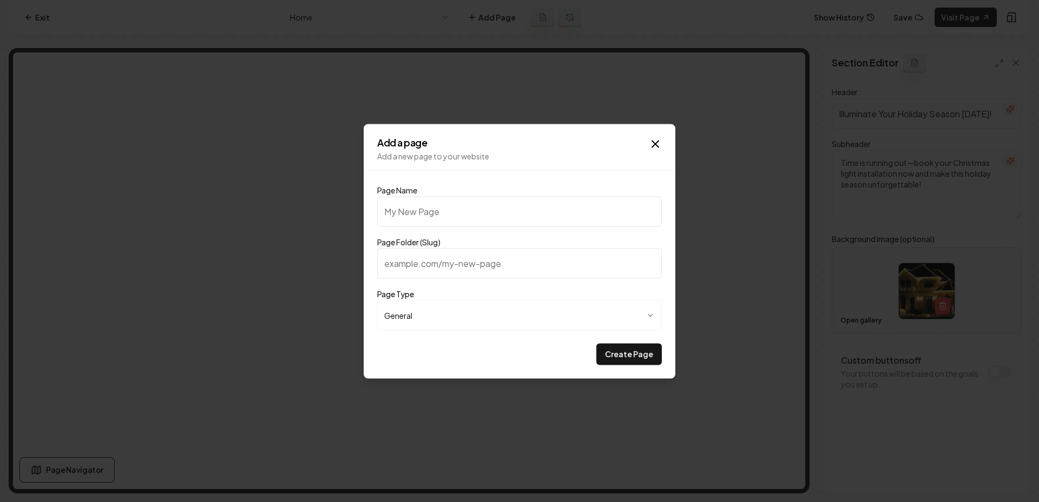
click at [596, 343] on button "Create Page" at bounding box center [628, 354] width 65 height 22
click at [589, 296] on div "**********" at bounding box center [519, 308] width 285 height 43
click at [479, 220] on input "Page Name" at bounding box center [519, 211] width 285 height 30
type input "P"
type input "p"
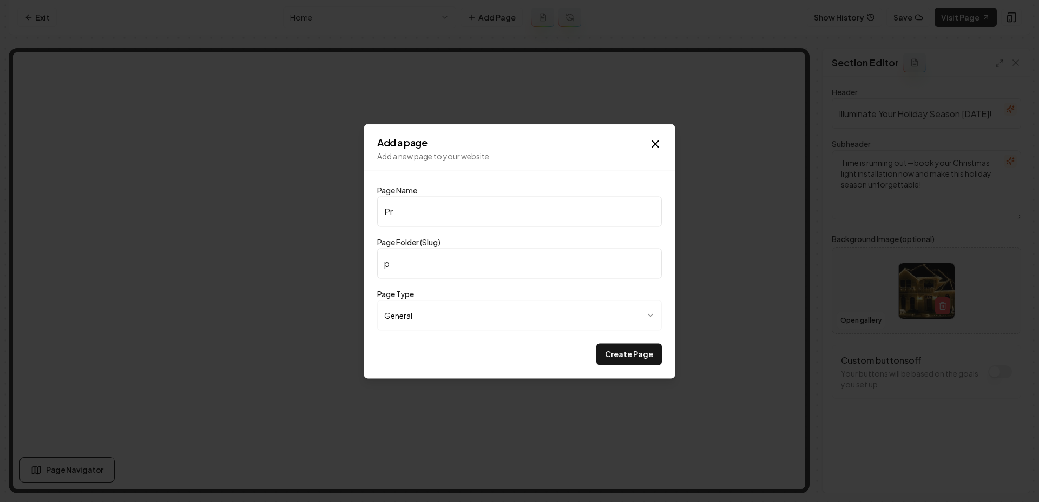
type input "Pro"
type input "pro"
type input "Proje"
type input "proje"
type input "Projec"
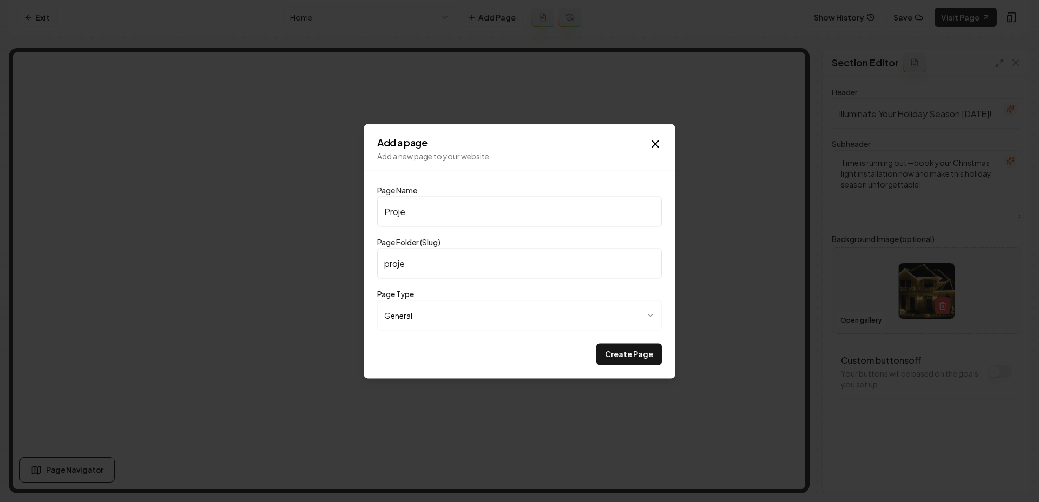
type input "projec"
type input "Project"
type input "project"
type input "Projects"
type input "projects"
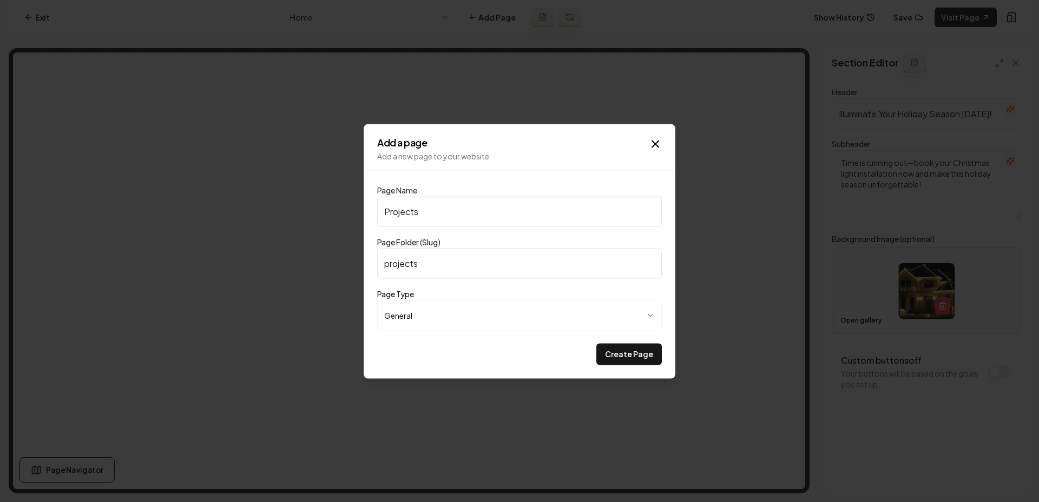
type input "Projects"
click at [502, 356] on div "Create Page" at bounding box center [519, 354] width 285 height 22
click at [633, 349] on button "Create Page" at bounding box center [628, 354] width 65 height 22
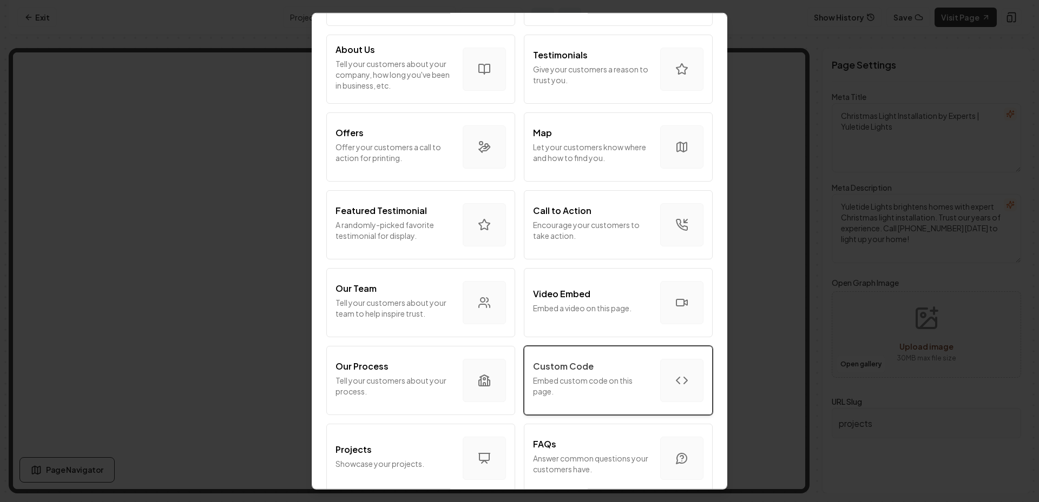
scroll to position [140, 0]
click at [603, 348] on button "Custom Code Embed custom code on this page." at bounding box center [618, 377] width 189 height 69
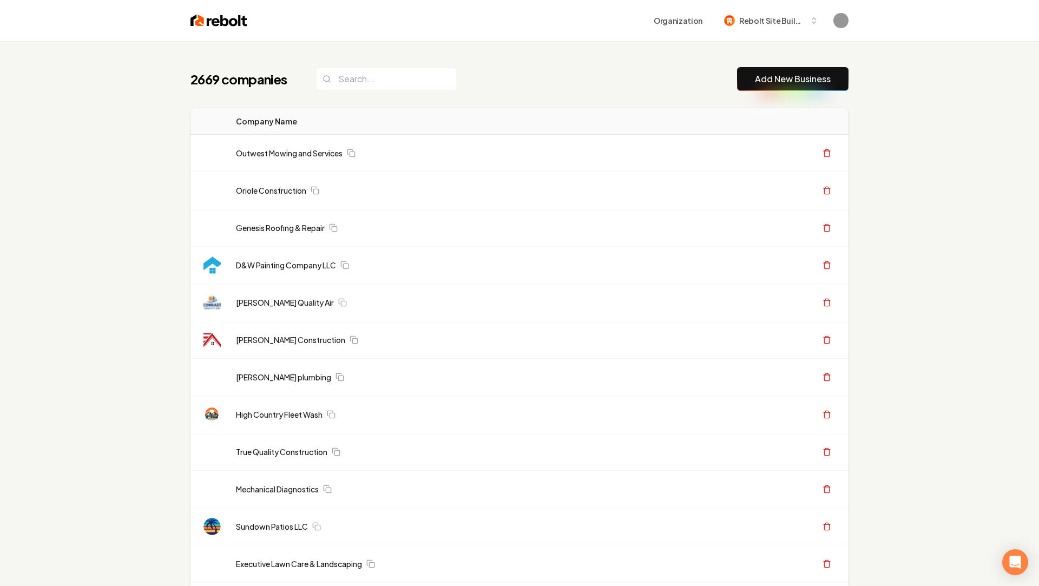
click at [341, 84] on input "search" at bounding box center [386, 79] width 141 height 23
paste input "Kingdom Care Roofing"
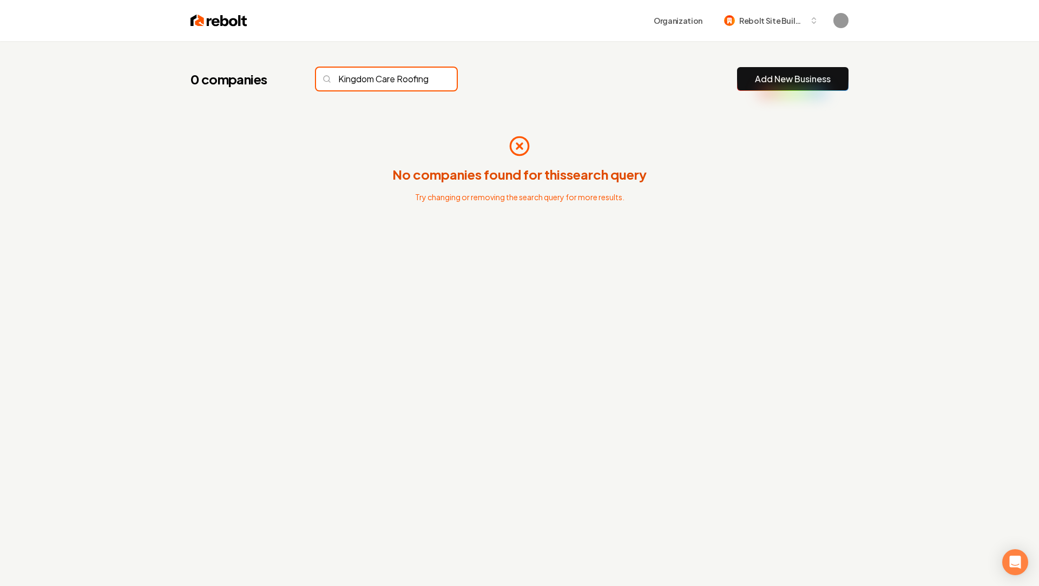
scroll to position [0, 11]
type input "Kingdom Care Roofing"
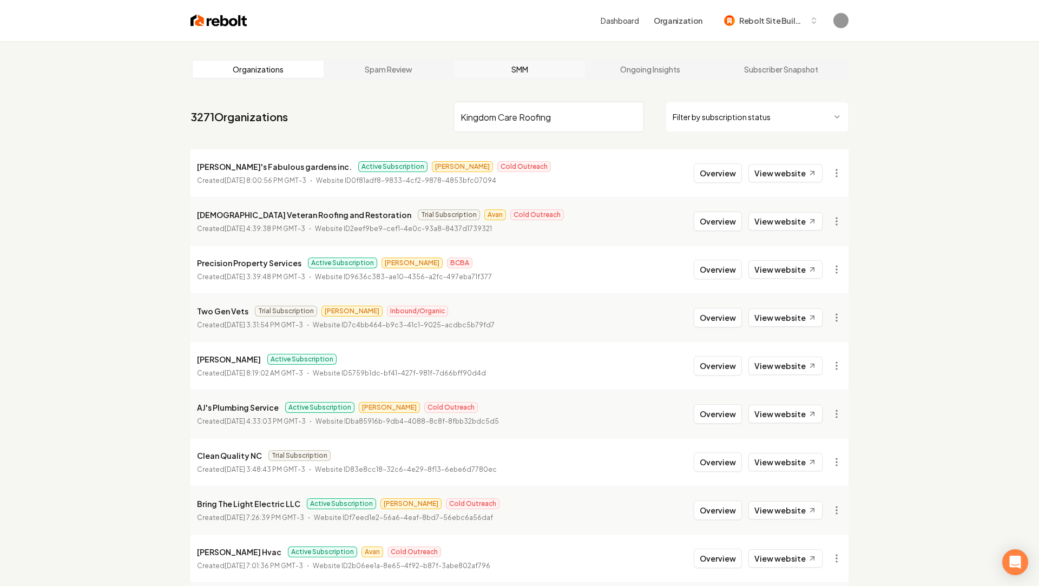
type input "Kingdom Care Roofing"
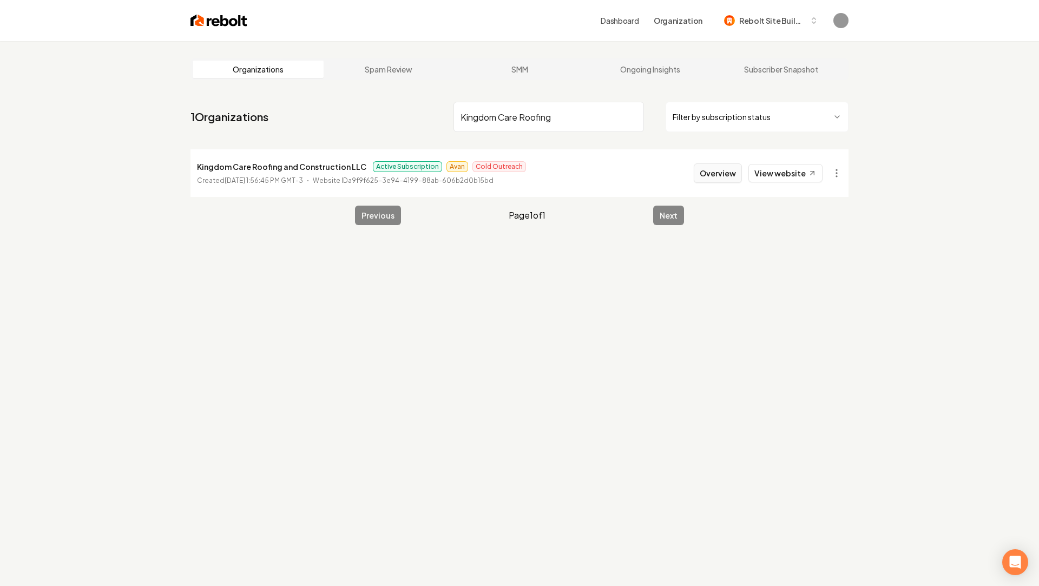
click at [713, 169] on button "Overview" at bounding box center [717, 172] width 48 height 19
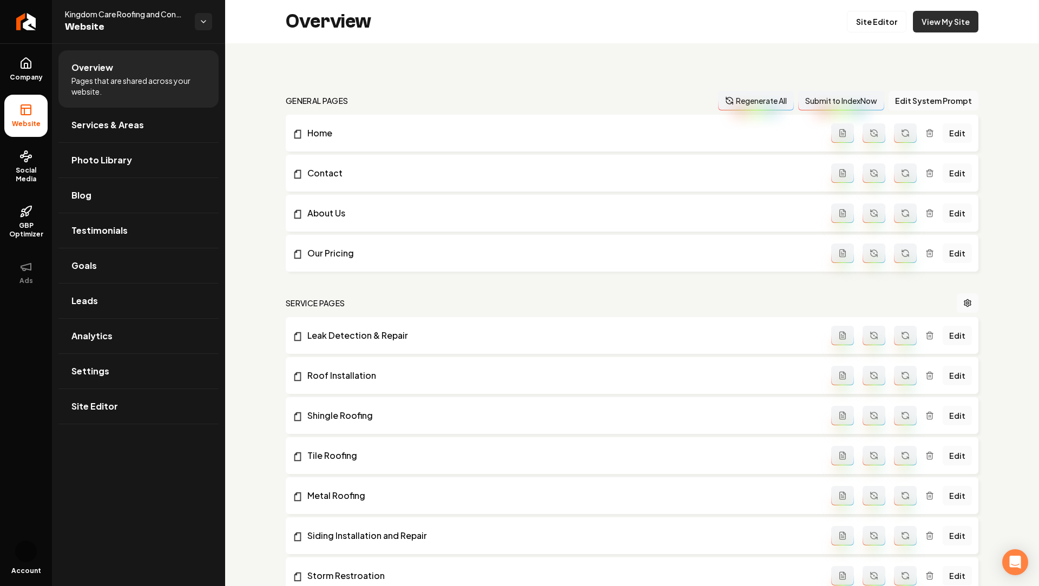
click at [949, 21] on link "View My Site" at bounding box center [945, 22] width 65 height 22
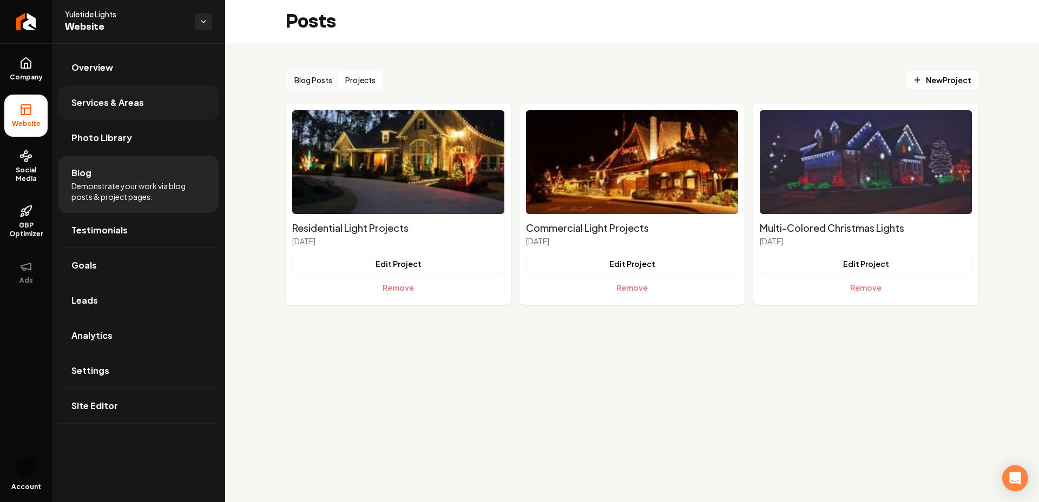
click at [119, 110] on link "Services & Areas" at bounding box center [138, 102] width 160 height 35
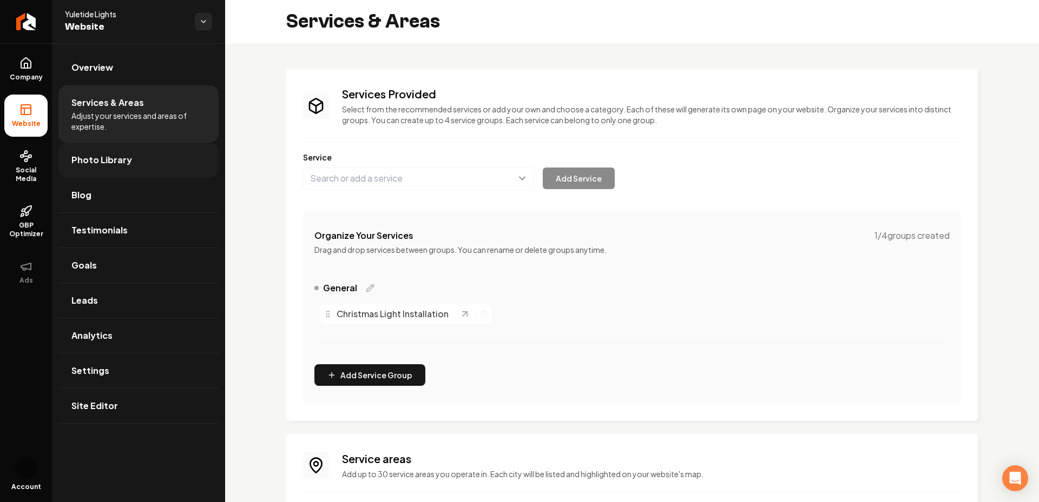
click at [111, 156] on span "Photo Library" at bounding box center [101, 160] width 61 height 13
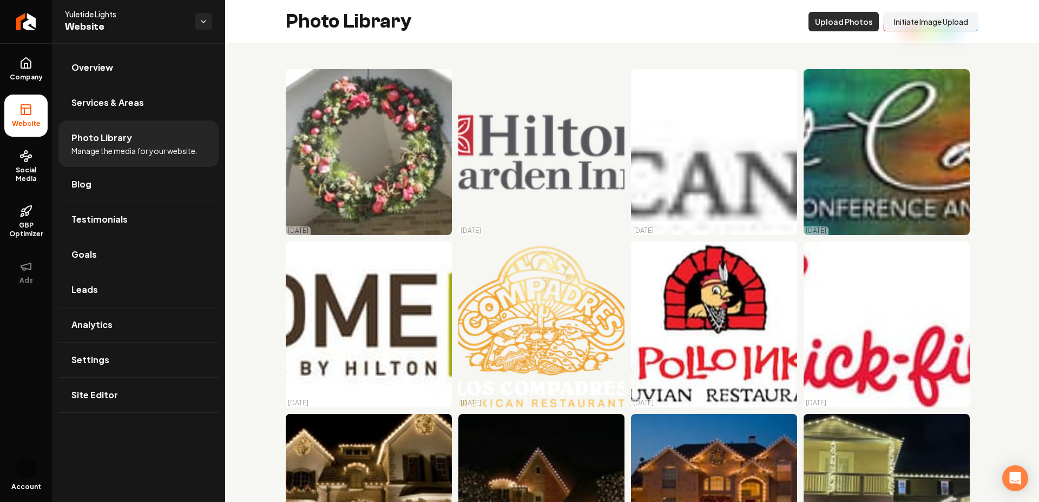
click at [829, 16] on button "Upload Photos" at bounding box center [843, 21] width 70 height 19
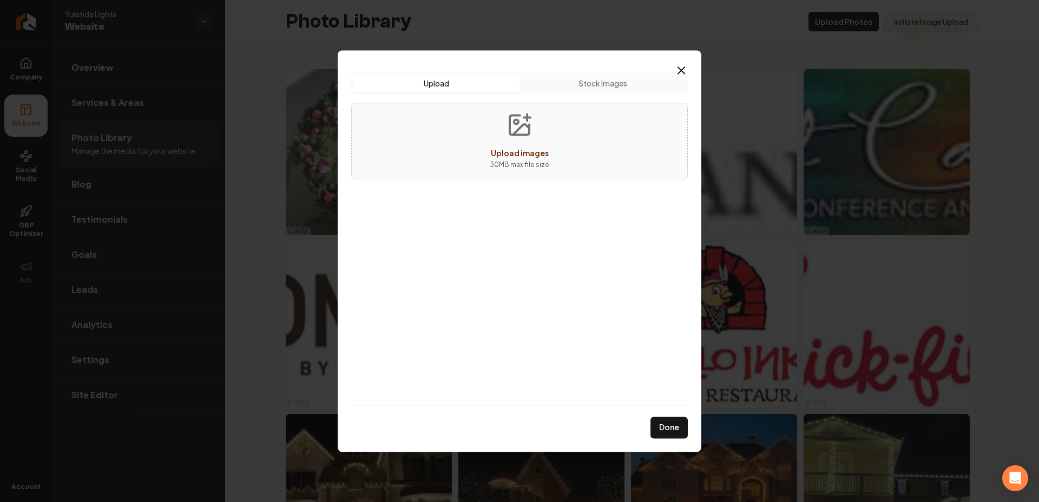
click at [514, 137] on icon "Upload images" at bounding box center [519, 125] width 26 height 26
type input "**********"
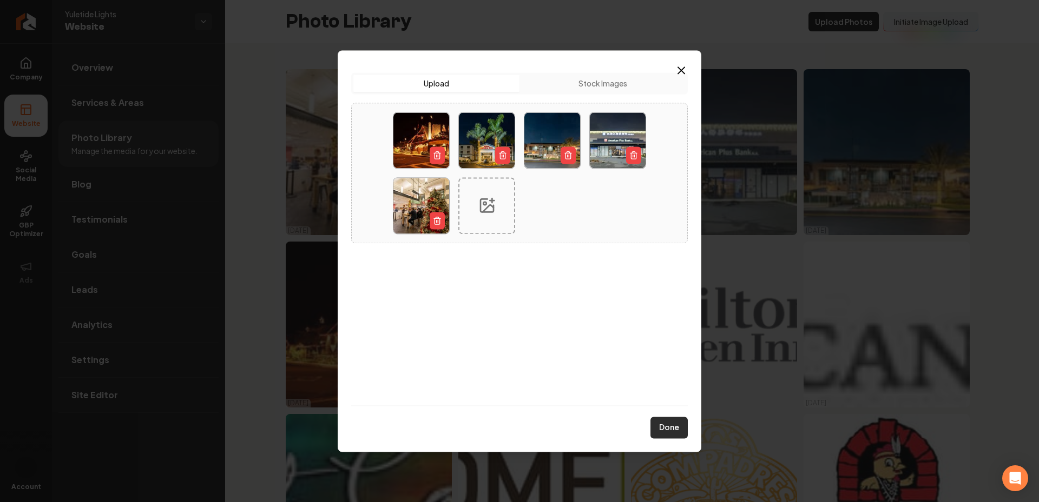
click at [670, 425] on button "Done" at bounding box center [668, 428] width 37 height 22
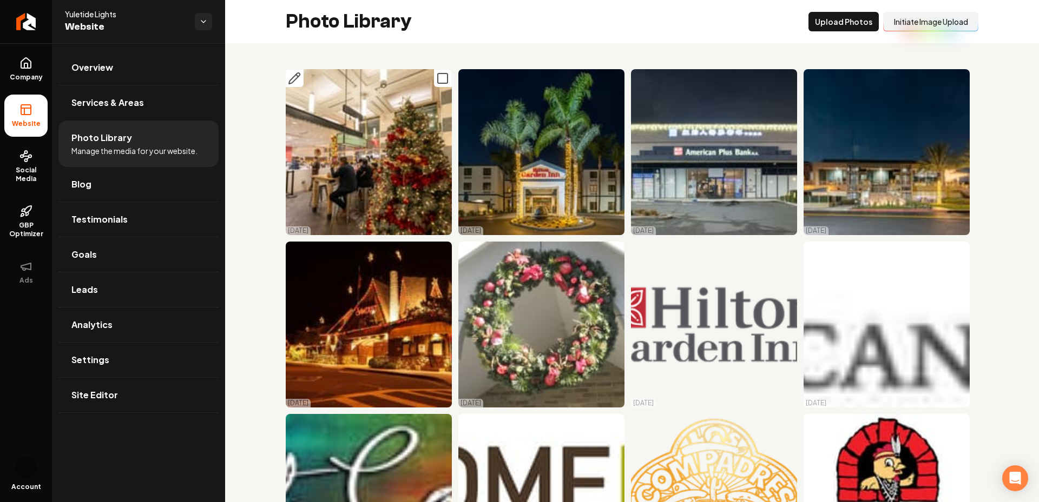
click at [444, 77] on icon "Main content area" at bounding box center [442, 78] width 13 height 13
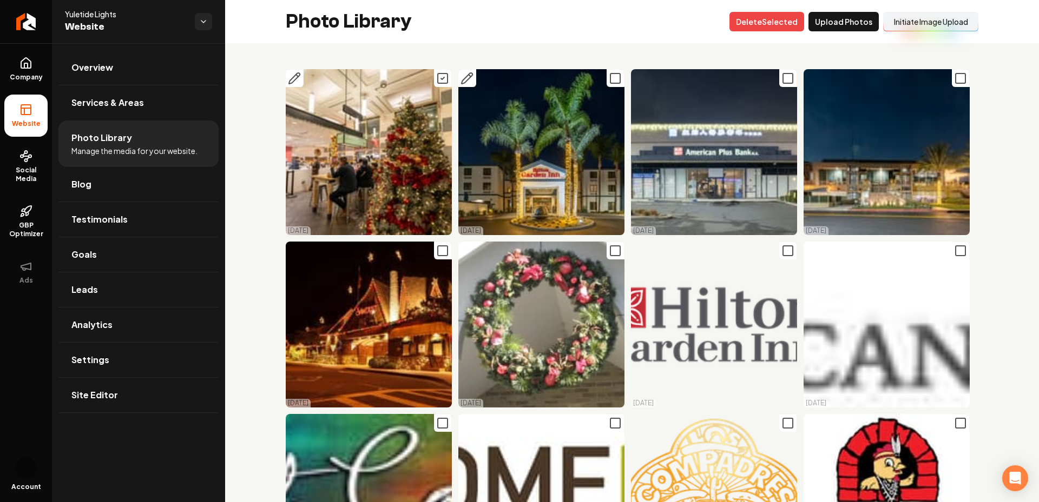
click at [613, 78] on icon "Main content area" at bounding box center [615, 78] width 13 height 13
click at [784, 79] on icon "Main content area" at bounding box center [787, 78] width 13 height 13
click at [961, 84] on icon "Main content area" at bounding box center [960, 78] width 13 height 13
click at [446, 256] on icon "Main content area" at bounding box center [442, 250] width 13 height 13
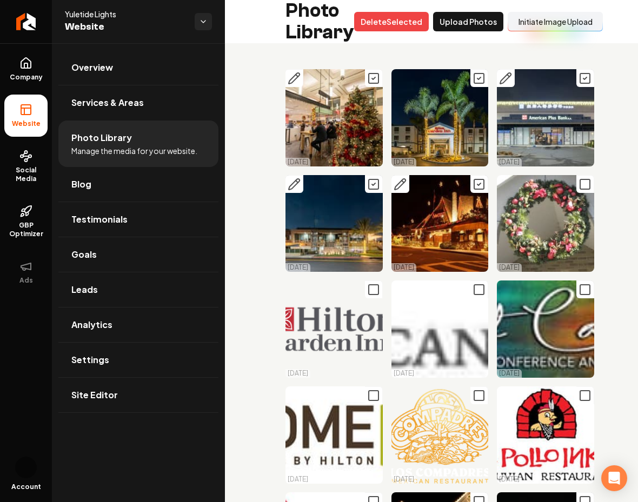
click at [637, 17] on div "Photo Library Delet e Selected Upload Photos Initiate Image Upload" at bounding box center [444, 21] width 439 height 43
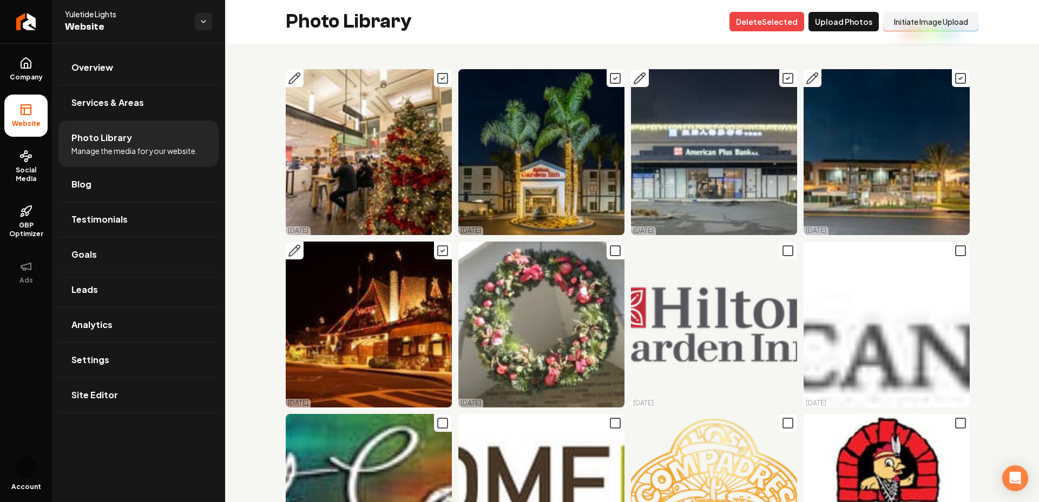
click at [405, 91] on img "Main content area" at bounding box center [369, 152] width 166 height 166
click at [16, 65] on link "Company" at bounding box center [25, 69] width 43 height 42
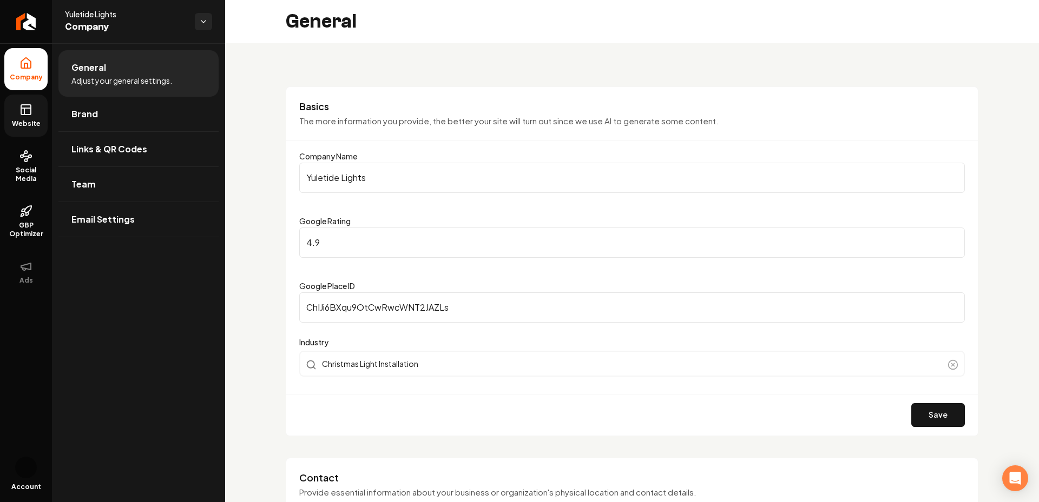
click at [27, 116] on link "Website" at bounding box center [25, 116] width 43 height 42
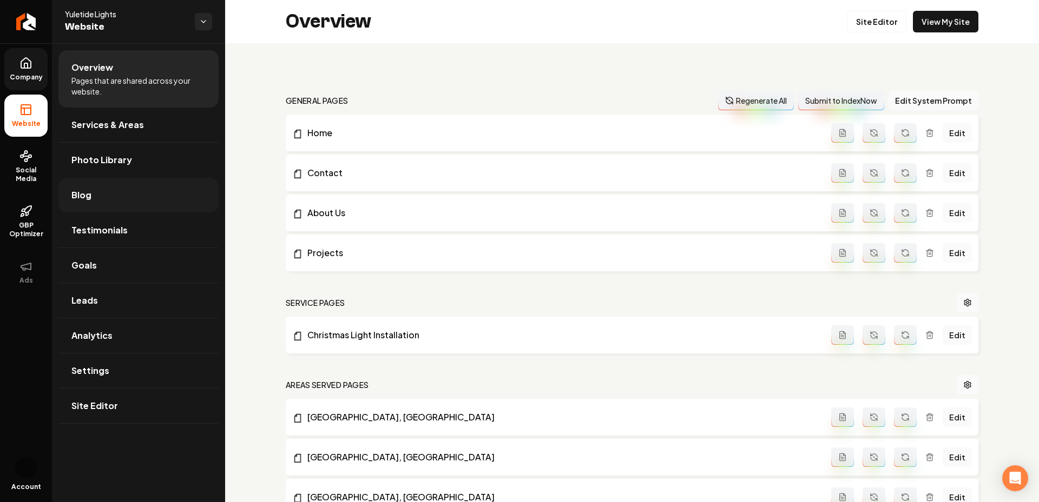
click at [83, 201] on link "Blog" at bounding box center [138, 195] width 160 height 35
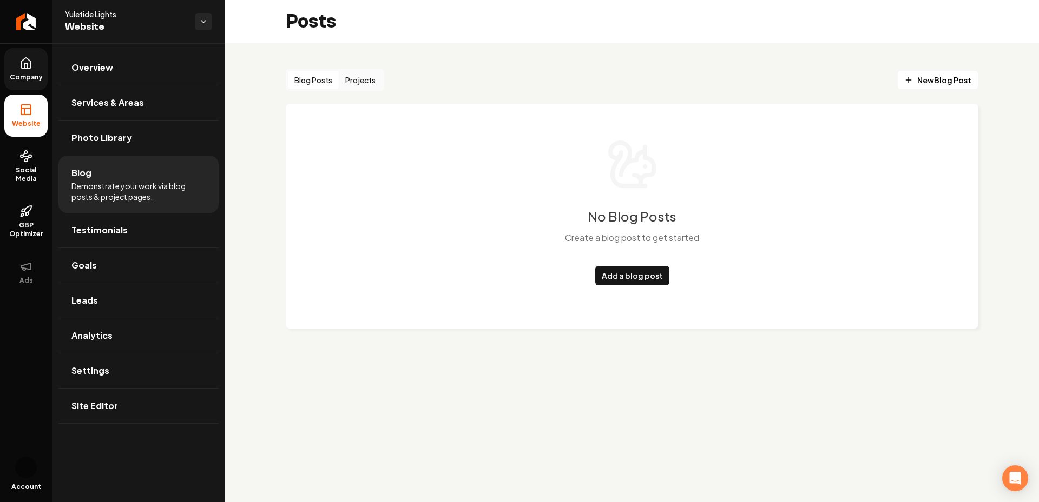
click at [368, 83] on button "Projects" at bounding box center [360, 79] width 43 height 17
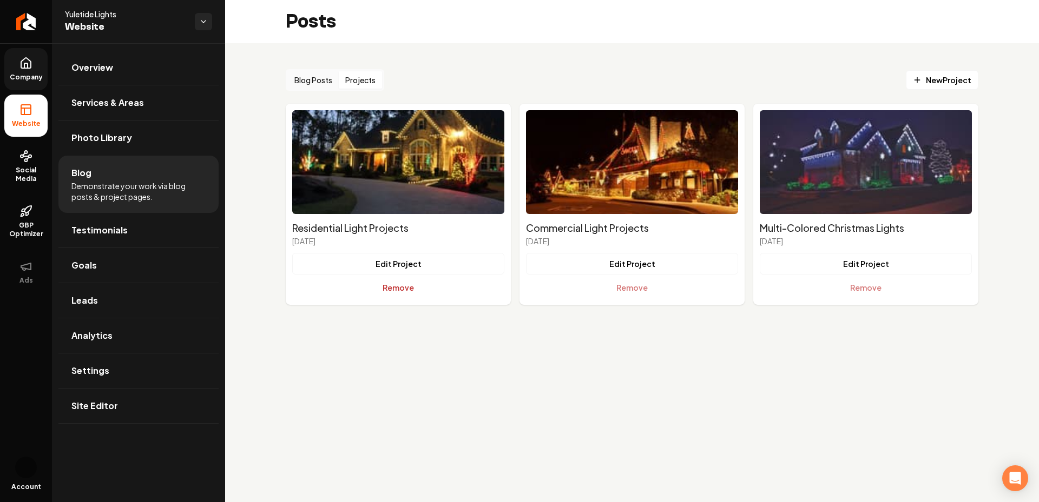
click at [389, 287] on button "Remove" at bounding box center [398, 288] width 212 height 22
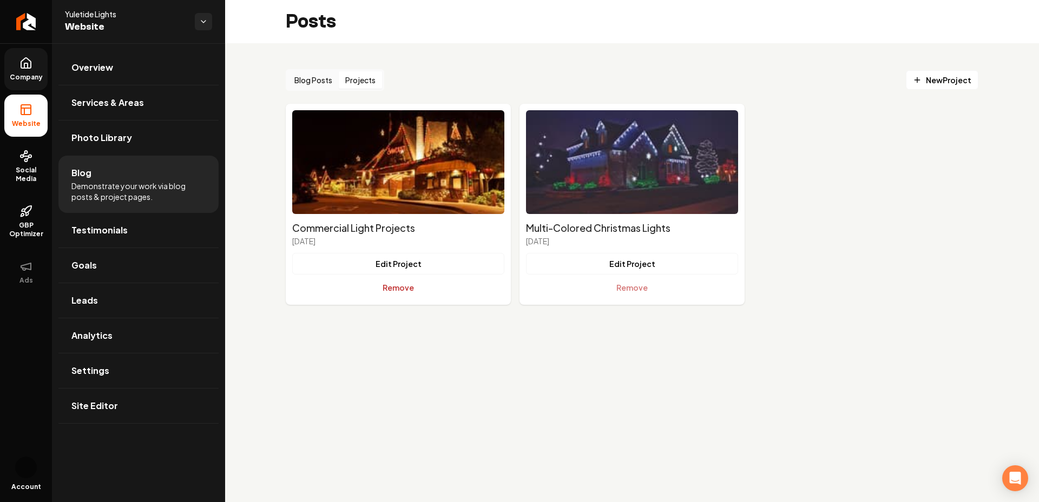
click at [395, 288] on button "Remove" at bounding box center [398, 288] width 212 height 22
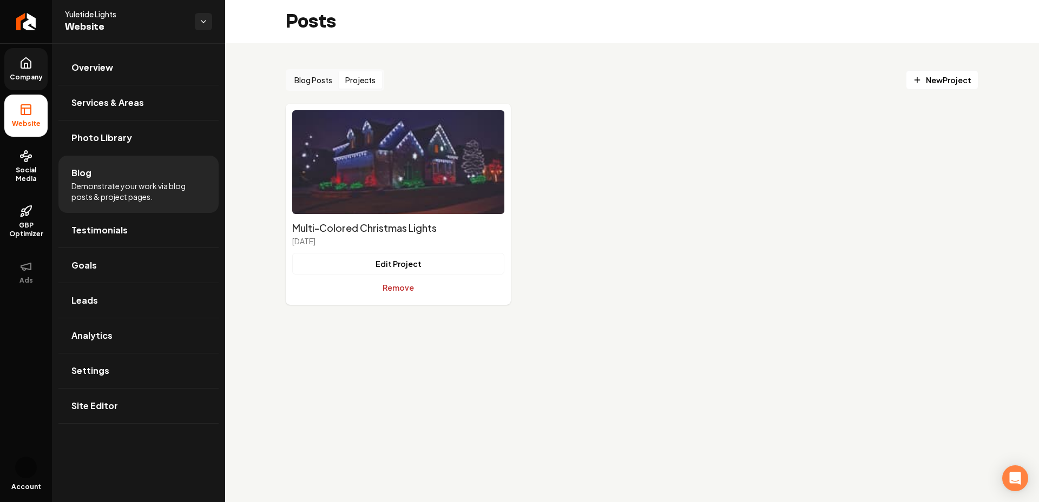
click at [405, 287] on button "Remove" at bounding box center [398, 288] width 212 height 22
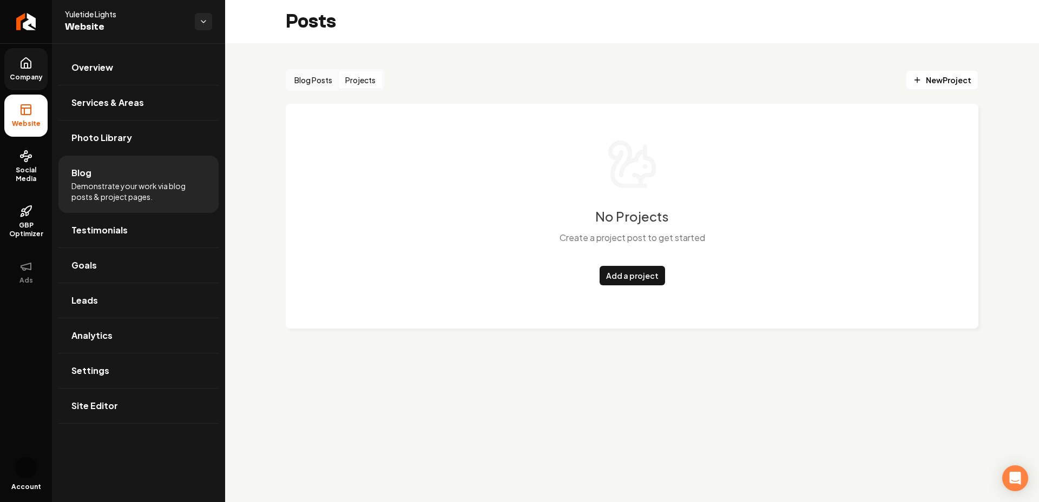
click at [13, 71] on link "Company" at bounding box center [25, 69] width 43 height 42
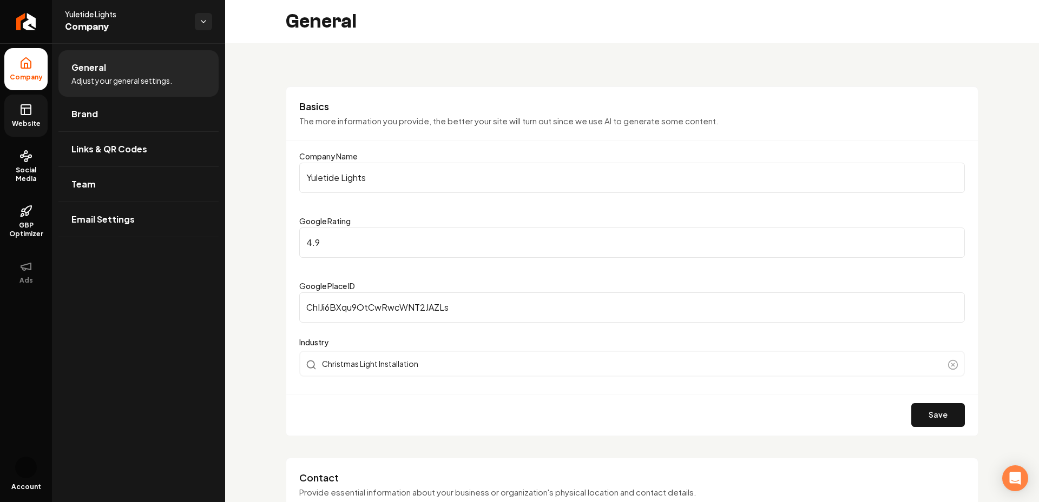
click at [16, 113] on link "Website" at bounding box center [25, 116] width 43 height 42
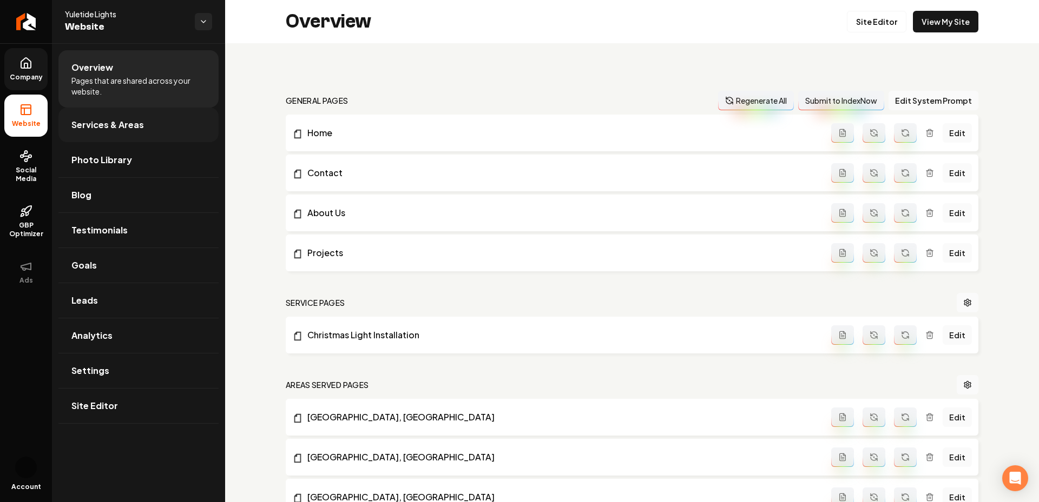
click at [117, 132] on link "Services & Areas" at bounding box center [138, 125] width 160 height 35
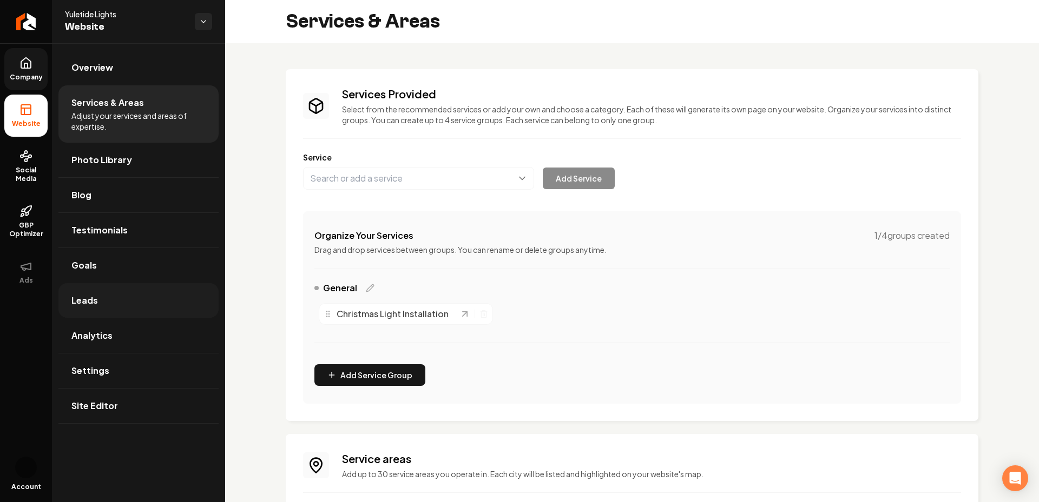
click at [95, 283] on link "Leads" at bounding box center [138, 300] width 160 height 35
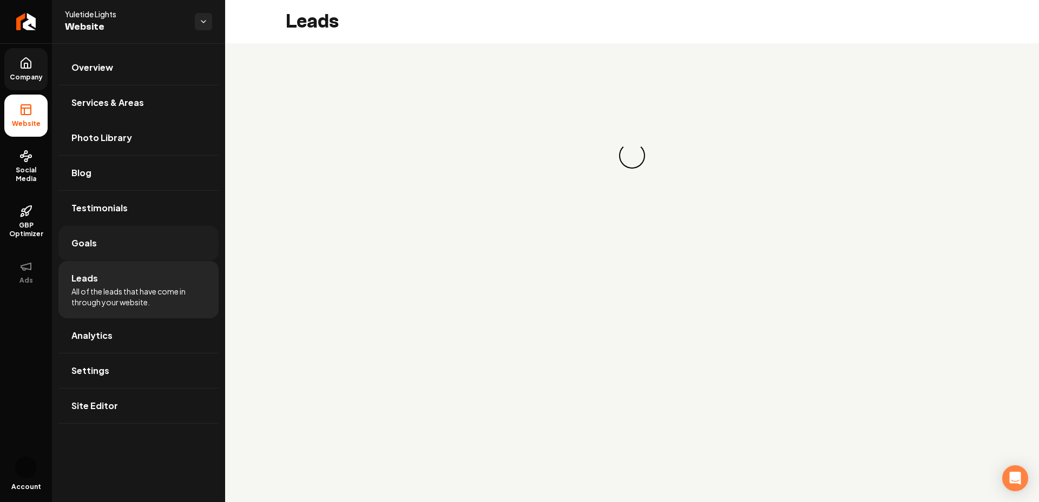
click at [81, 256] on link "Goals" at bounding box center [138, 243] width 160 height 35
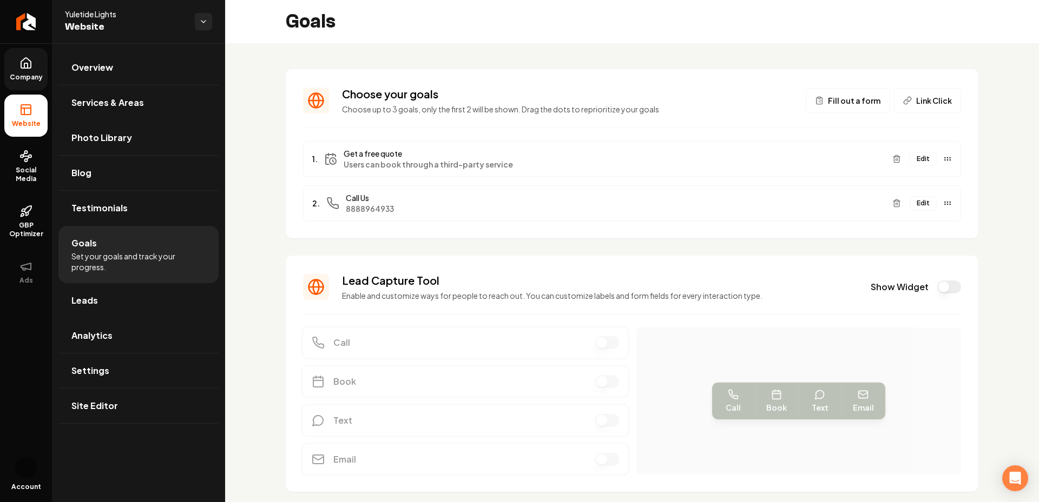
scroll to position [32, 0]
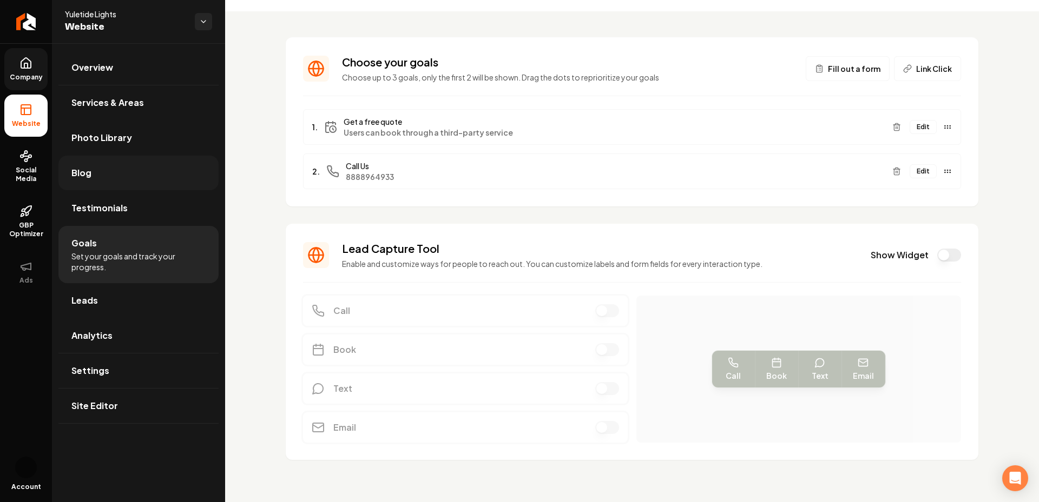
click at [81, 176] on span "Blog" at bounding box center [81, 173] width 20 height 13
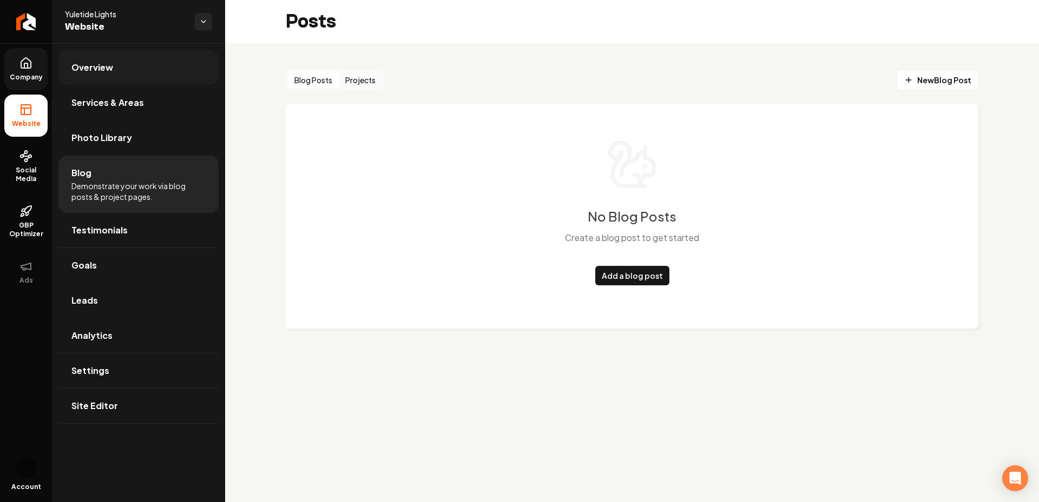
click at [98, 76] on link "Overview" at bounding box center [138, 67] width 160 height 35
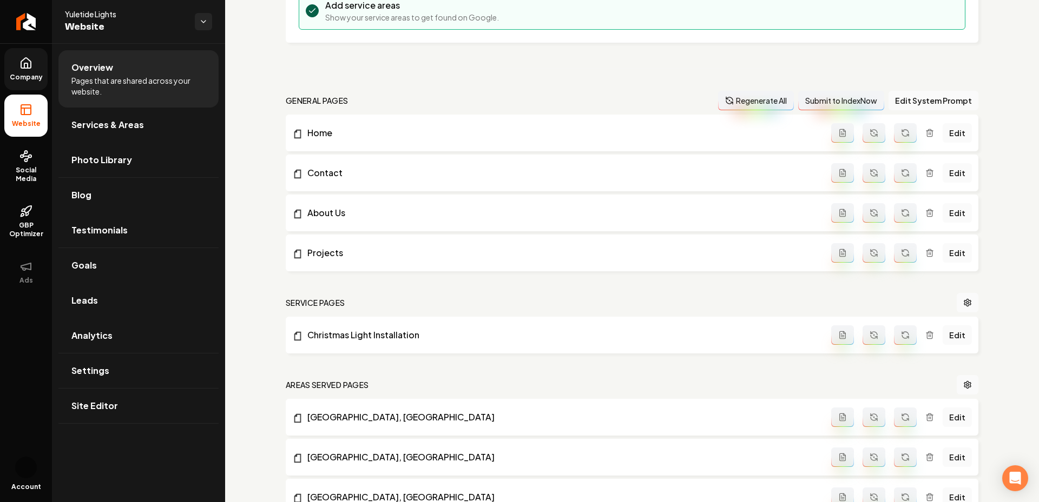
scroll to position [224, 0]
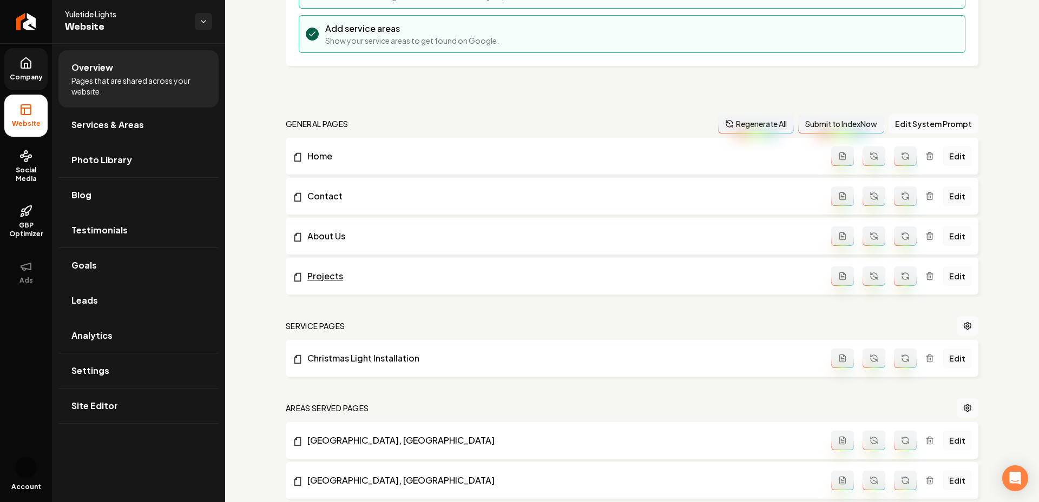
click at [301, 279] on icon "Main content area" at bounding box center [297, 277] width 11 height 11
click at [926, 278] on div "Edit" at bounding box center [901, 276] width 141 height 19
click at [929, 275] on icon "Main content area" at bounding box center [929, 276] width 9 height 9
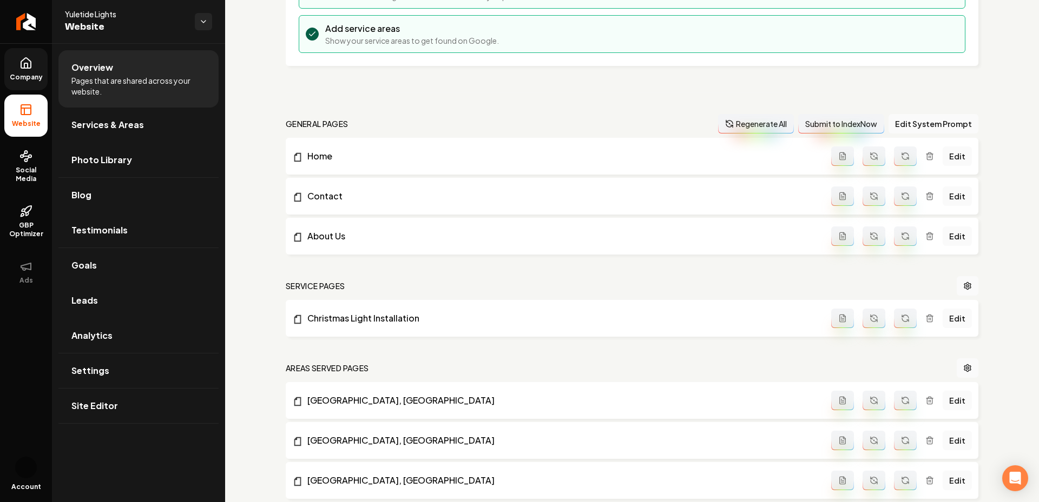
click at [933, 240] on div "Edit" at bounding box center [901, 236] width 141 height 19
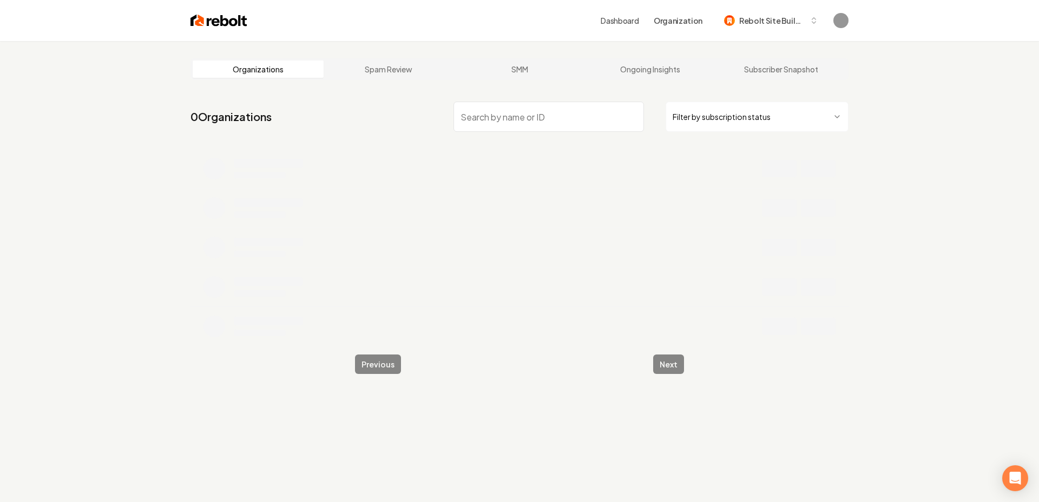
click at [501, 112] on input "search" at bounding box center [548, 117] width 190 height 30
type input "[PERSON_NAME] & General Construction"
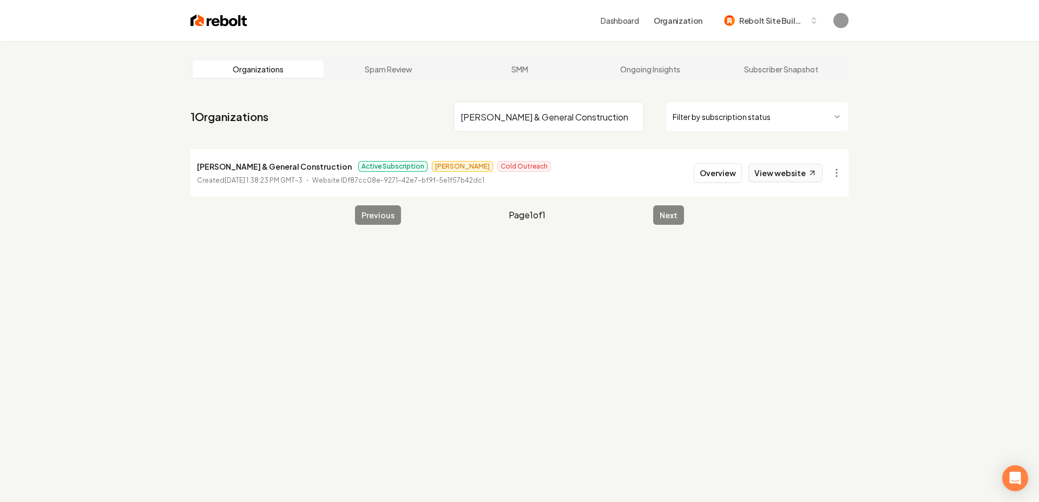
click at [775, 176] on link "View website" at bounding box center [785, 173] width 74 height 18
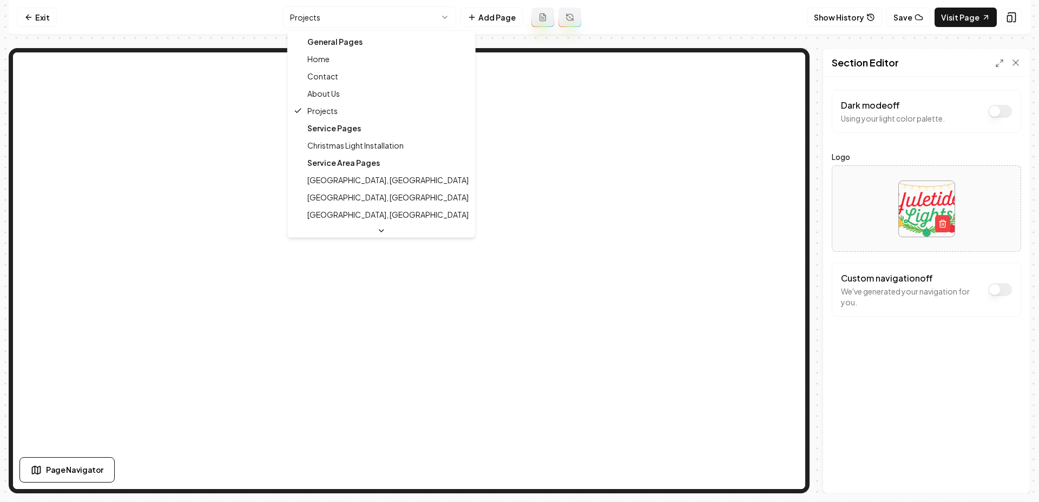
click at [374, 23] on html "Computer Required This feature is only available on a computer. Please switch t…" at bounding box center [519, 251] width 1039 height 502
click at [364, 11] on html "Computer Required This feature is only available on a computer. Please switch t…" at bounding box center [519, 251] width 1039 height 502
drag, startPoint x: 334, startPoint y: 109, endPoint x: 334, endPoint y: 94, distance: 15.1
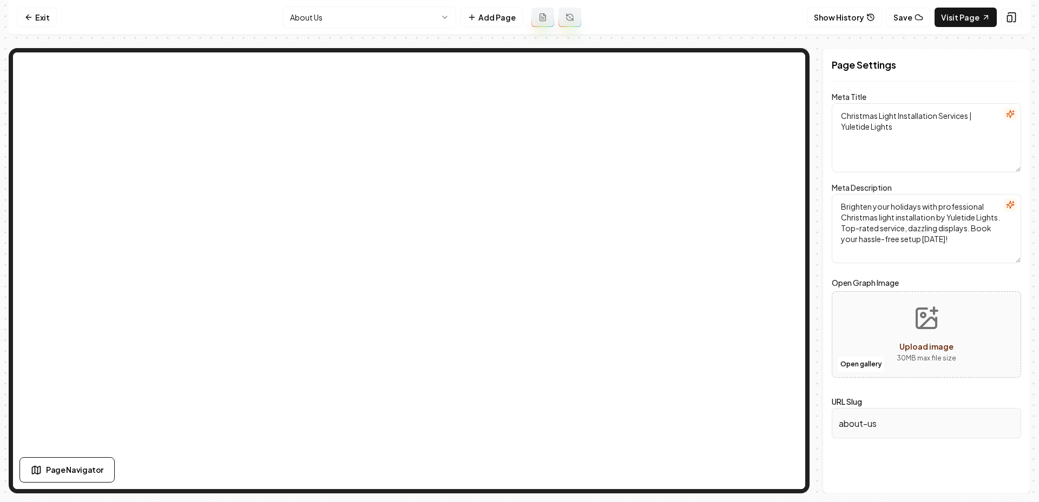
click at [424, 18] on html "Computer Required This feature is only available on a computer. Please switch t…" at bounding box center [519, 251] width 1039 height 502
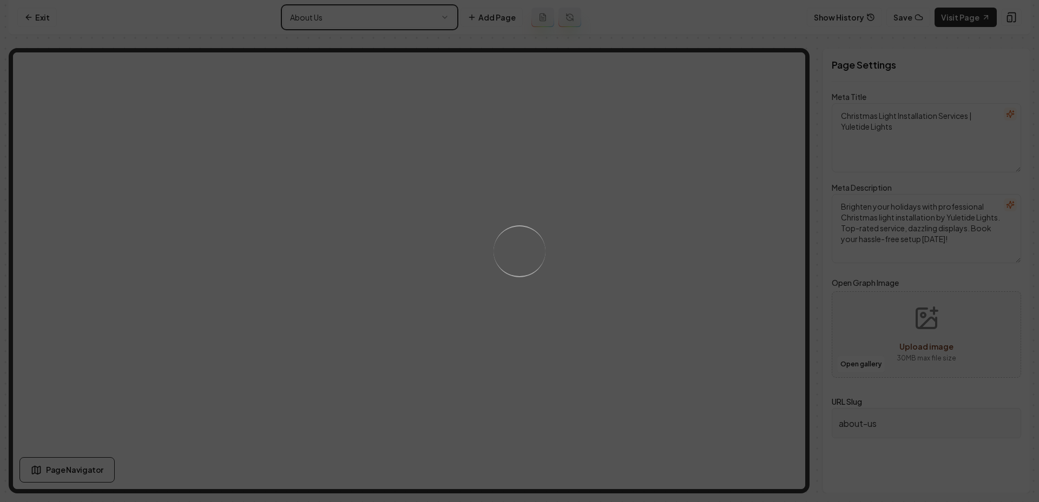
type textarea "Christmas Light Installation by Experts | Yuletide Lights"
type textarea "Yuletide Lights brightens homes with expert Christmas light installation. Trust…"
type input "projects"
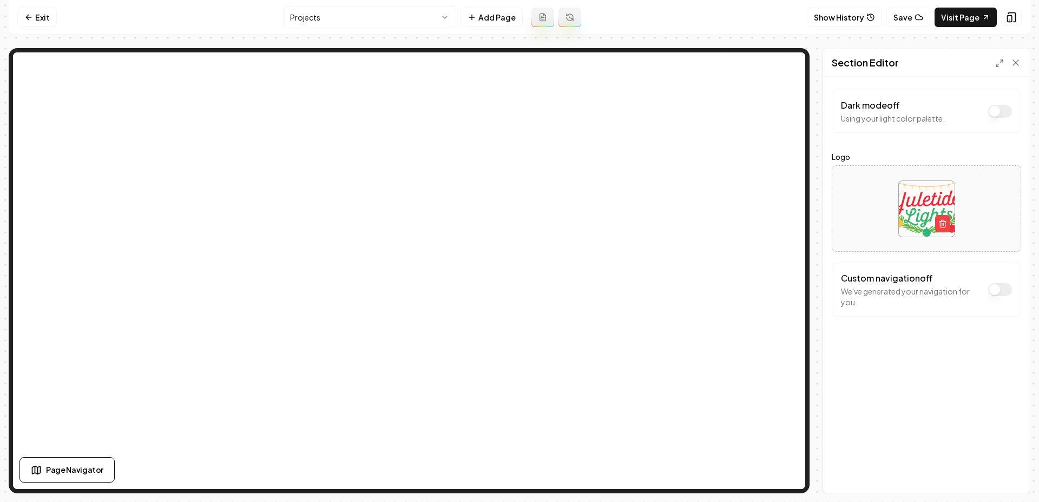
click at [340, 22] on html "Computer Required This feature is only available on a computer. Please switch t…" at bounding box center [519, 251] width 1039 height 502
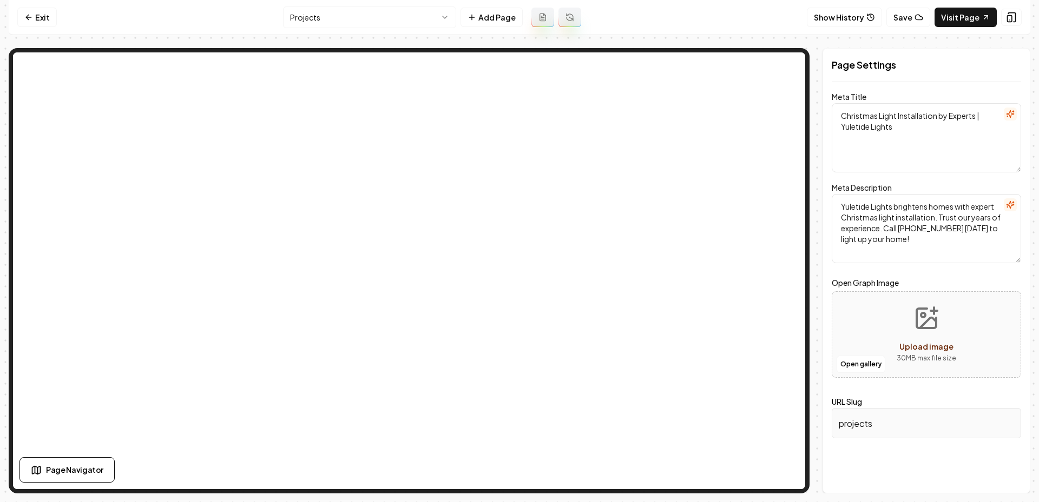
click at [434, 15] on html "Computer Required This feature is only available on a computer. Please switch t…" at bounding box center [519, 251] width 1039 height 502
click at [501, 20] on html "Computer Required This feature is only available on a computer. Please switch t…" at bounding box center [519, 251] width 1039 height 502
click at [494, 18] on button "Add Page" at bounding box center [491, 17] width 62 height 19
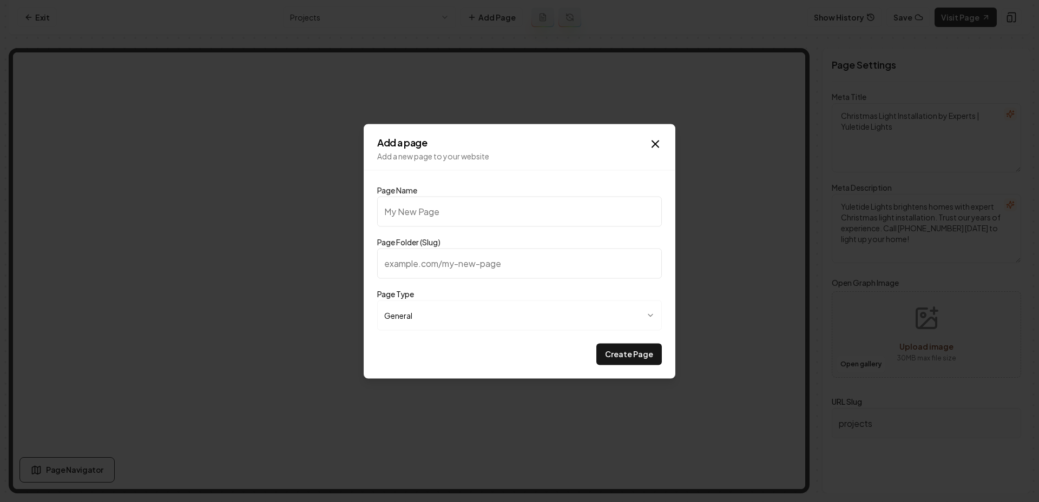
type input "P"
type input "p"
type input "Pr"
type input "pr"
type input "Pro"
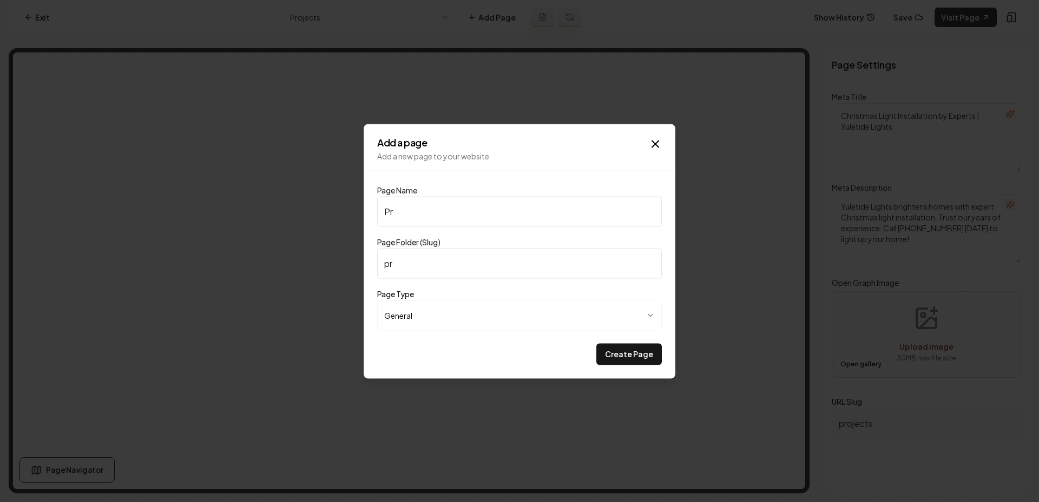
type input "pro"
type input "Proj"
type input "proj"
type input "Proje"
type input "proje"
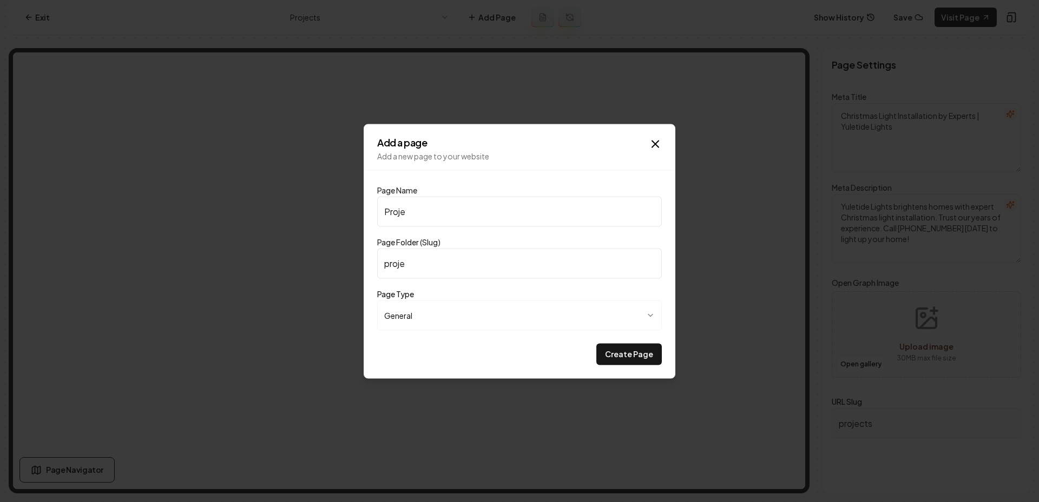
type input "Projec"
type input "projec"
type input "Project"
type input "project"
type input "Projects"
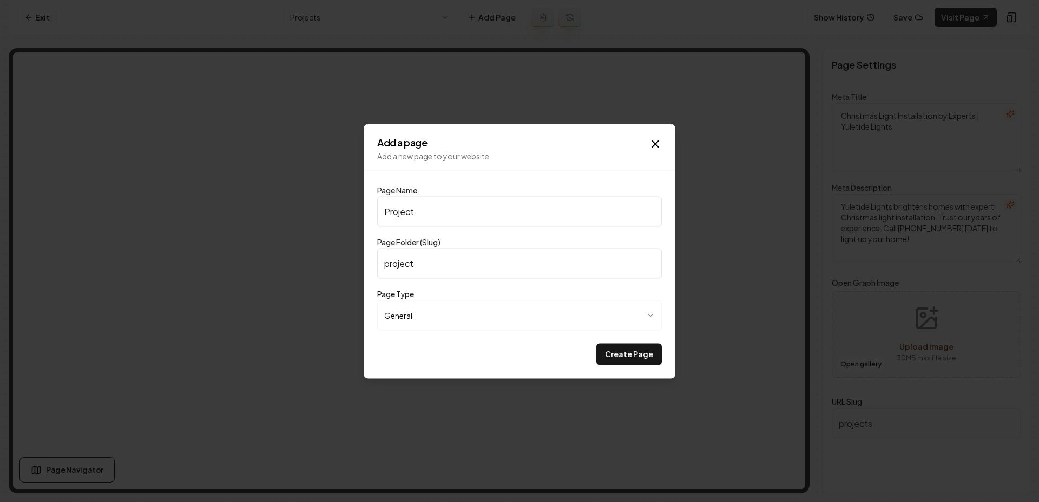
type input "projects"
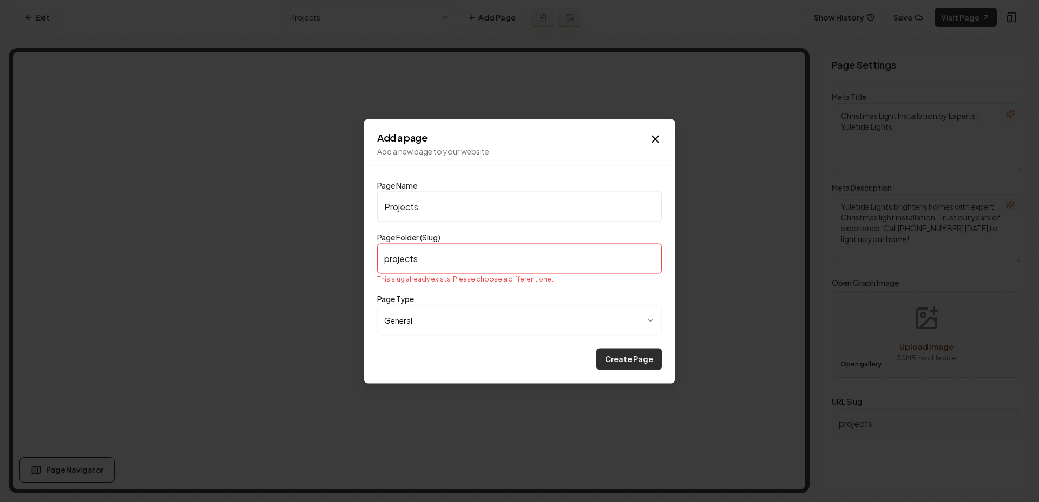
type input "Projects"
click at [644, 359] on button "Create Page" at bounding box center [628, 359] width 65 height 22
click at [660, 140] on icon "button" at bounding box center [655, 139] width 13 height 13
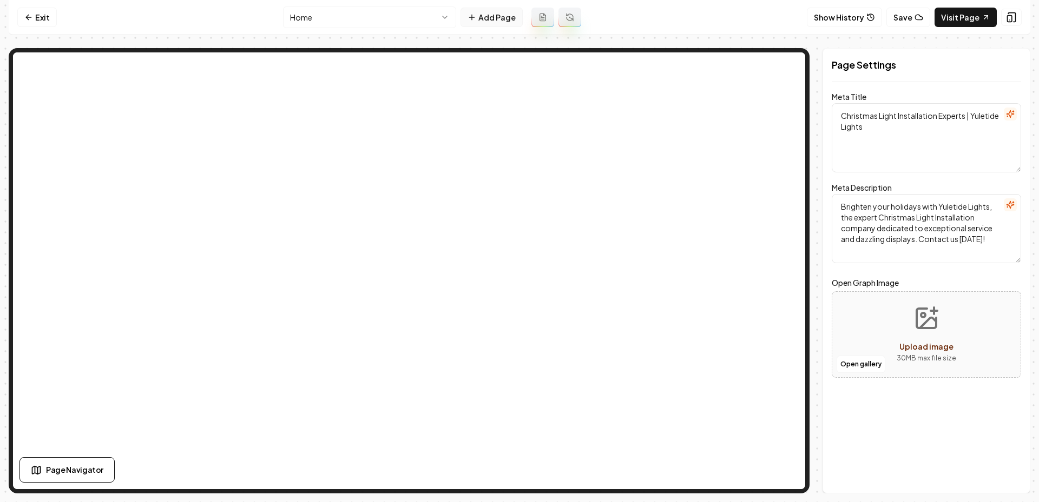
click at [487, 19] on button "Add Page" at bounding box center [491, 17] width 62 height 19
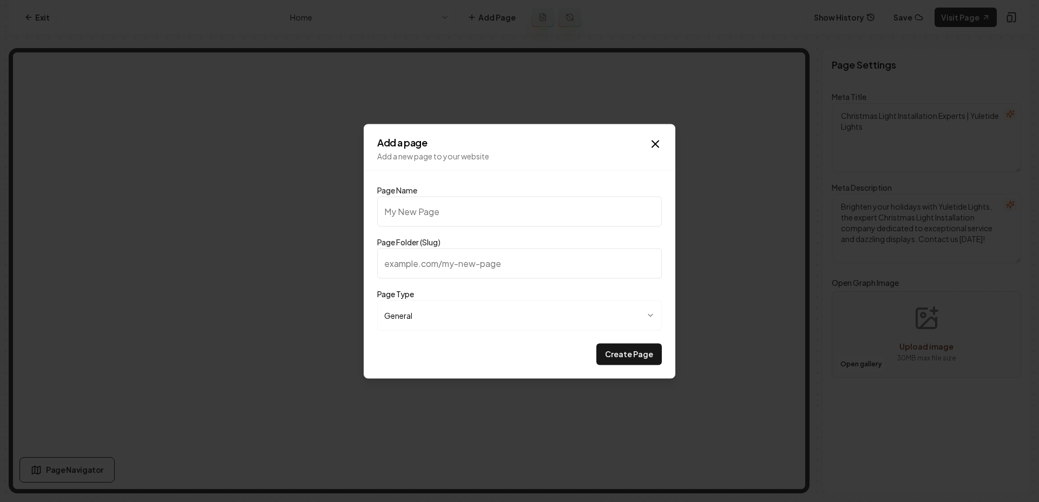
type input "P"
type input "p"
type input "Po"
type input "po"
type input "Por"
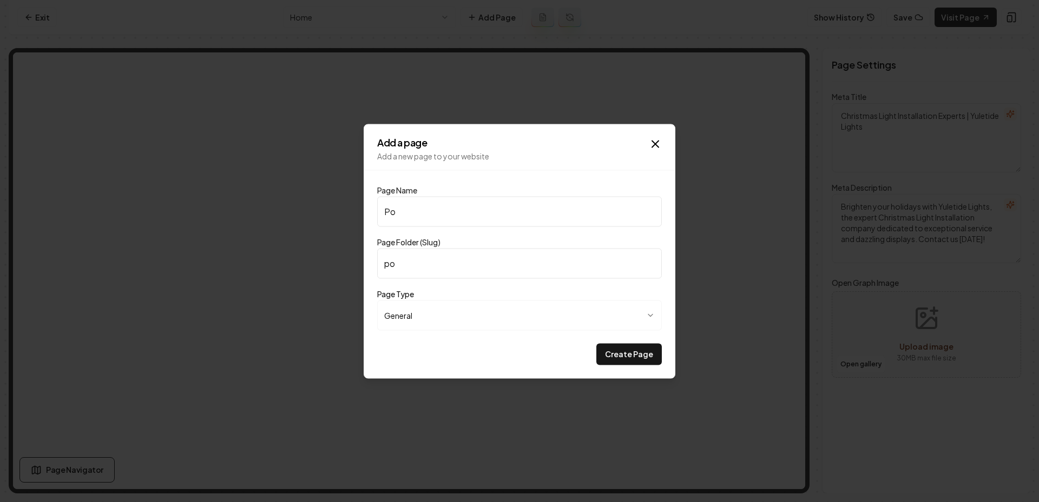
type input "por"
type input "Po"
type input "po"
type input "P"
type input "p"
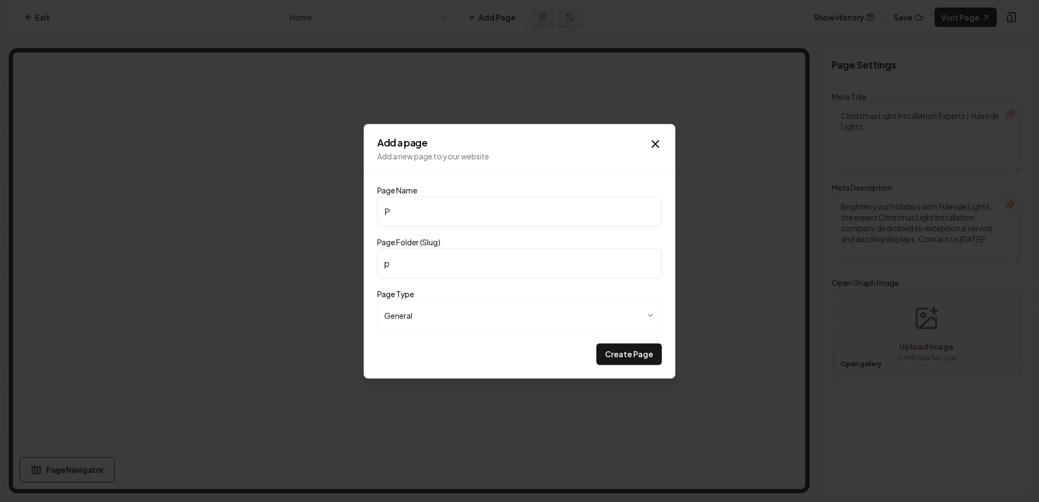
type input "Pr"
type input "pr"
type input "Pro"
type input "pro"
type input "Proj"
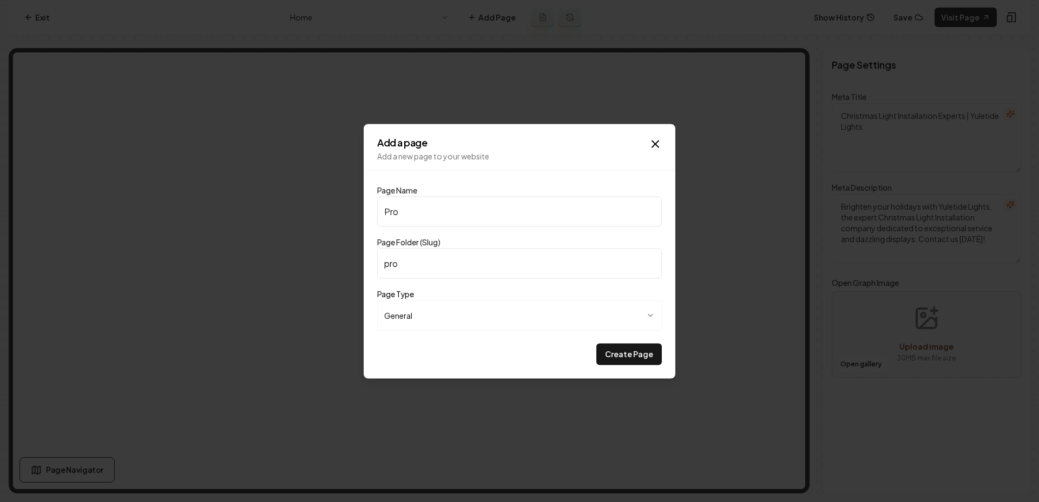
type input "proj"
type input "Proje"
type input "proje"
type input "Projec"
type input "projec"
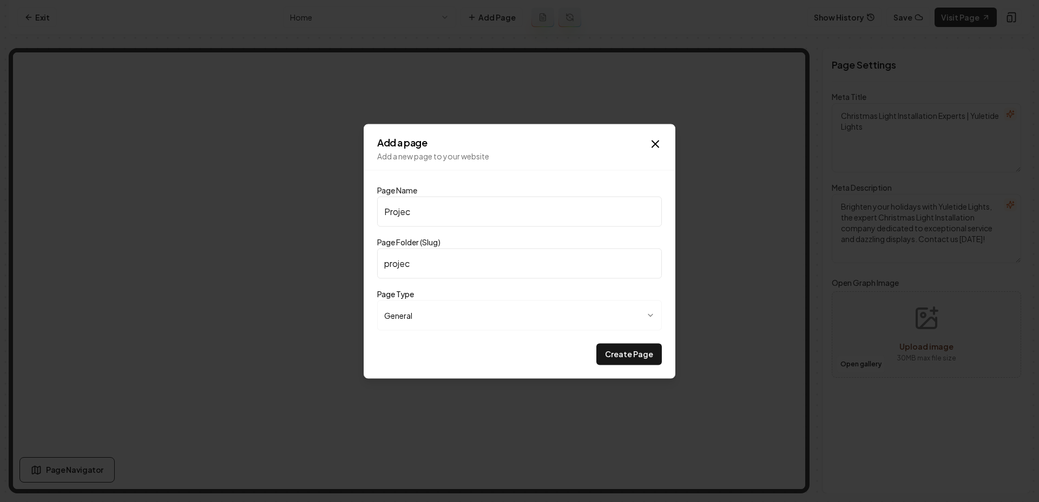
type input "Project"
type input "project"
type input "Projects"
type input "projects"
type input "Projects"
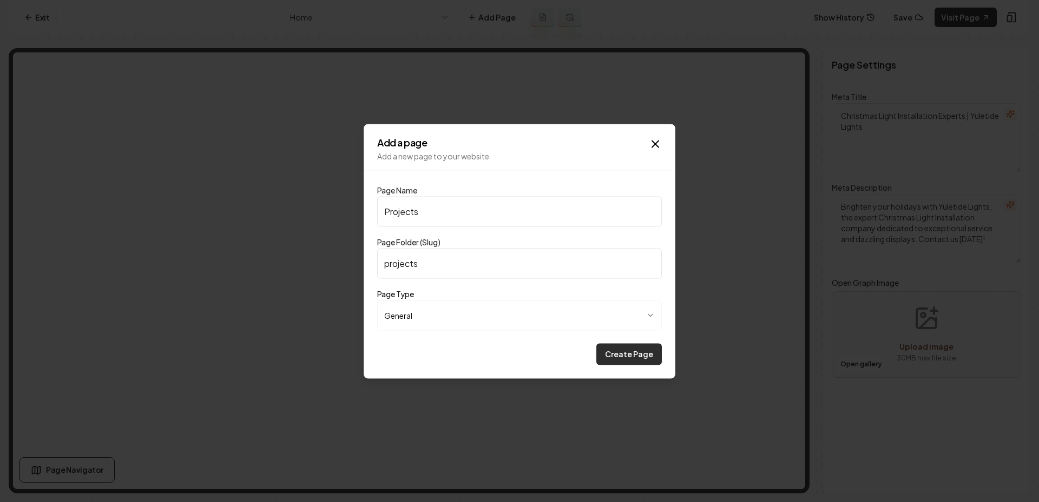
click at [614, 347] on button "Create Page" at bounding box center [628, 354] width 65 height 22
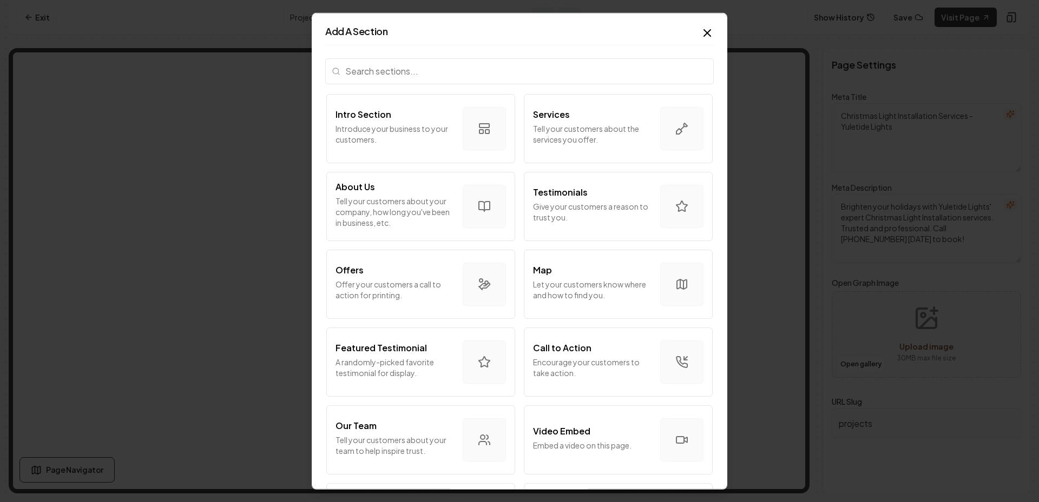
scroll to position [47, 0]
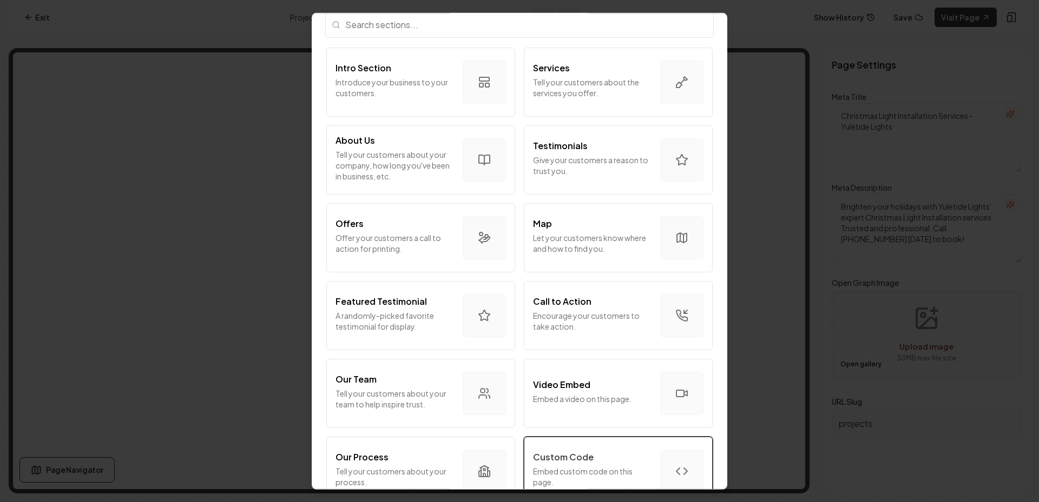
click at [581, 446] on button "Custom Code Embed custom code on this page." at bounding box center [618, 471] width 189 height 69
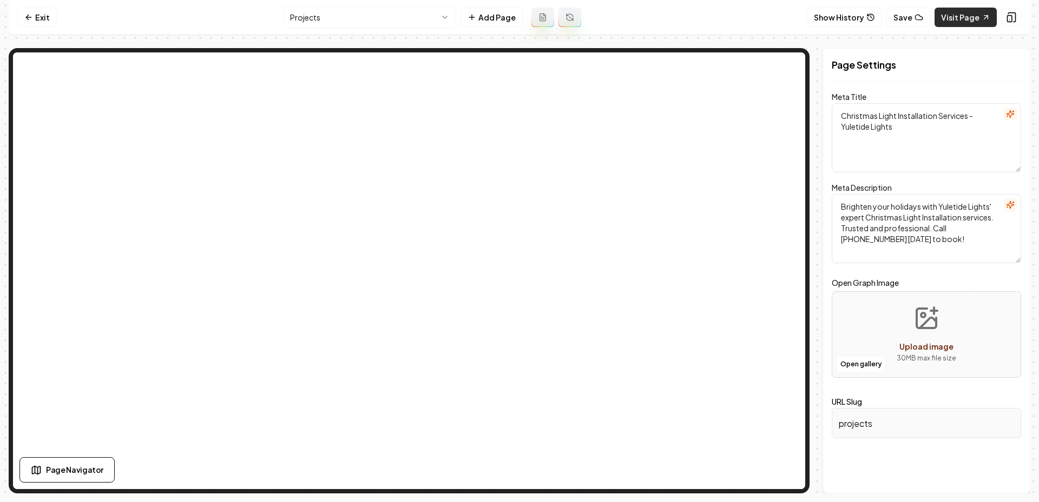
click at [977, 20] on link "Visit Page" at bounding box center [965, 17] width 62 height 19
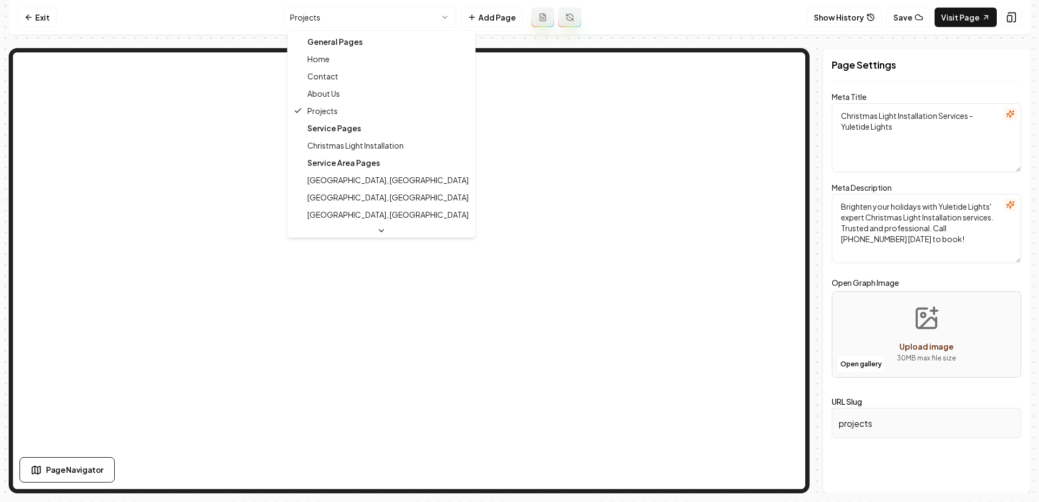
click at [405, 22] on html "Computer Required This feature is only available on a computer. Please switch t…" at bounding box center [519, 251] width 1039 height 502
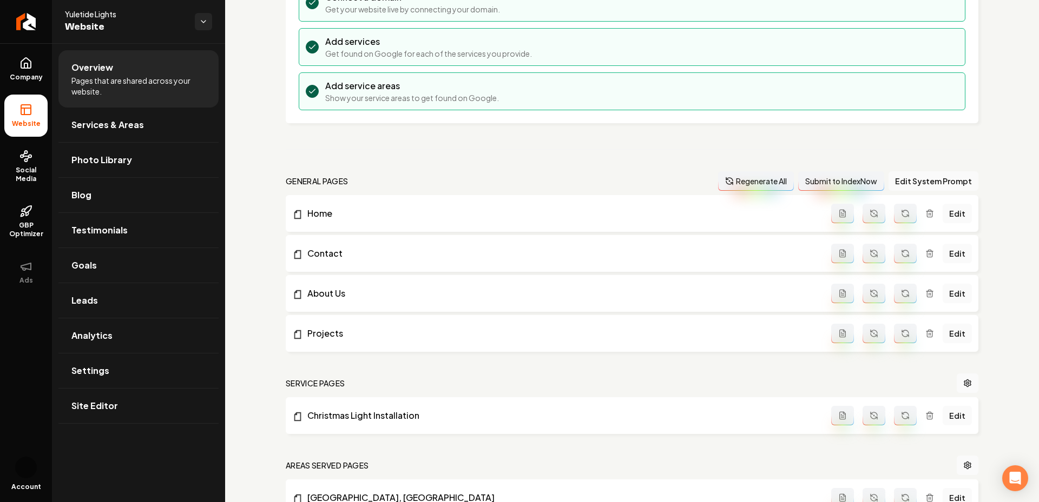
scroll to position [195, 0]
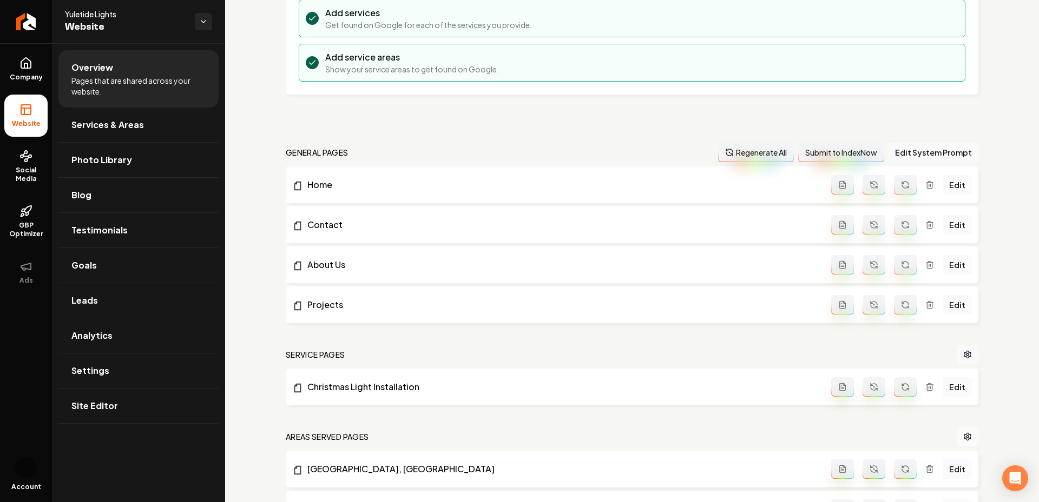
click at [930, 302] on icon "Main content area" at bounding box center [929, 305] width 9 height 9
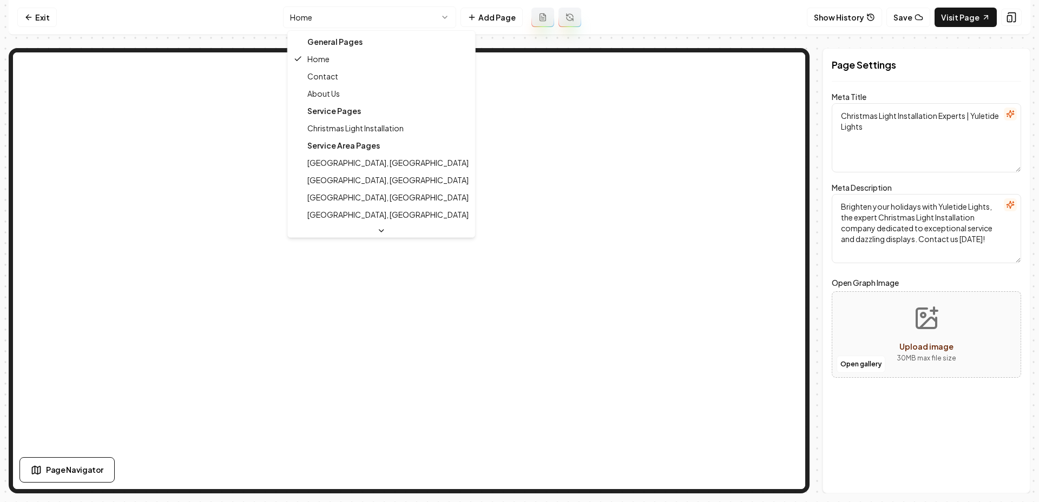
click at [316, 12] on html "Computer Required This feature is only available on a computer. Please switch t…" at bounding box center [519, 251] width 1039 height 502
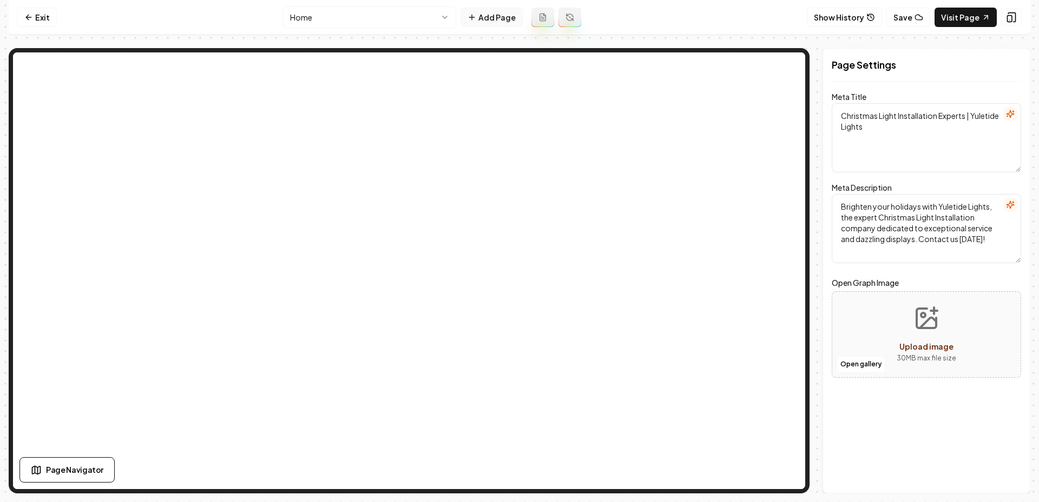
click at [491, 13] on button "Add Page" at bounding box center [491, 17] width 62 height 19
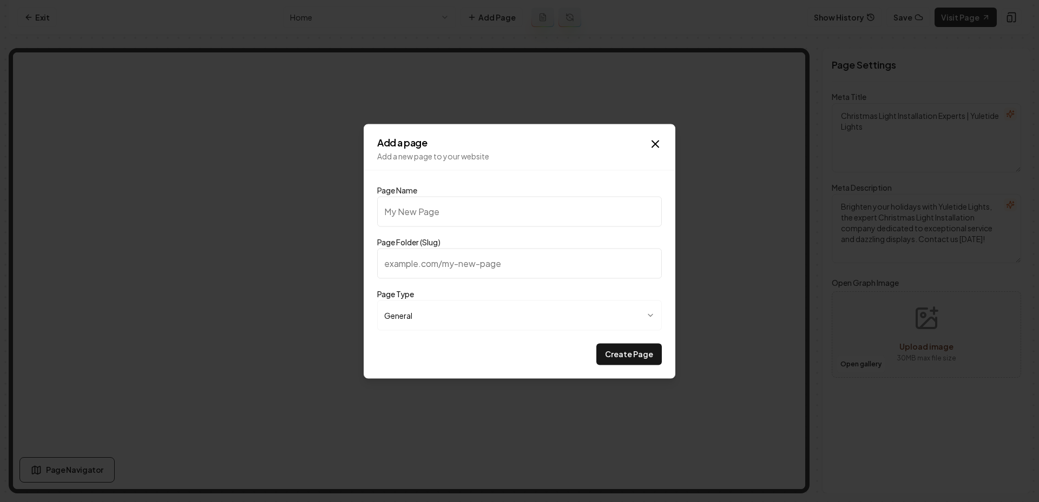
type input "G"
type input "g"
type input "Ga"
type input "ga"
type input "Gal"
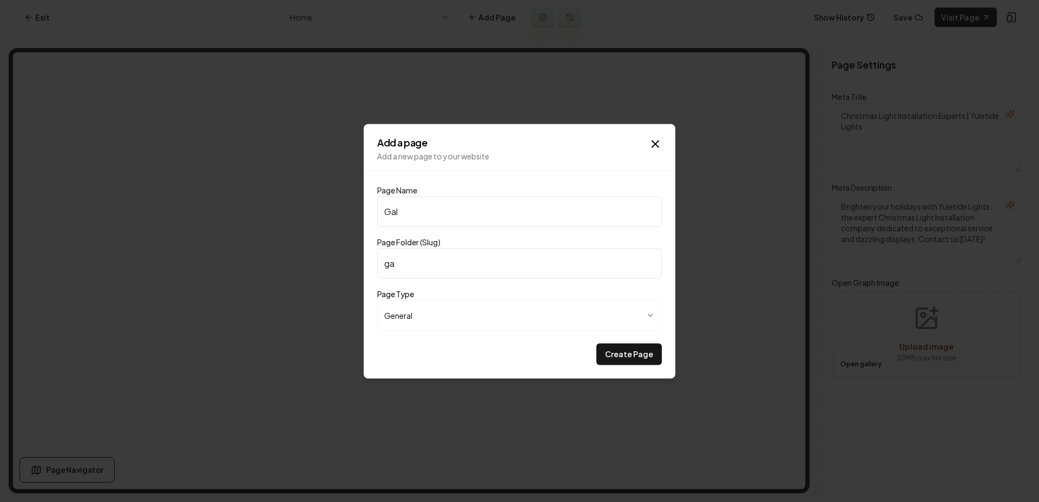
type input "gal"
type input "Gall"
type input "gall"
type input "Galle"
type input "galle"
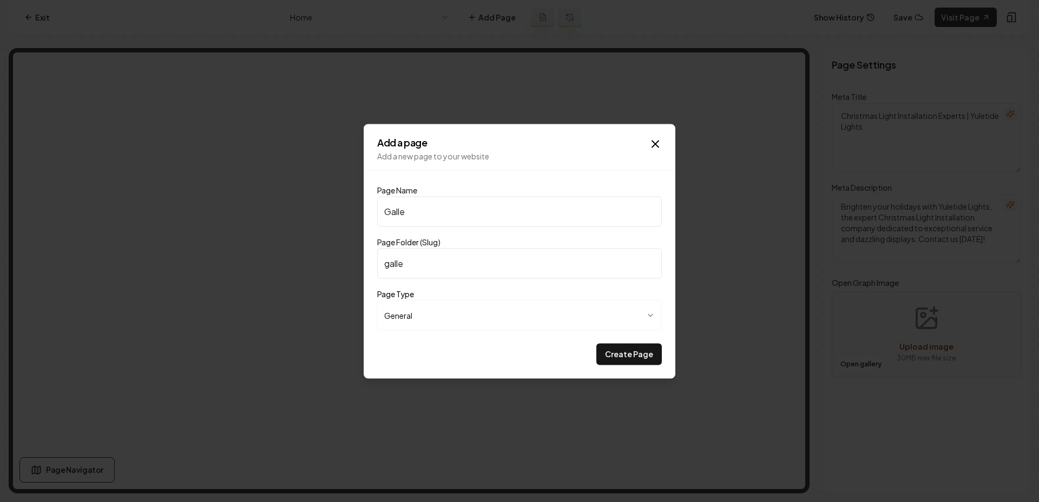
type input "Galler"
type input "galler"
type input "Gallery"
type input "gallery"
type input "Gallery"
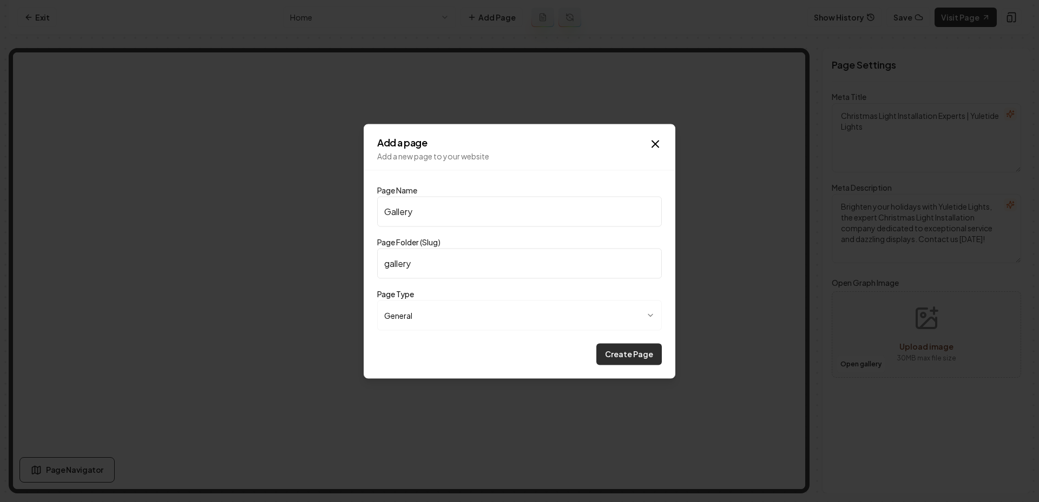
click at [610, 357] on button "Create Page" at bounding box center [628, 354] width 65 height 22
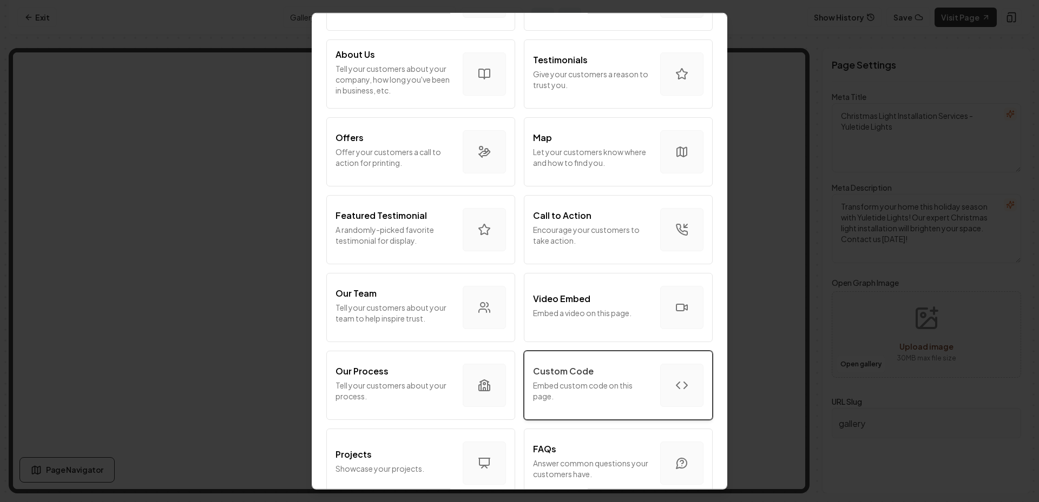
scroll to position [219, 0]
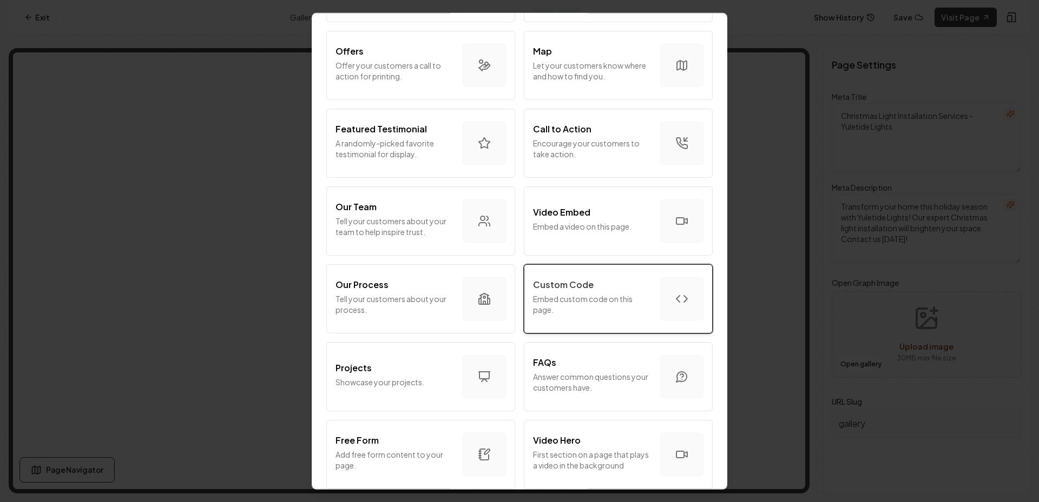
click at [607, 290] on div "Custom Code" at bounding box center [592, 284] width 118 height 13
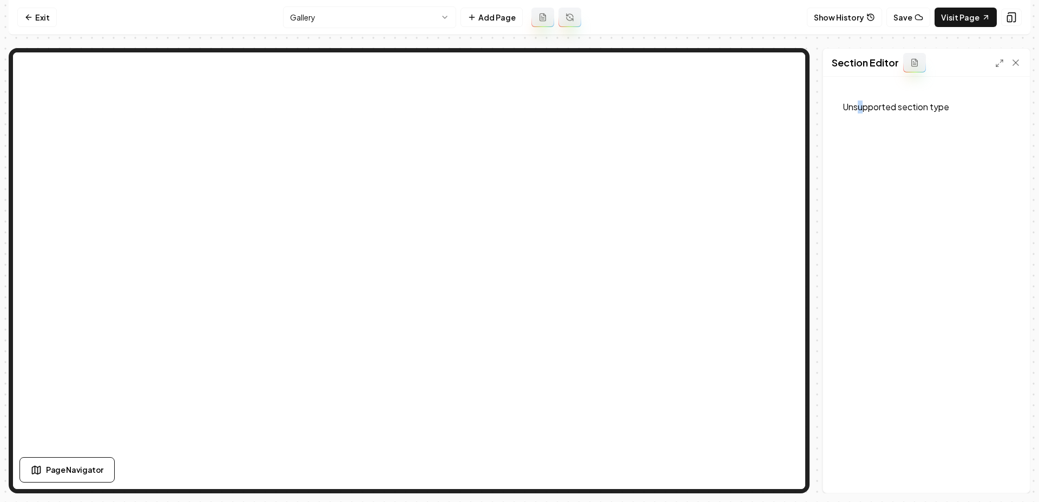
click at [859, 110] on p "Unsupported section type" at bounding box center [925, 107] width 189 height 35
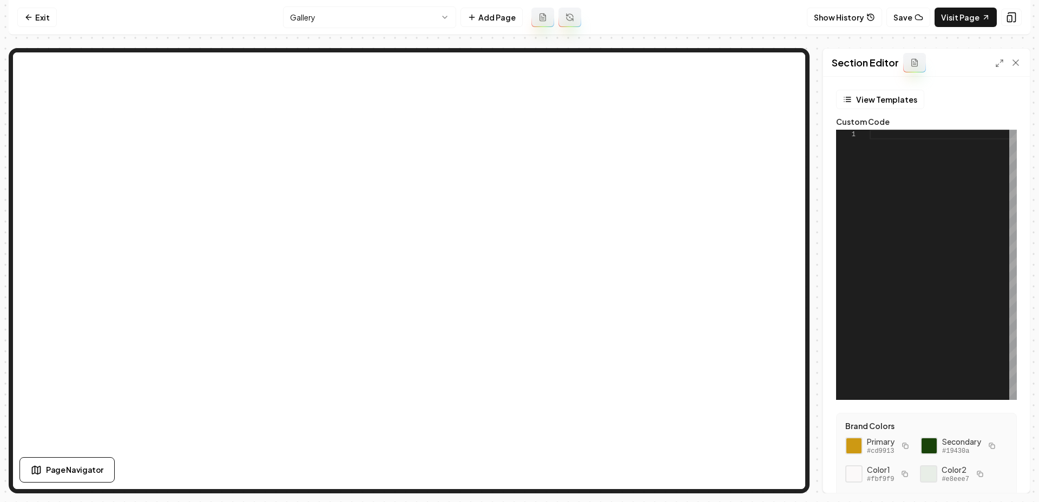
click at [870, 164] on div at bounding box center [942, 265] width 147 height 270
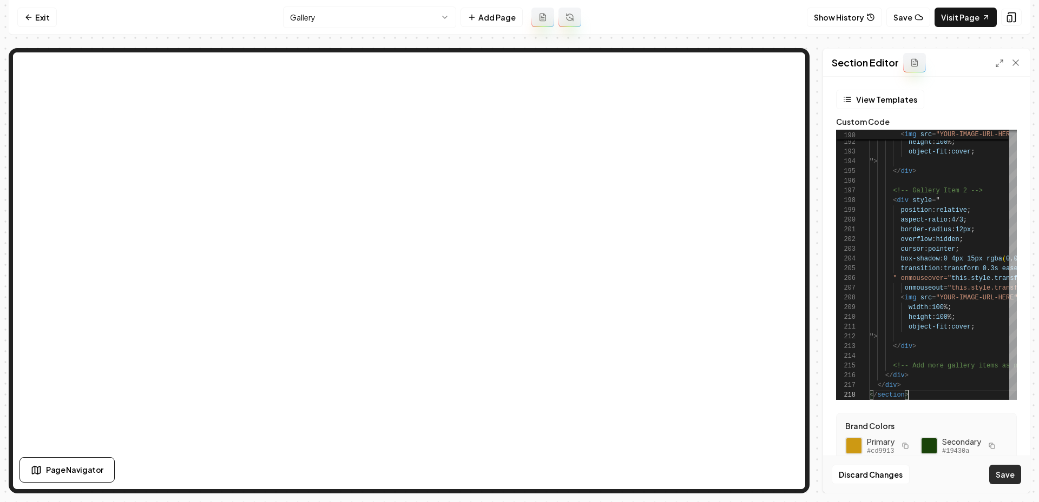
click at [1009, 477] on button "Save" at bounding box center [1005, 474] width 32 height 19
click at [999, 64] on icon at bounding box center [999, 63] width 9 height 9
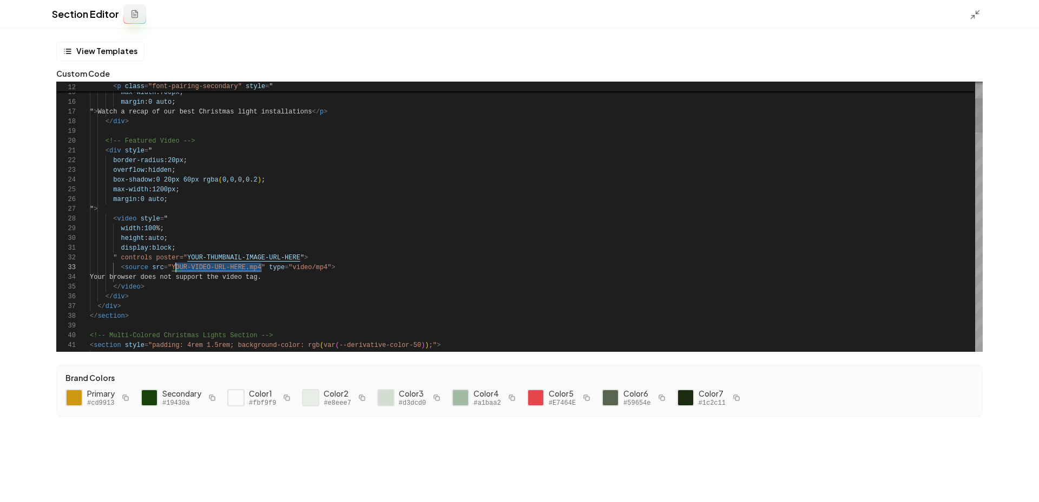
scroll to position [19, 82]
drag, startPoint x: 262, startPoint y: 268, endPoint x: 174, endPoint y: 265, distance: 88.2
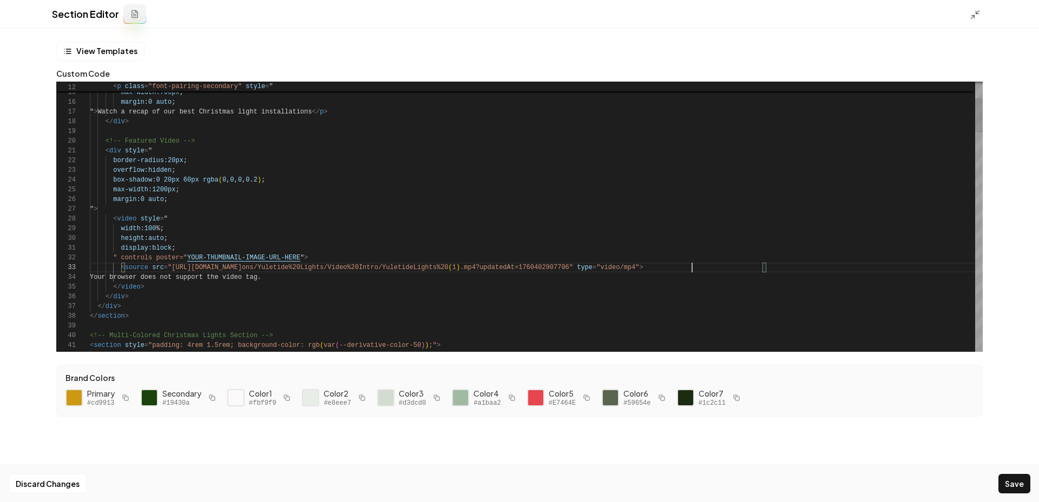
scroll to position [19, 602]
click at [999, 486] on button "Save" at bounding box center [1014, 483] width 32 height 19
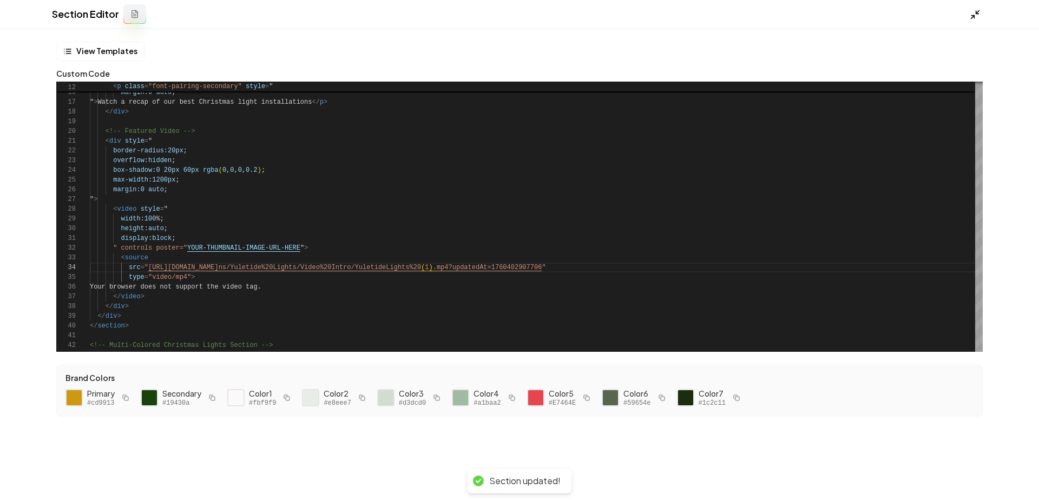
click at [974, 16] on line at bounding box center [972, 17] width 3 height 3
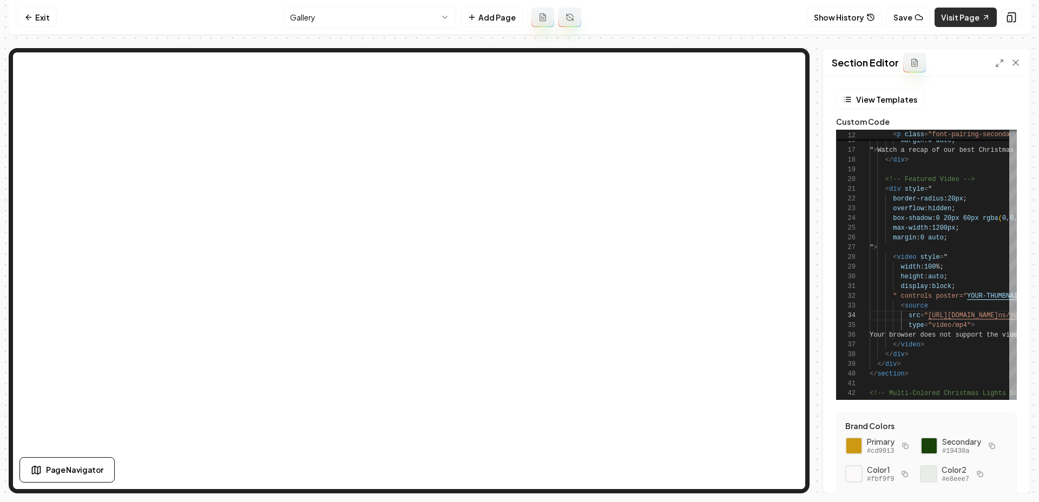
click at [954, 21] on link "Visit Page" at bounding box center [965, 17] width 62 height 19
click at [997, 61] on icon at bounding box center [999, 63] width 9 height 9
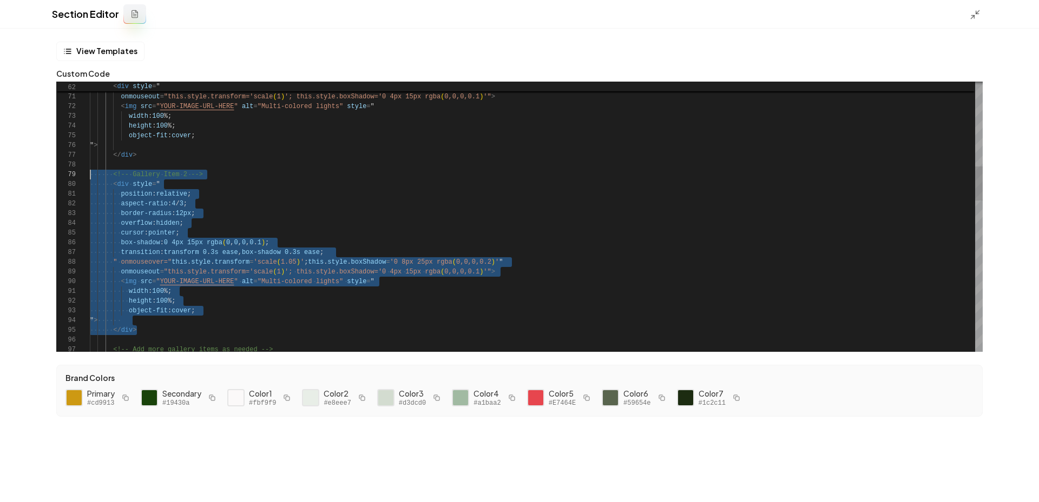
scroll to position [68, 0]
drag, startPoint x: 143, startPoint y: 332, endPoint x: 84, endPoint y: 165, distance: 177.2
click at [90, 165] on div "<!-- Gallery Item 2 --> < div style = " position : relative ; aspect-ratio : 4 …" at bounding box center [536, 481] width 892 height 2142
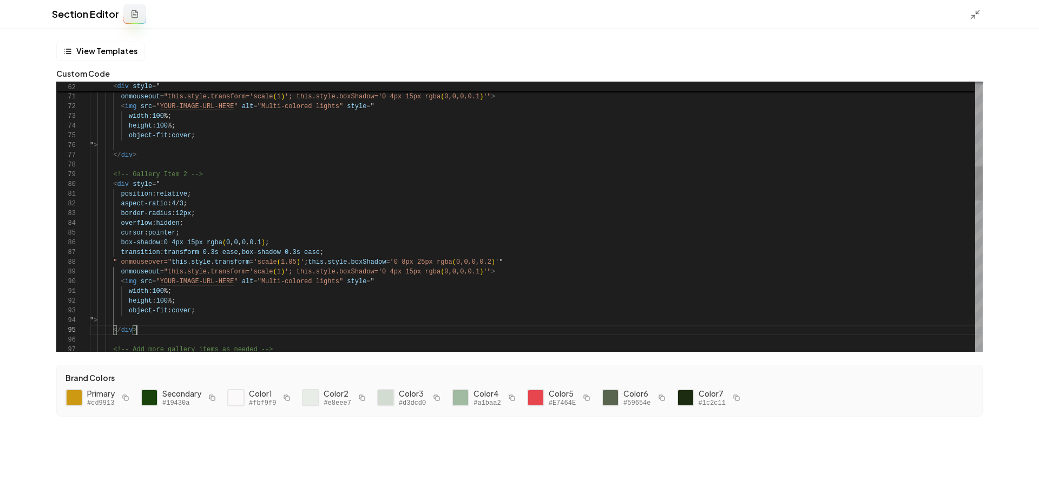
click at [142, 330] on div "<!-- Gallery Item 2 --> < div style = " position : relative ; aspect-ratio : 4 …" at bounding box center [536, 481] width 892 height 2142
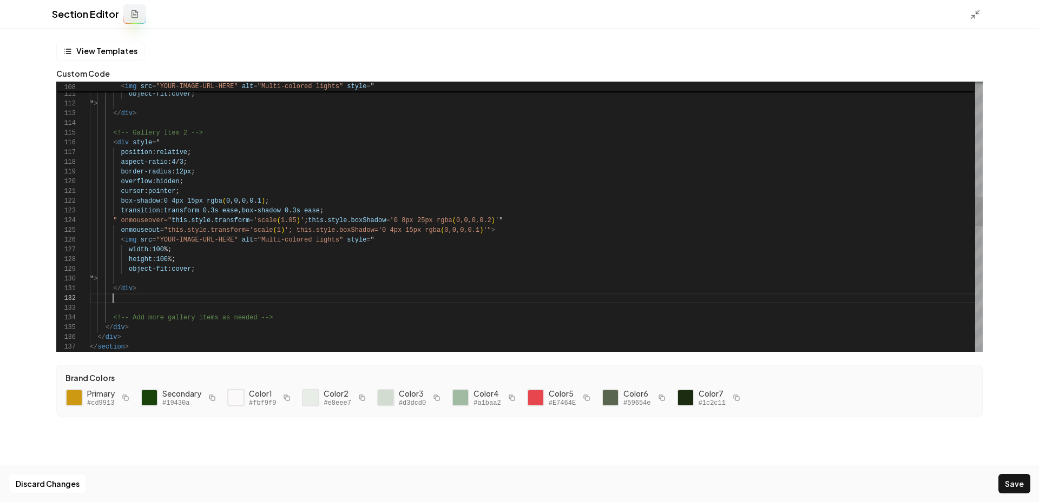
scroll to position [78, 47]
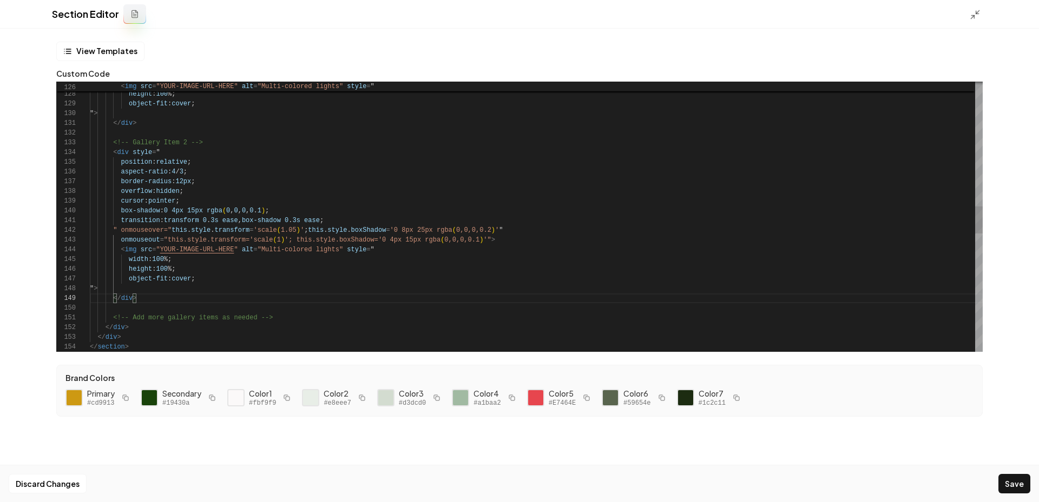
click at [131, 133] on div "width : 100 %; height : 100 %; object-fit : cover ; " > </ div > <!-- Gallery I…" at bounding box center [536, 187] width 892 height 2668
click at [148, 300] on div "width : 100 %; height : 100 %; object-fit : cover ; " > </ div > <!-- Gallery I…" at bounding box center [536, 187] width 892 height 2668
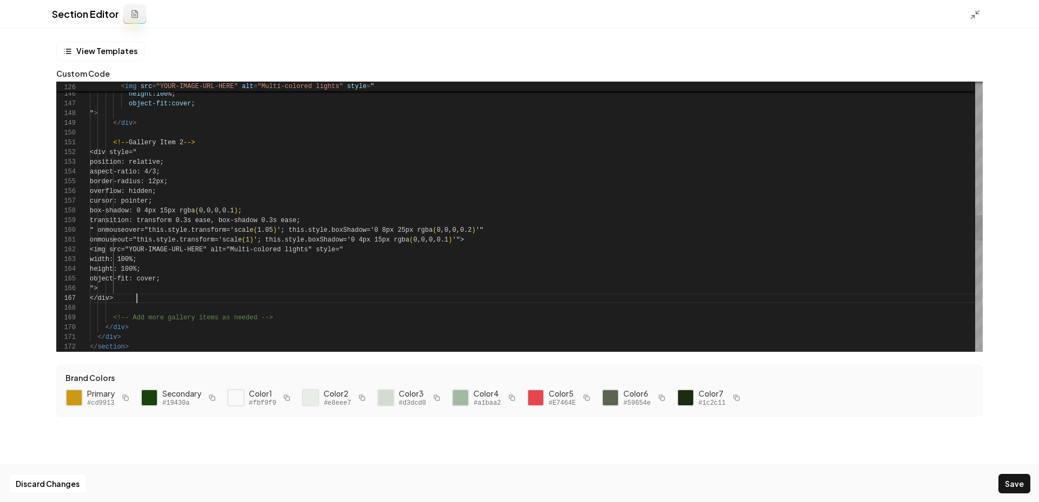
scroll to position [58, 47]
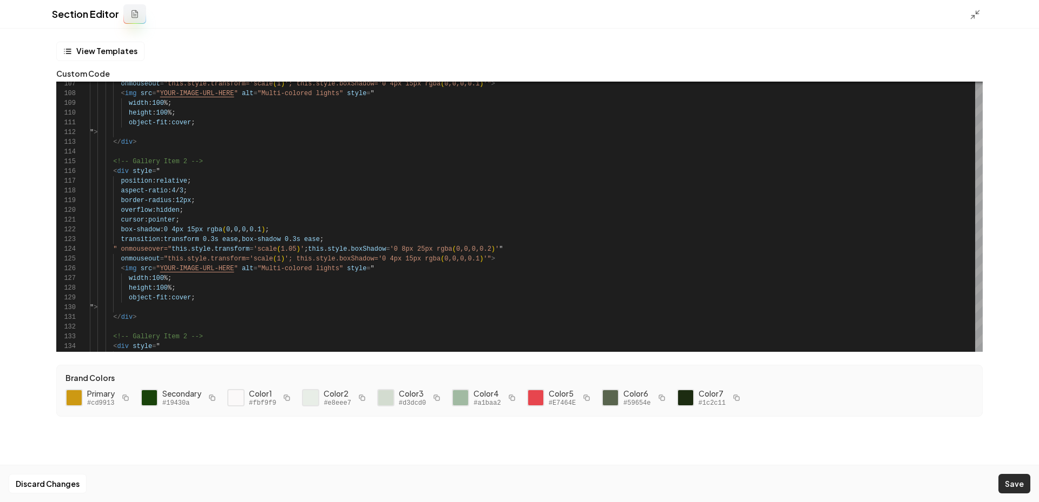
type textarea "**********"
click at [1017, 488] on button "Save" at bounding box center [1014, 483] width 32 height 19
click at [971, 16] on polyline at bounding box center [972, 17] width 3 height 3
